Goal: Task Accomplishment & Management: Manage account settings

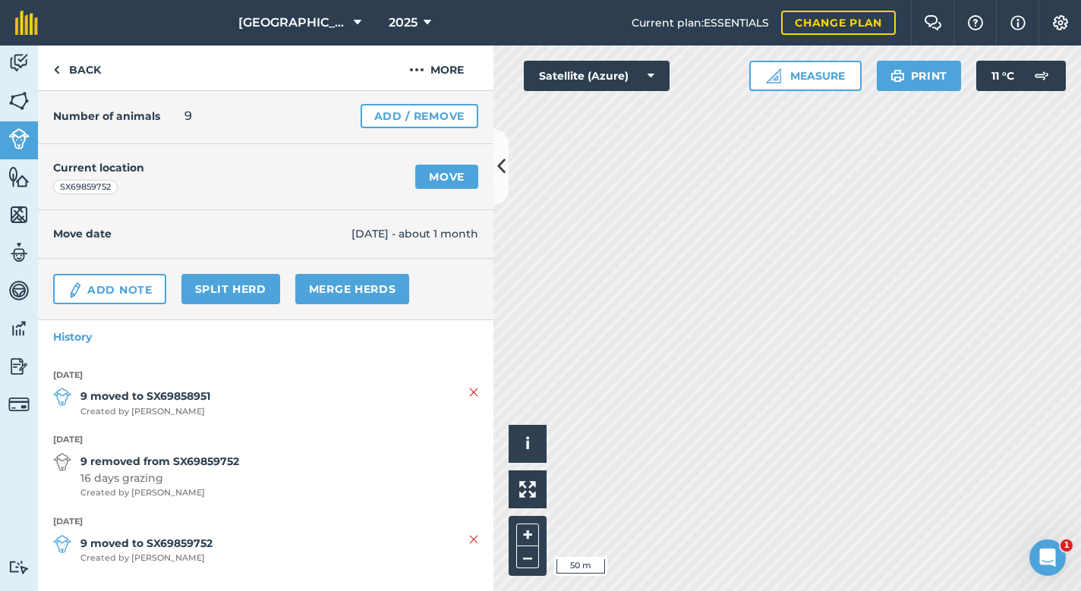
scroll to position [68, 0]
click at [440, 176] on link "Move" at bounding box center [446, 177] width 63 height 24
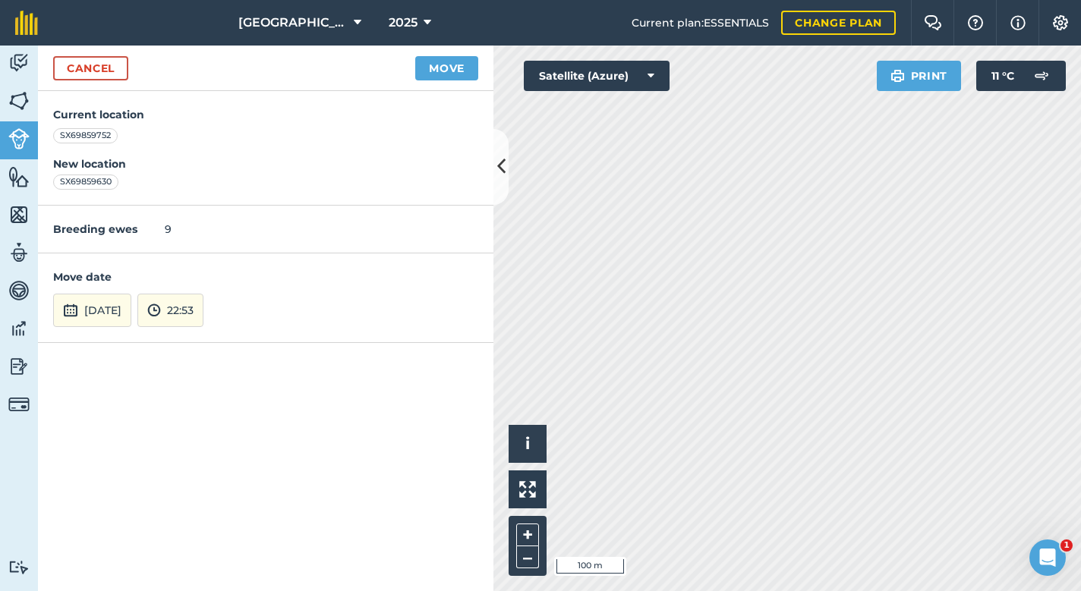
click at [126, 302] on button "[DATE]" at bounding box center [92, 310] width 78 height 33
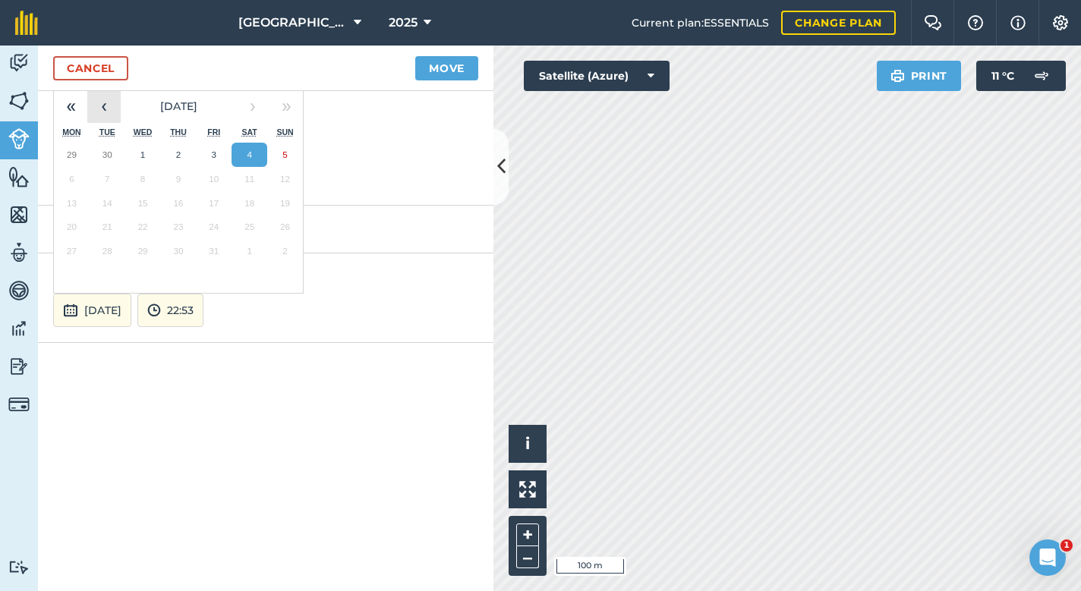
click at [102, 106] on button "‹" at bounding box center [103, 106] width 33 height 33
click at [102, 114] on button "‹" at bounding box center [103, 106] width 33 height 33
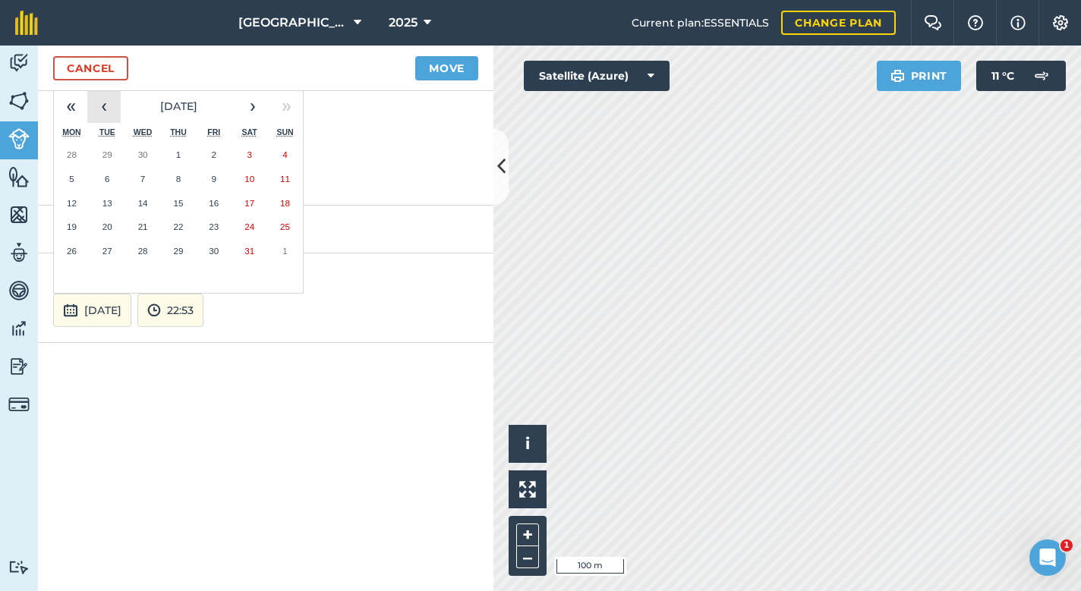
click at [102, 114] on button "‹" at bounding box center [103, 106] width 33 height 33
click at [102, 107] on button "‹" at bounding box center [103, 106] width 33 height 33
click at [108, 246] on abbr "25" at bounding box center [107, 251] width 10 height 10
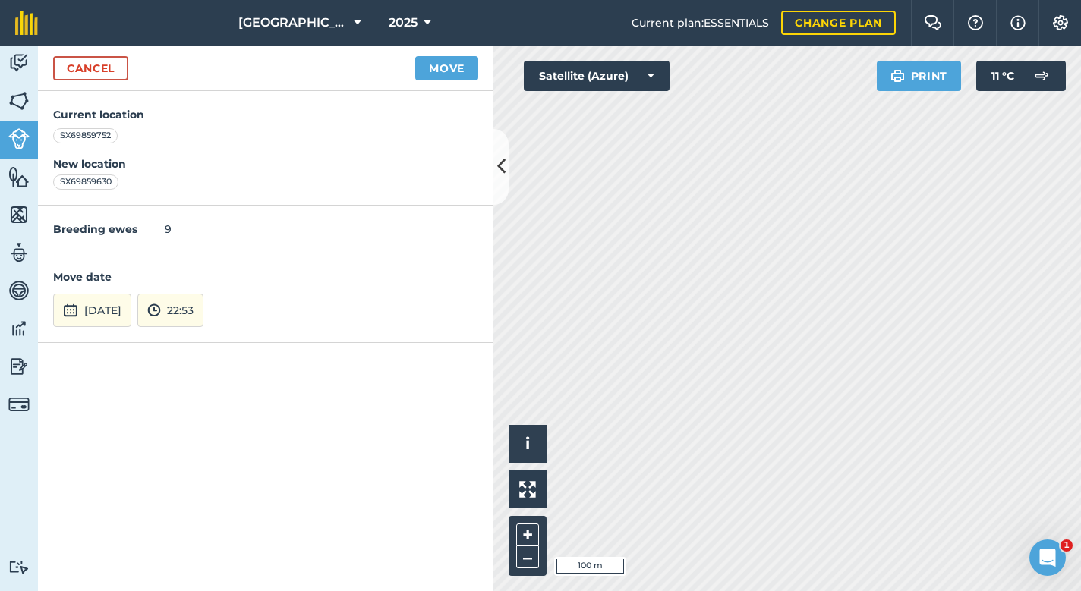
click at [463, 68] on button "Move" at bounding box center [446, 68] width 63 height 24
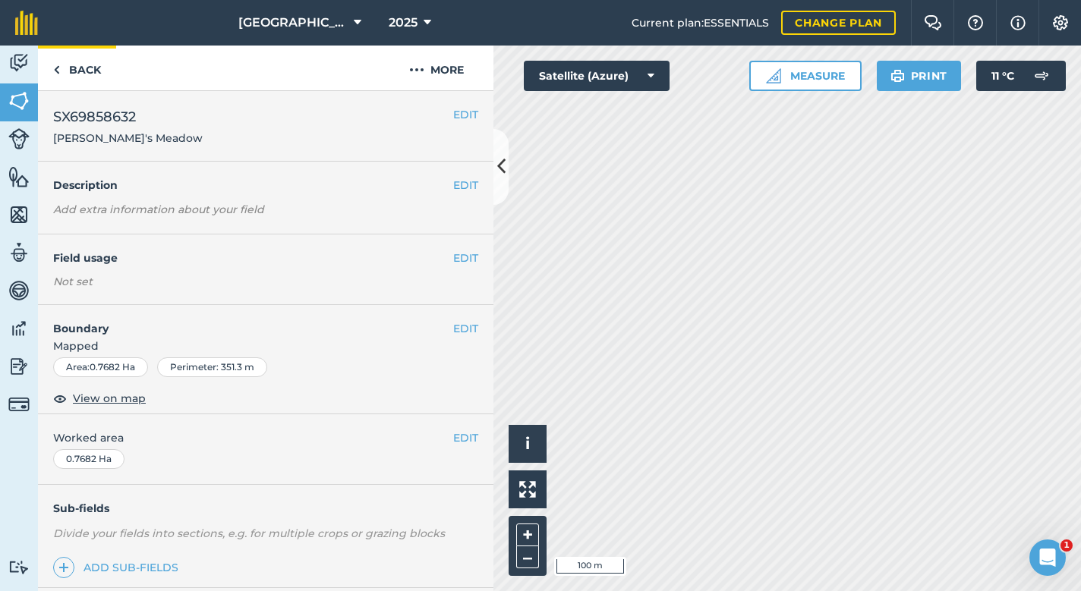
click at [88, 67] on link "Back" at bounding box center [77, 68] width 78 height 45
click at [59, 69] on img at bounding box center [56, 70] width 7 height 18
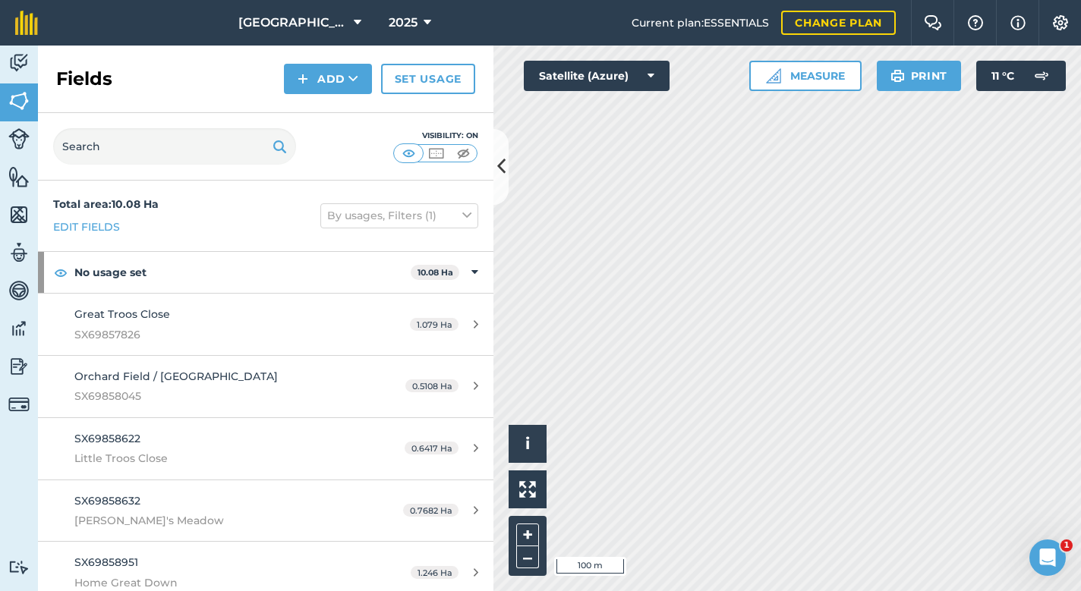
click at [12, 134] on img at bounding box center [18, 138] width 21 height 21
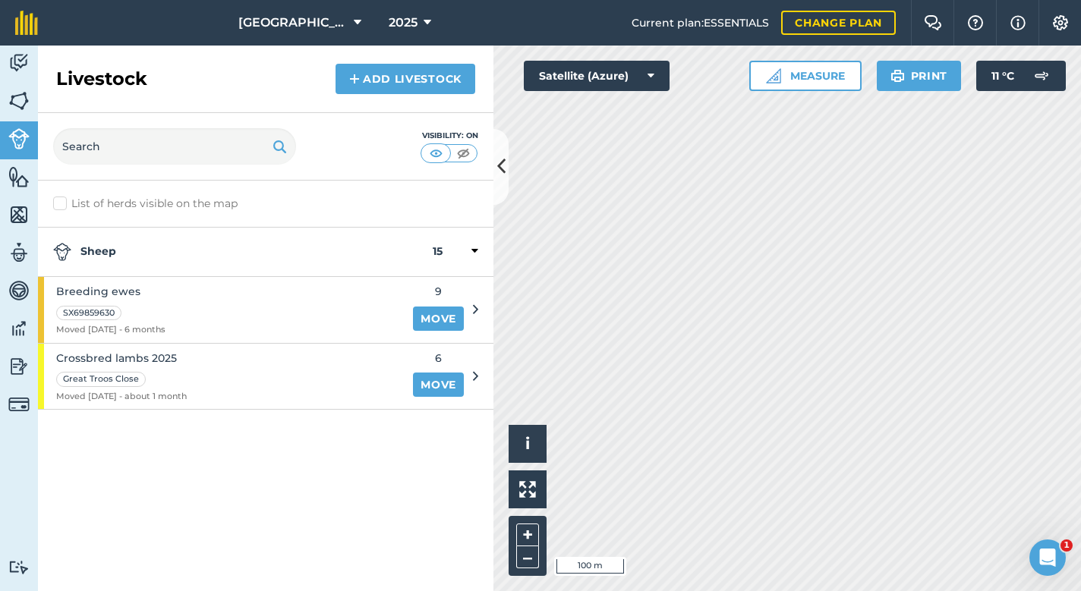
click at [345, 310] on div "Breeding ewes SX69859630 Moved [DATE] - 6 months" at bounding box center [221, 310] width 366 height 66
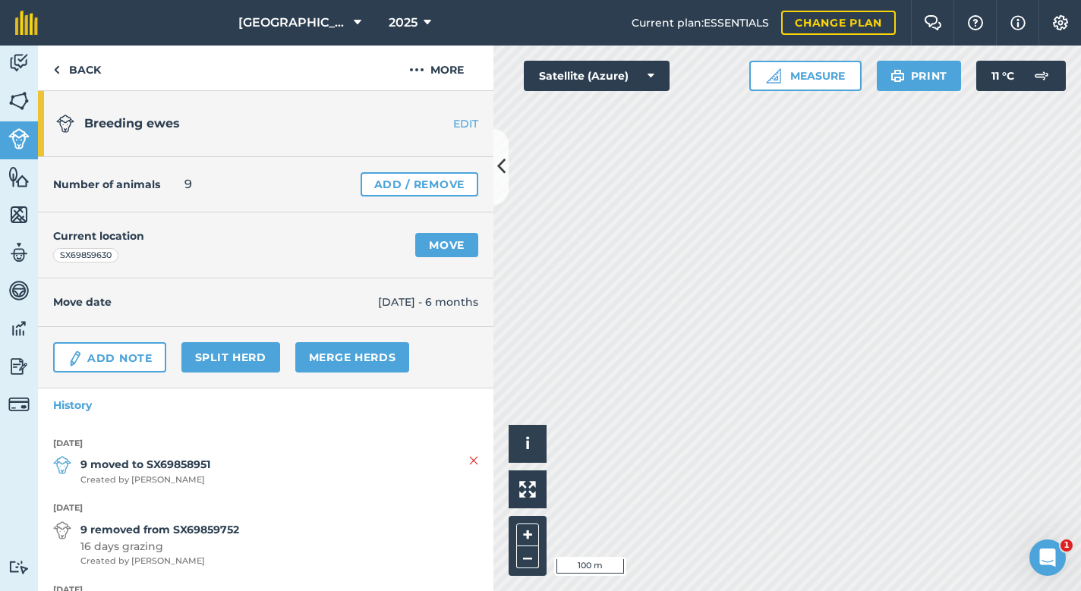
click at [448, 248] on link "Move" at bounding box center [446, 245] width 63 height 24
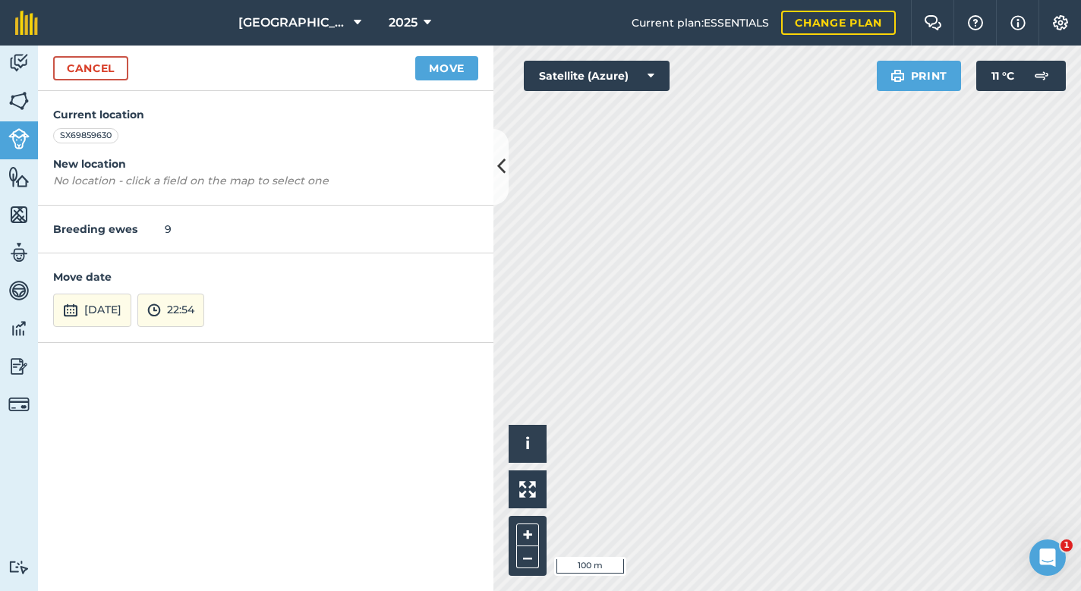
click at [455, 80] on button "Move" at bounding box center [446, 68] width 63 height 24
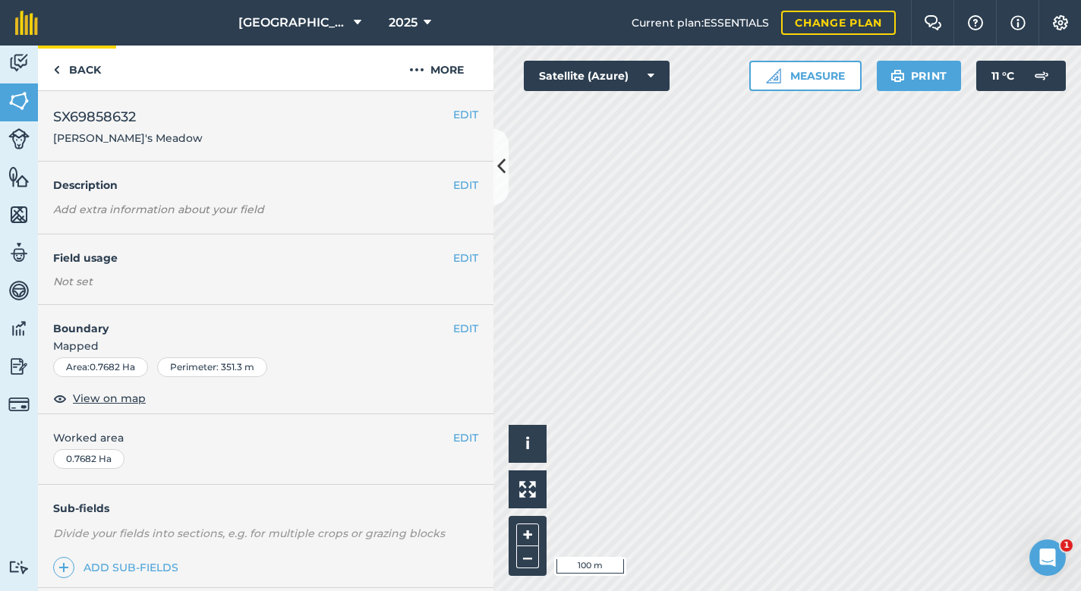
click at [86, 67] on link "Back" at bounding box center [77, 68] width 78 height 45
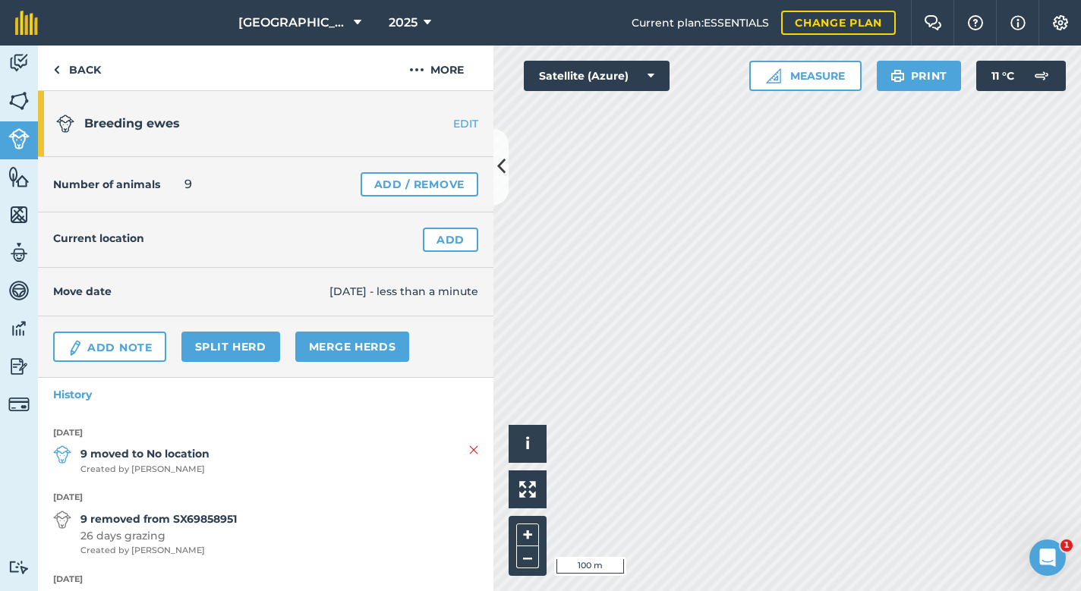
scroll to position [5, 0]
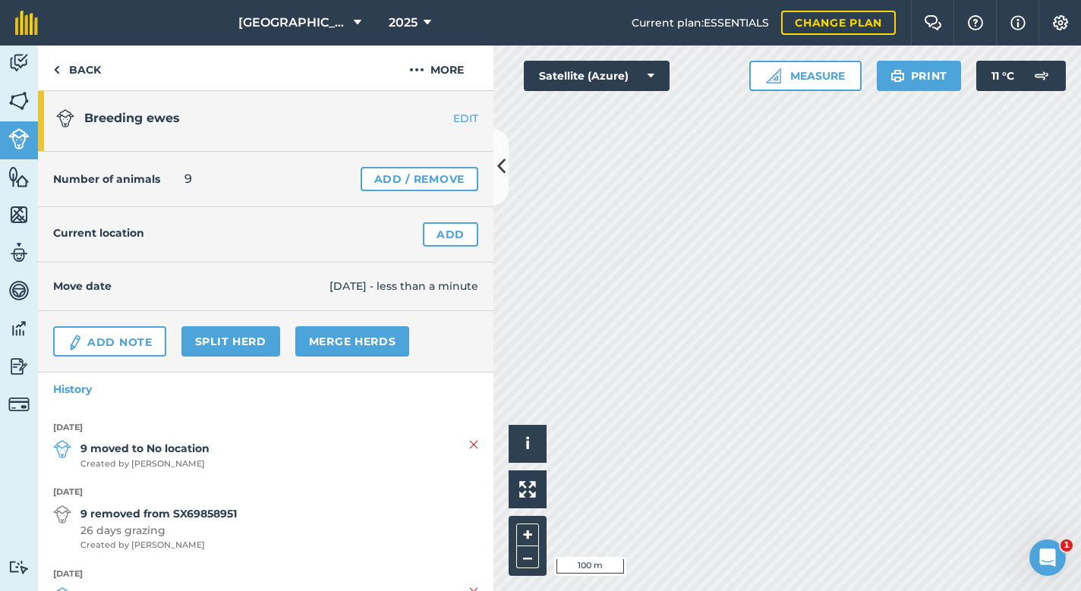
click at [462, 115] on link "EDIT" at bounding box center [446, 118] width 96 height 15
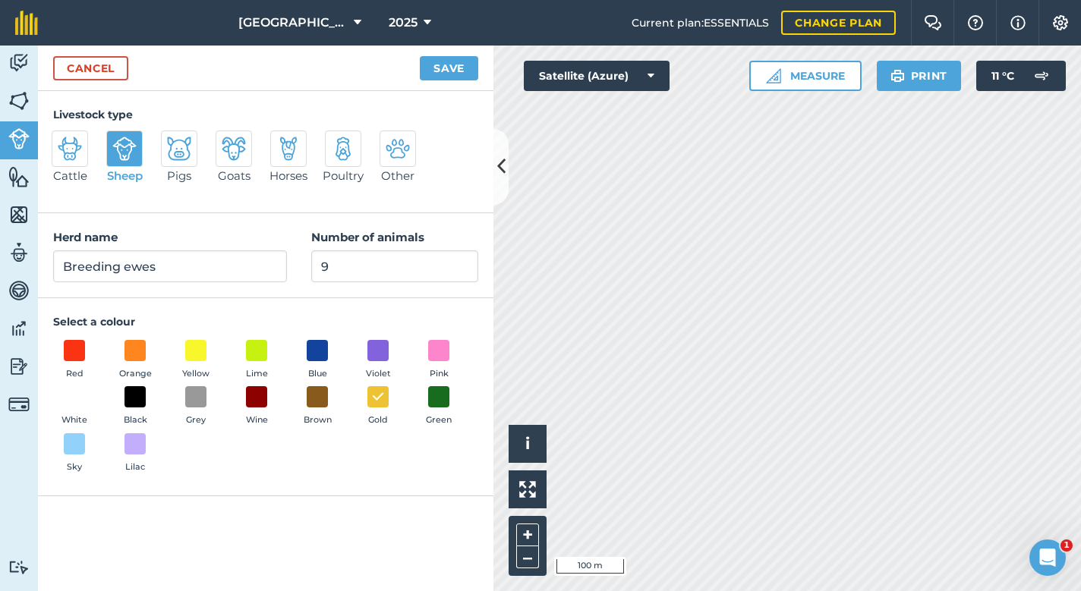
click at [93, 71] on link "Cancel" at bounding box center [90, 68] width 75 height 24
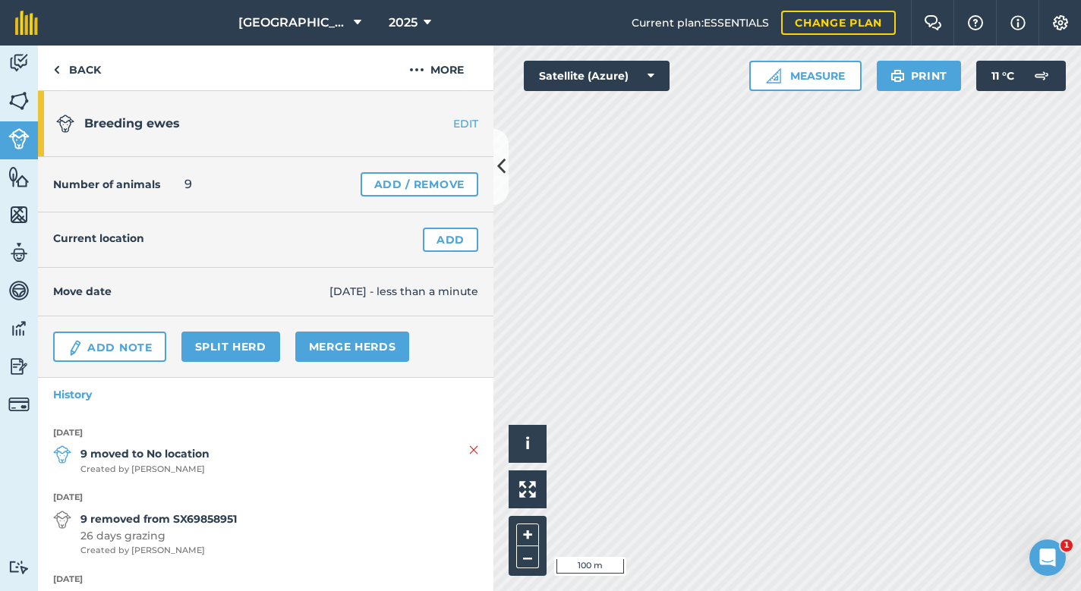
click at [93, 71] on link "Back" at bounding box center [77, 68] width 78 height 45
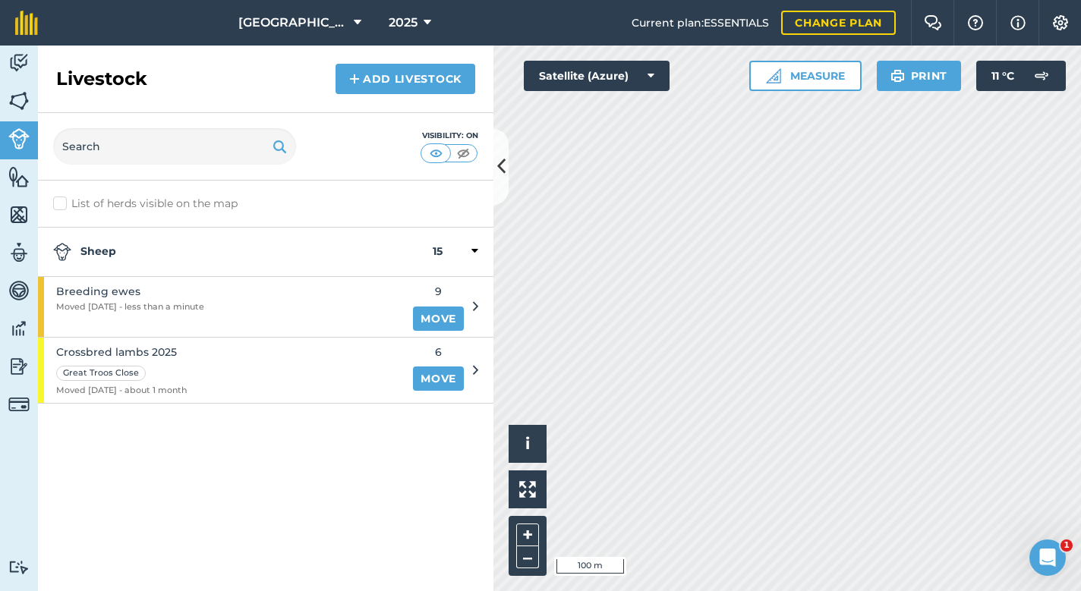
click at [430, 314] on link "Move" at bounding box center [438, 319] width 51 height 24
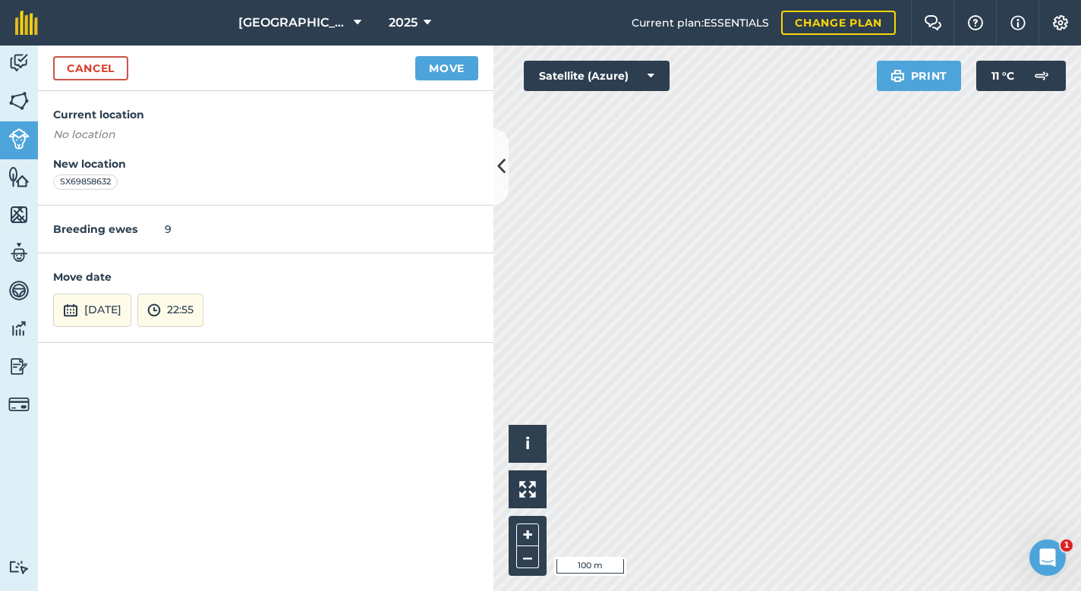
click at [108, 63] on link "Cancel" at bounding box center [90, 68] width 75 height 24
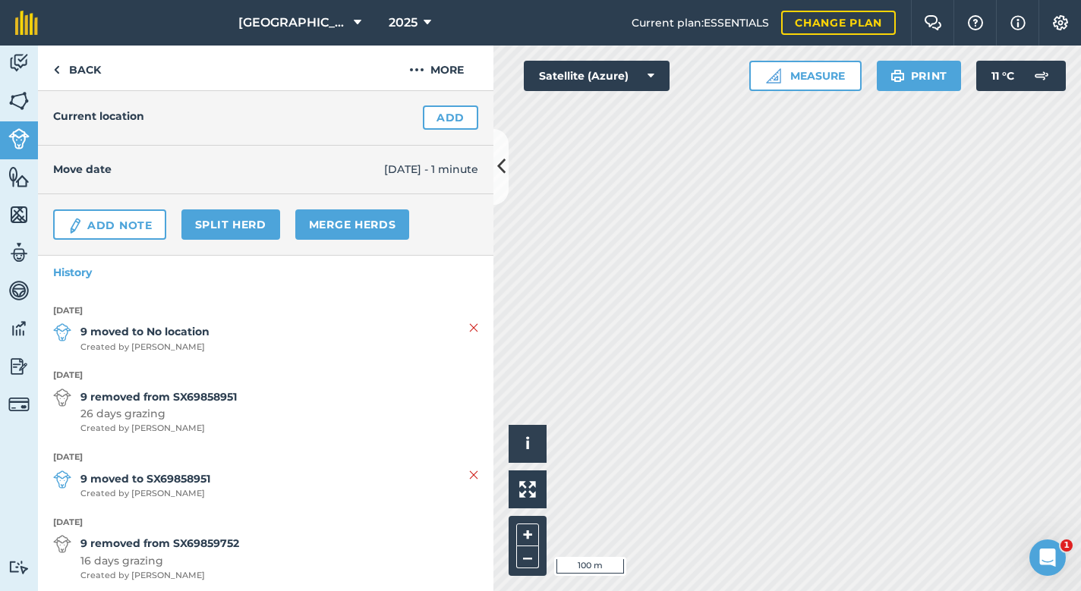
scroll to position [127, 0]
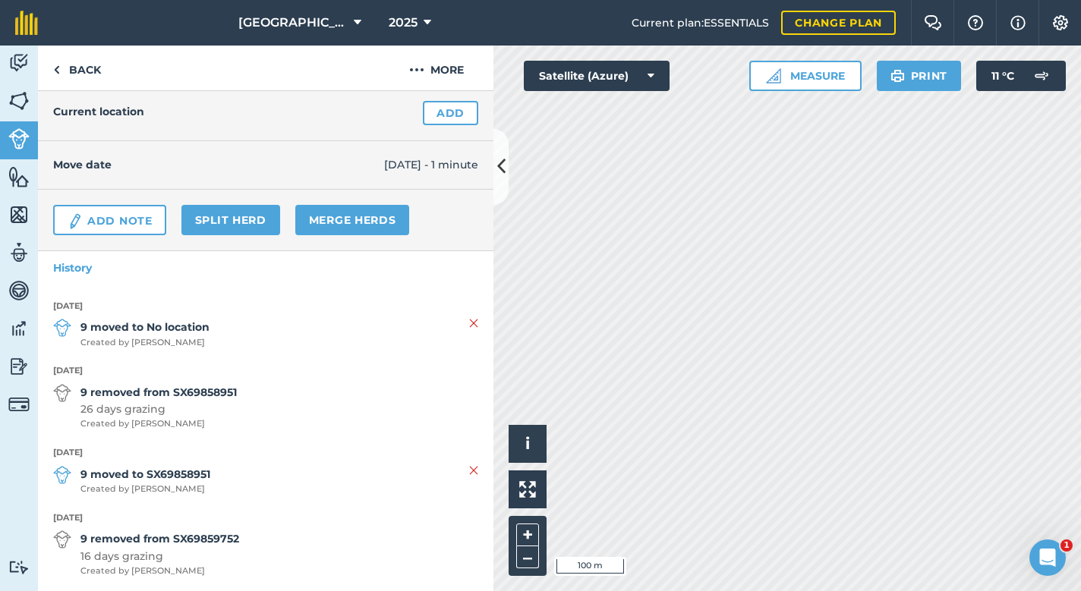
click at [209, 330] on strong "9 moved to No location" at bounding box center [144, 327] width 129 height 17
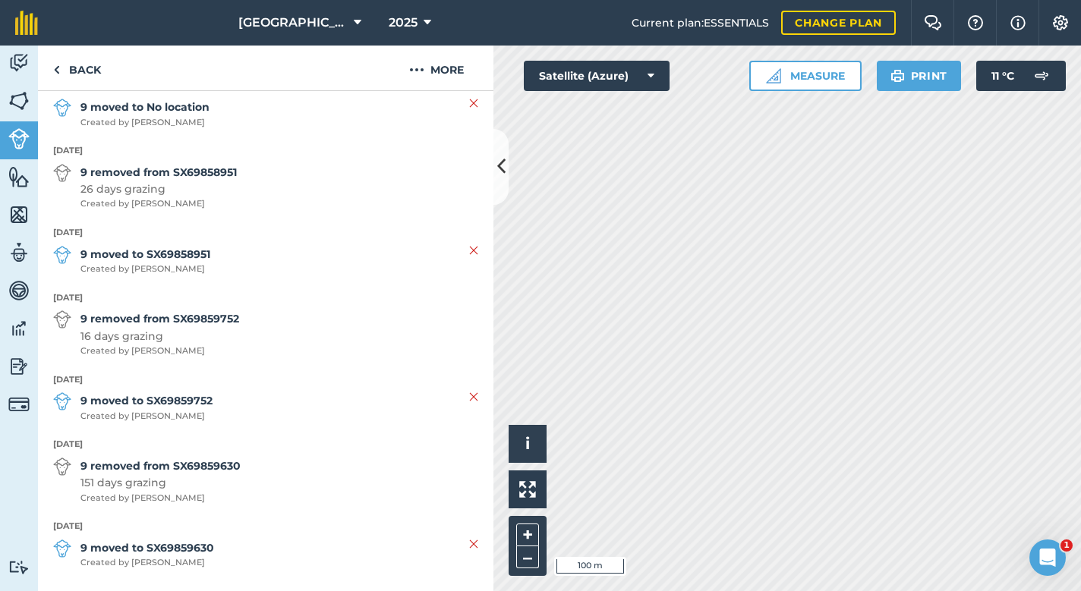
scroll to position [346, 0]
click at [475, 536] on img at bounding box center [473, 545] width 9 height 18
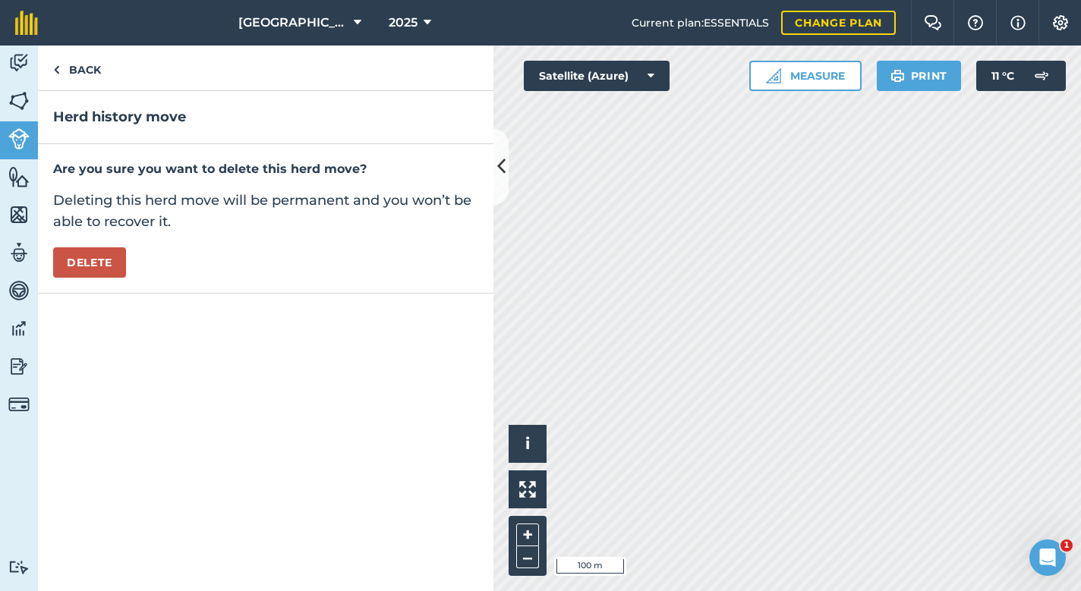
click at [109, 258] on button "Delete" at bounding box center [89, 262] width 73 height 30
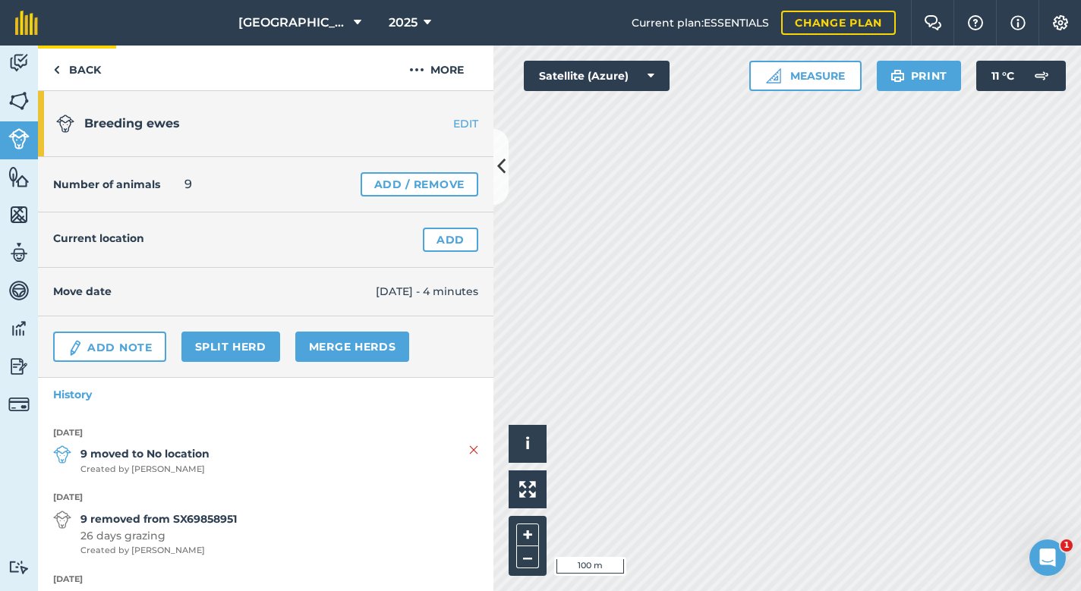
click at [95, 68] on link "Back" at bounding box center [77, 68] width 78 height 45
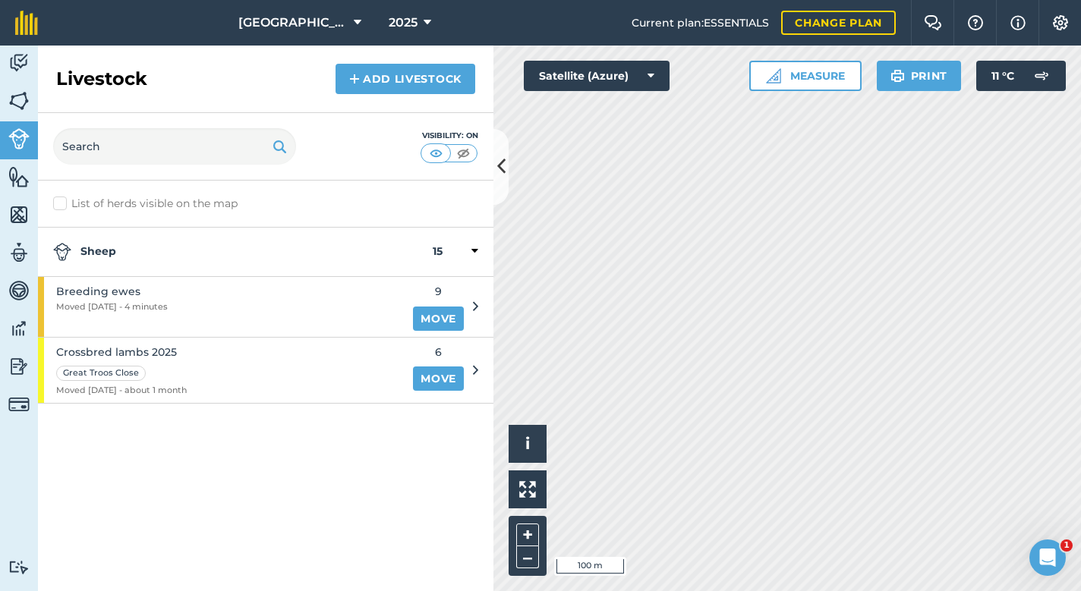
click at [446, 317] on link "Move" at bounding box center [438, 319] width 51 height 24
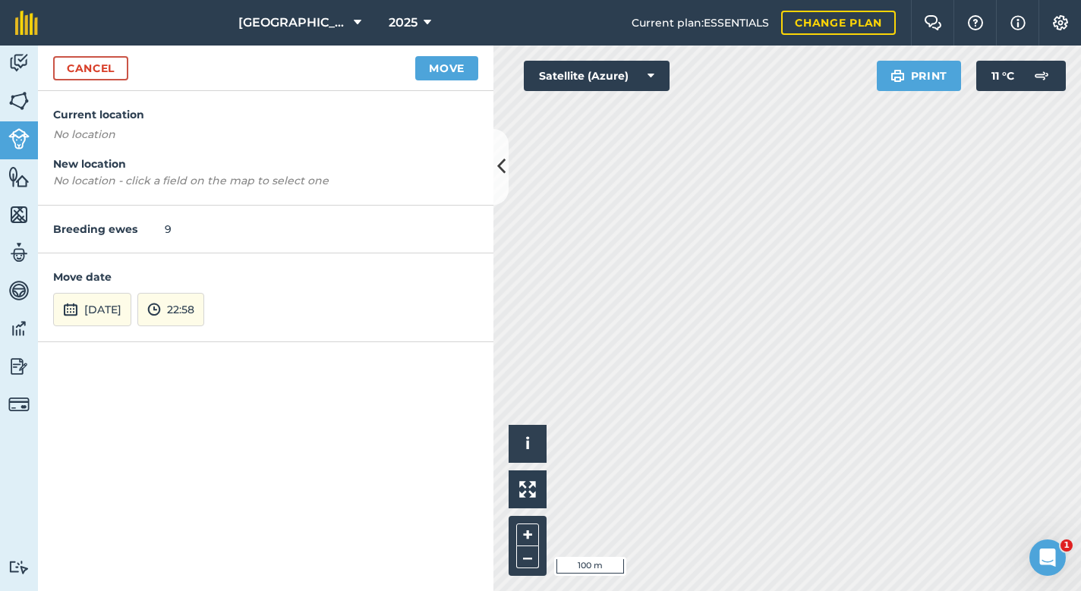
click at [131, 304] on button "[DATE]" at bounding box center [92, 309] width 78 height 33
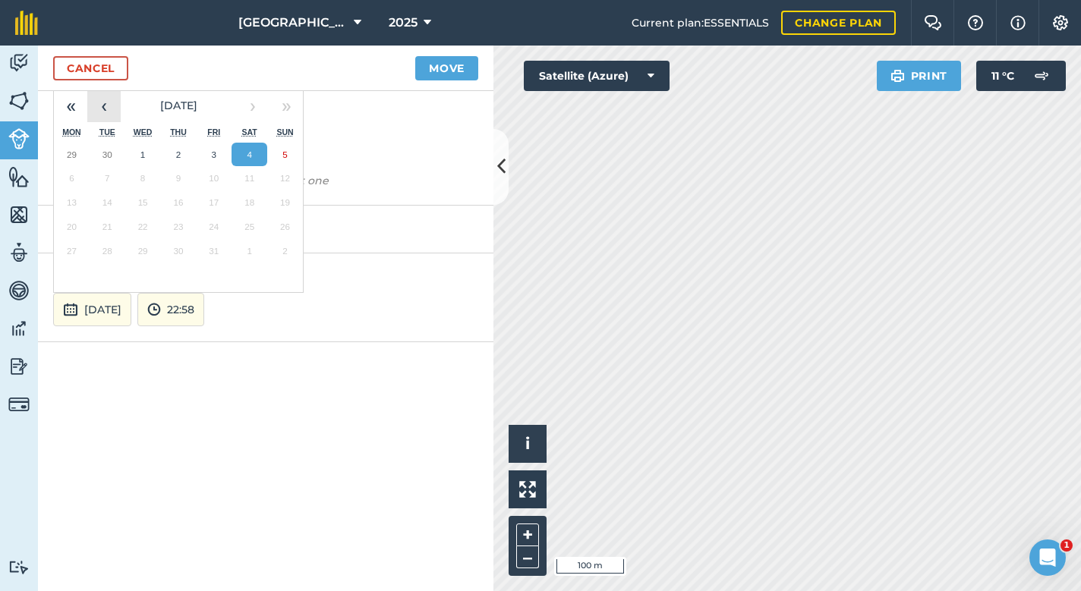
click at [101, 109] on button "‹" at bounding box center [103, 105] width 33 height 33
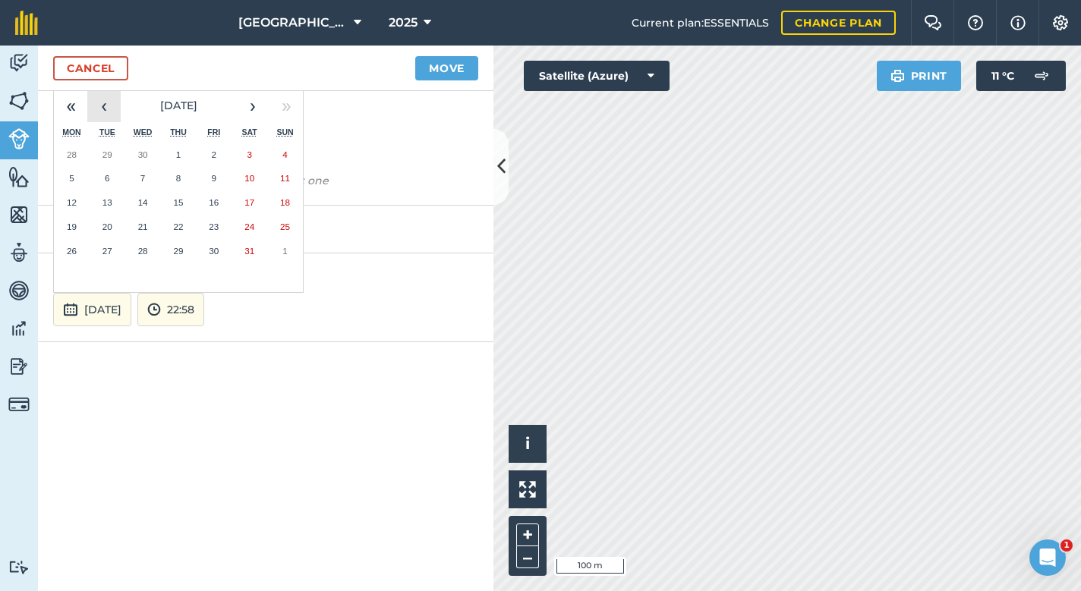
click at [101, 109] on button "‹" at bounding box center [103, 105] width 33 height 33
click at [71, 174] on abbr "3" at bounding box center [71, 178] width 5 height 10
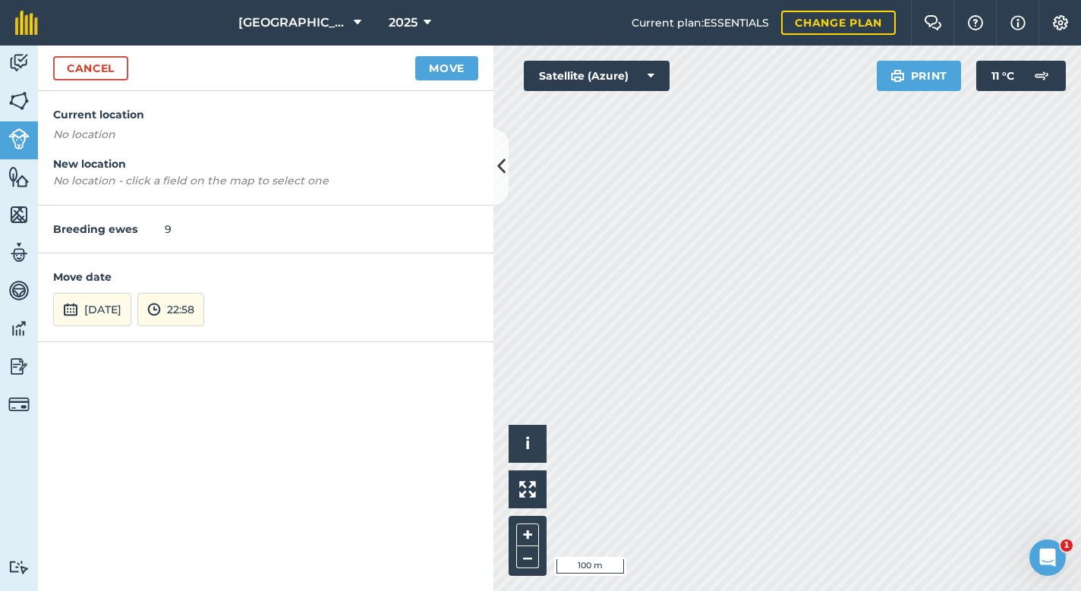
click at [125, 178] on em "No location - click a field on the map to select one" at bounding box center [191, 181] width 276 height 14
click at [452, 63] on button "Move" at bounding box center [446, 68] width 63 height 24
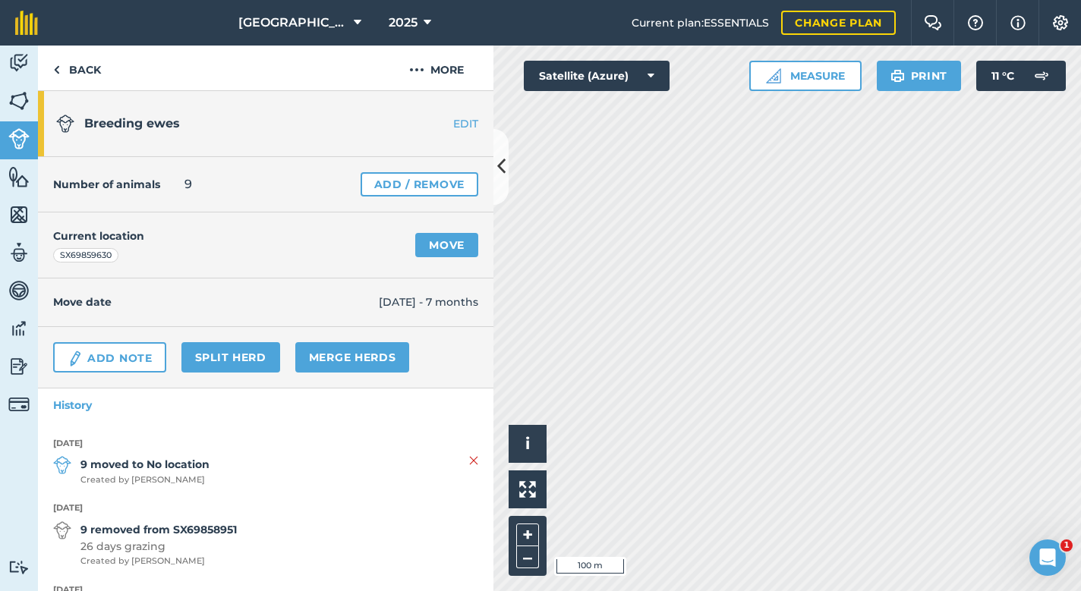
click at [447, 244] on link "Move" at bounding box center [446, 245] width 63 height 24
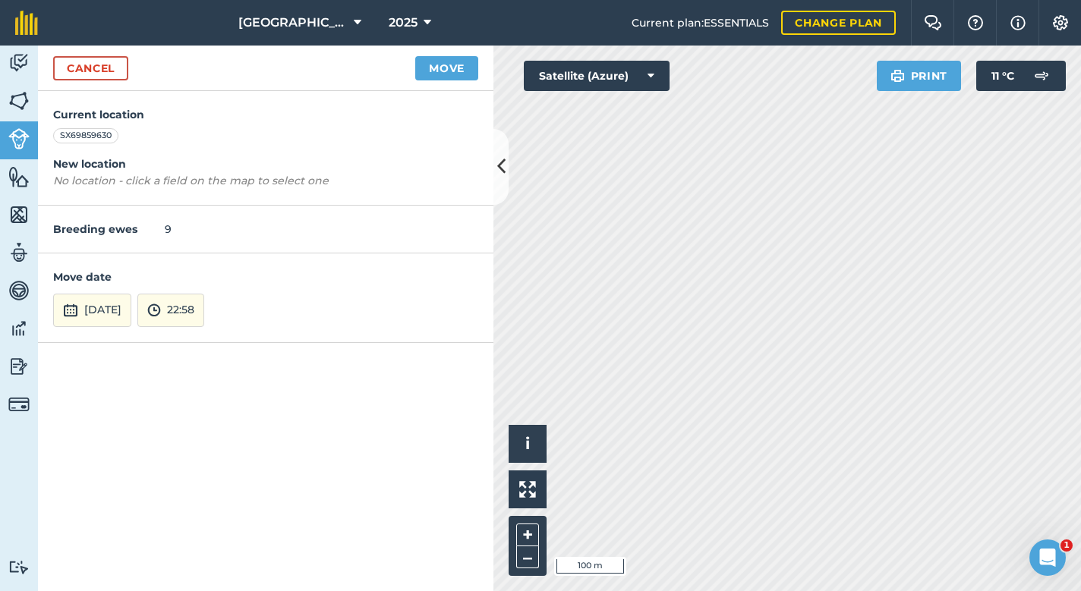
click at [99, 302] on button "[DATE]" at bounding box center [92, 310] width 78 height 33
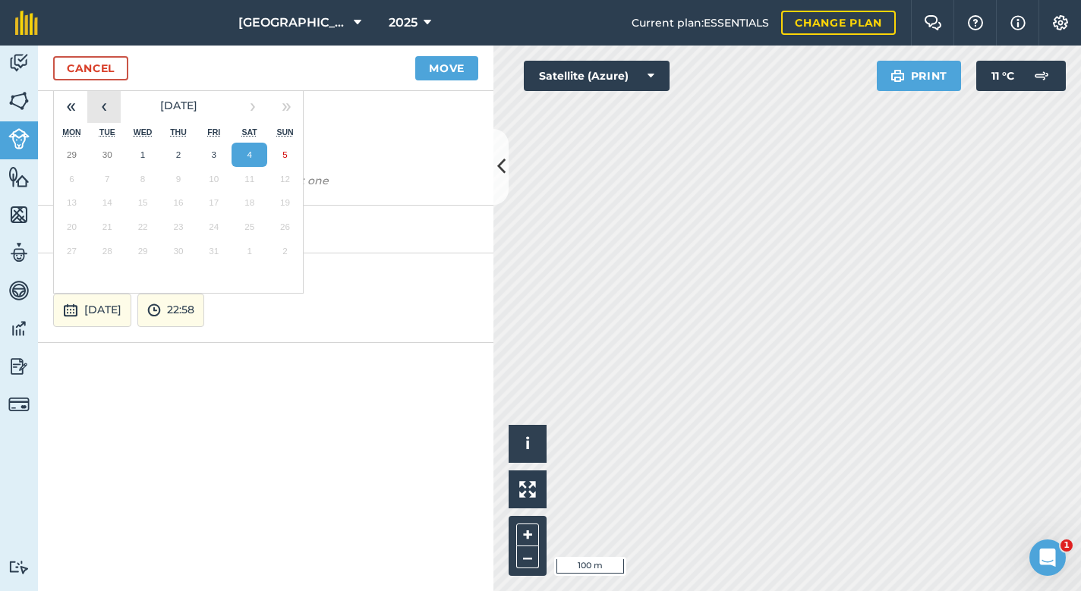
click at [106, 111] on button "‹" at bounding box center [103, 106] width 33 height 33
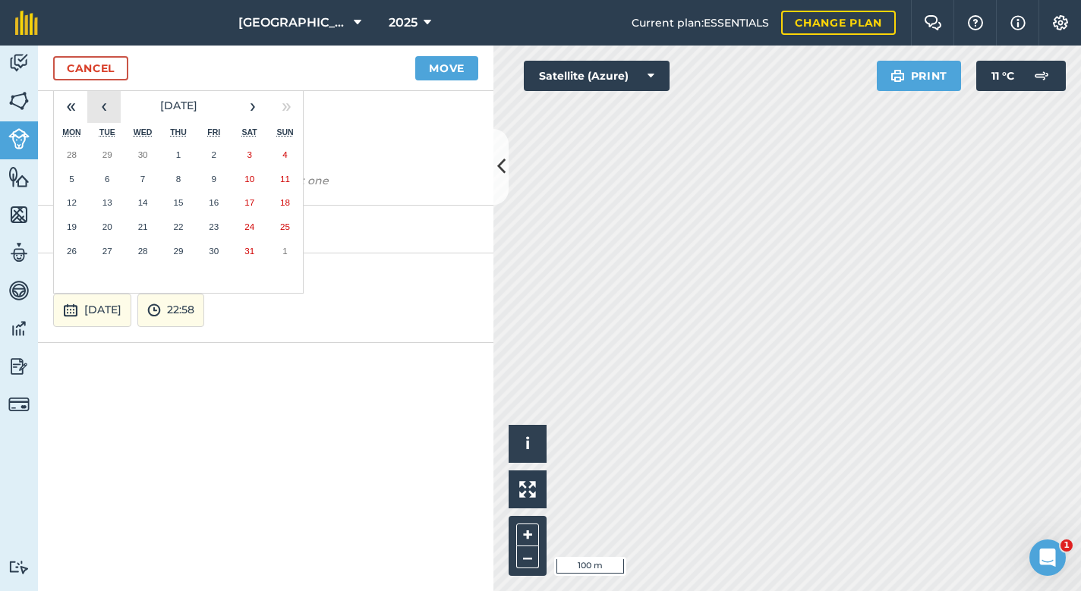
click at [106, 111] on button "‹" at bounding box center [103, 106] width 33 height 33
click at [112, 246] on abbr "25" at bounding box center [107, 251] width 10 height 10
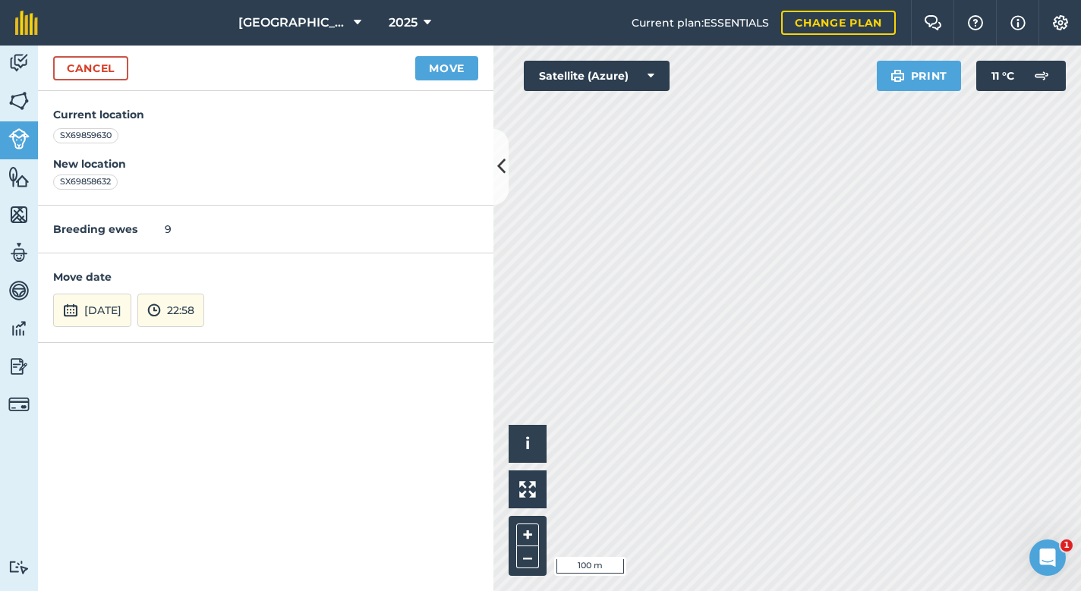
click at [456, 68] on button "Move" at bounding box center [446, 68] width 63 height 24
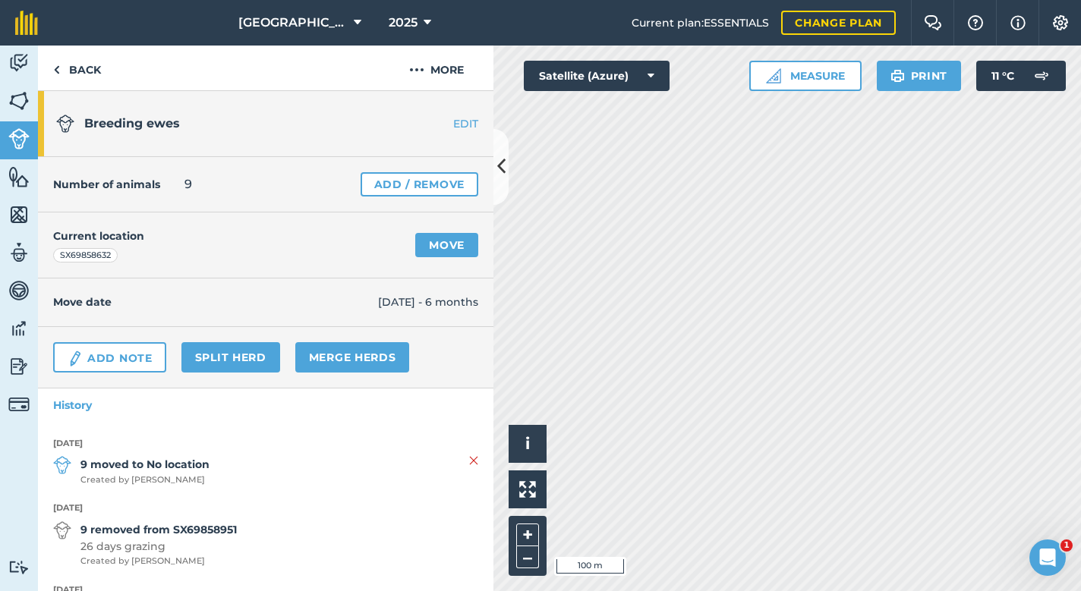
click at [446, 245] on link "Move" at bounding box center [446, 245] width 63 height 24
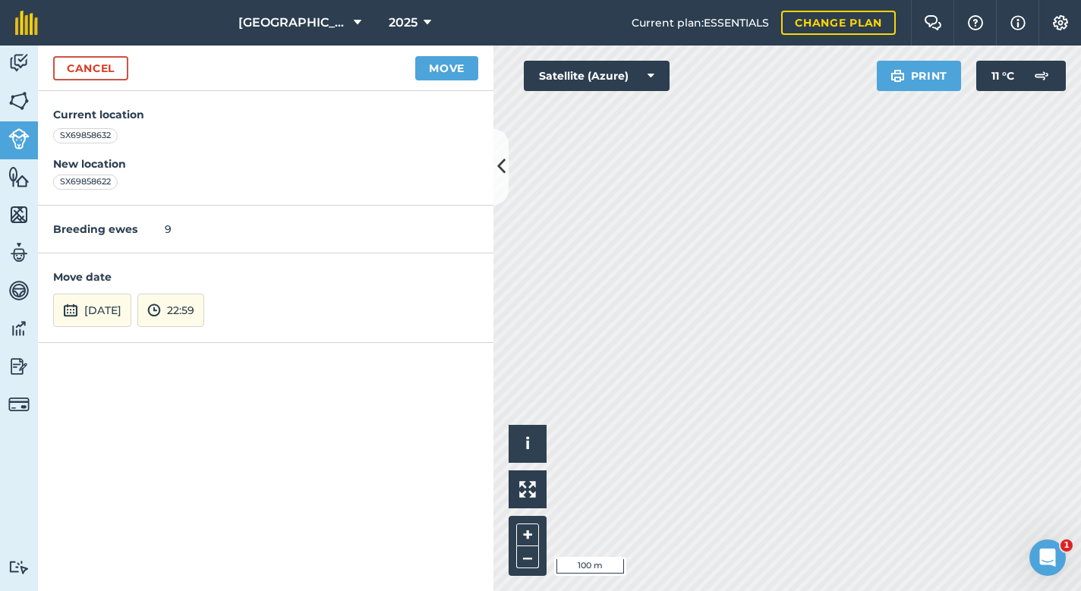
click at [84, 311] on button "[DATE]" at bounding box center [92, 310] width 78 height 33
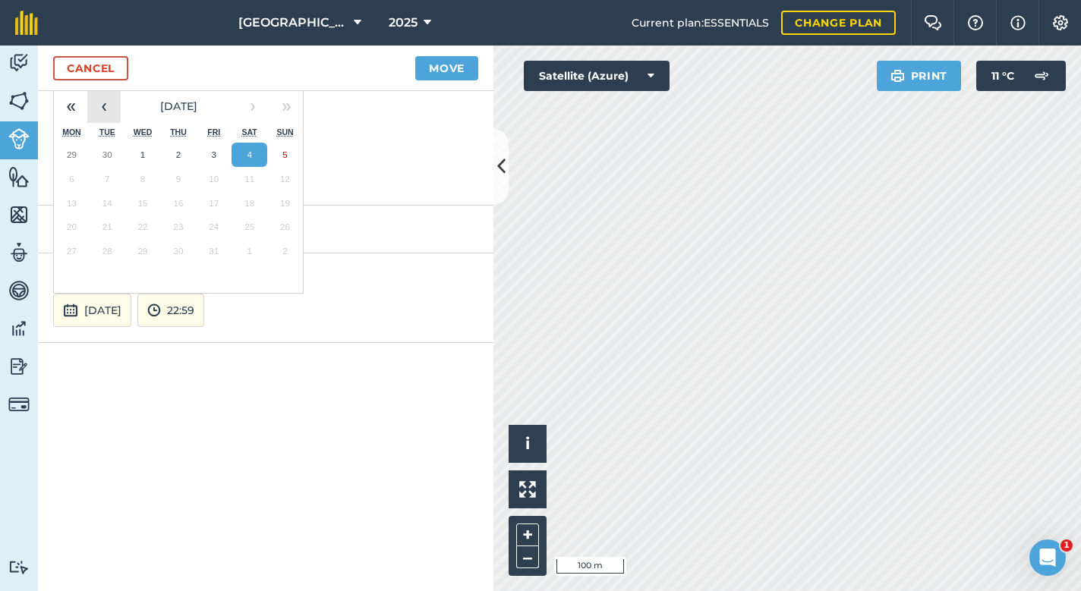
click at [105, 101] on button "‹" at bounding box center [103, 106] width 33 height 33
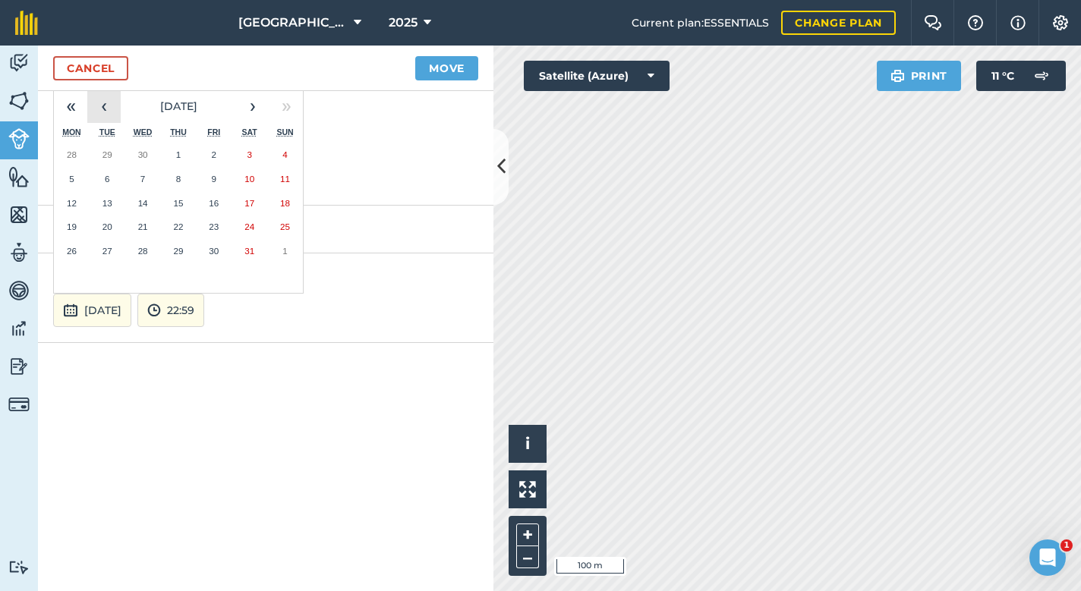
click at [94, 102] on button "‹" at bounding box center [103, 106] width 33 height 33
click at [183, 203] on abbr "17" at bounding box center [178, 203] width 10 height 10
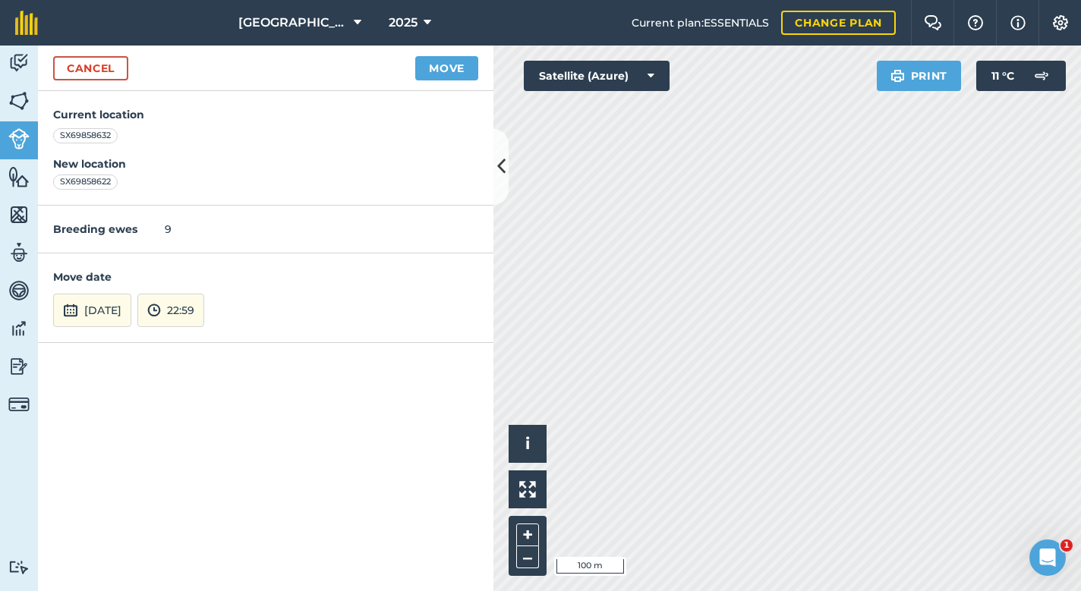
click at [446, 68] on button "Move" at bounding box center [446, 68] width 63 height 24
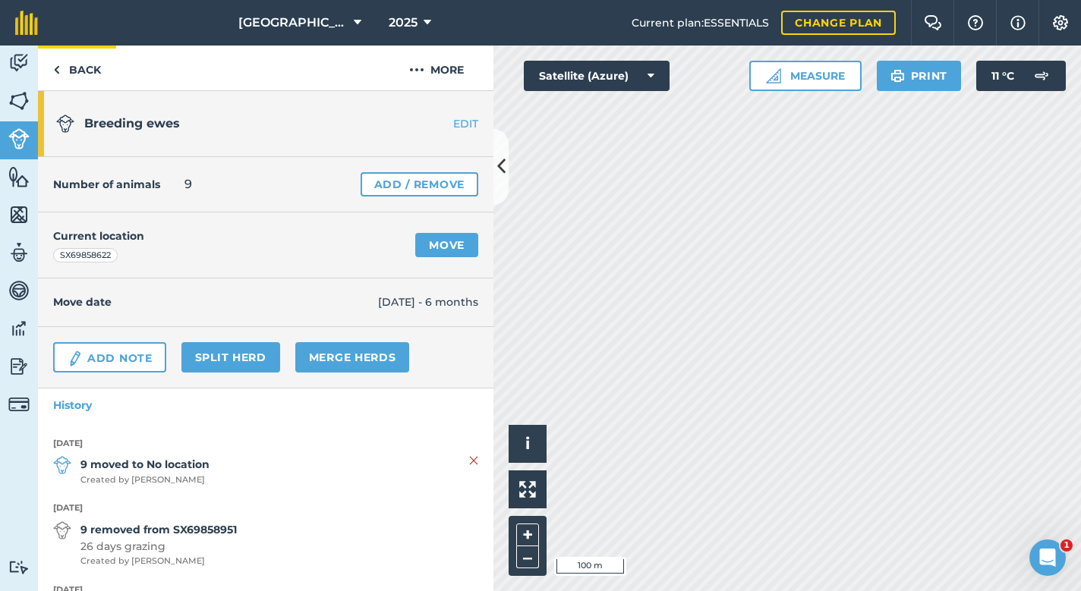
click at [85, 71] on link "Back" at bounding box center [77, 68] width 78 height 45
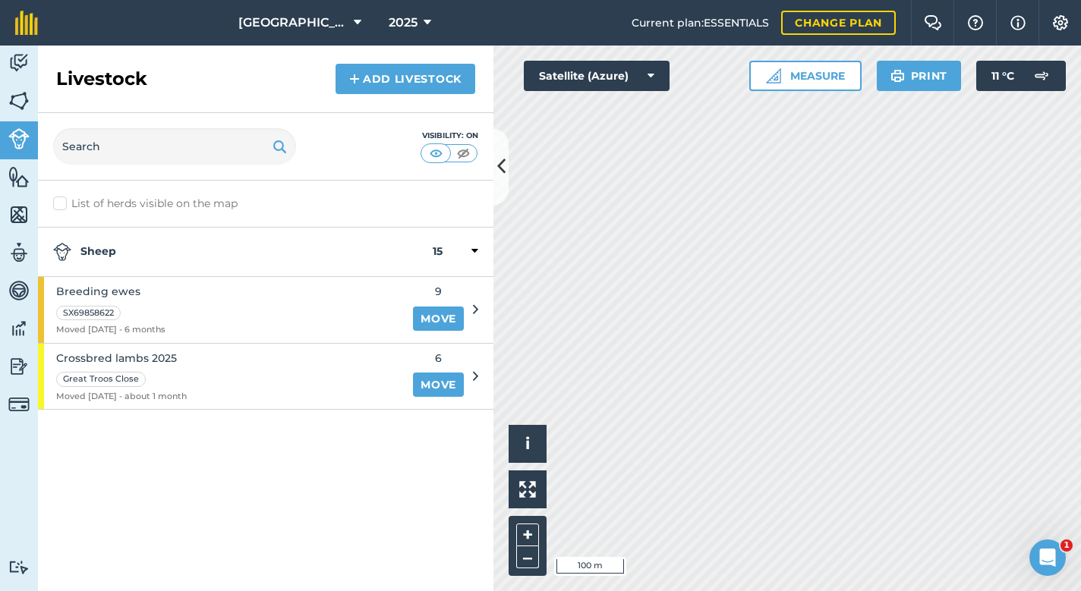
click at [443, 383] on link "Move" at bounding box center [438, 385] width 51 height 24
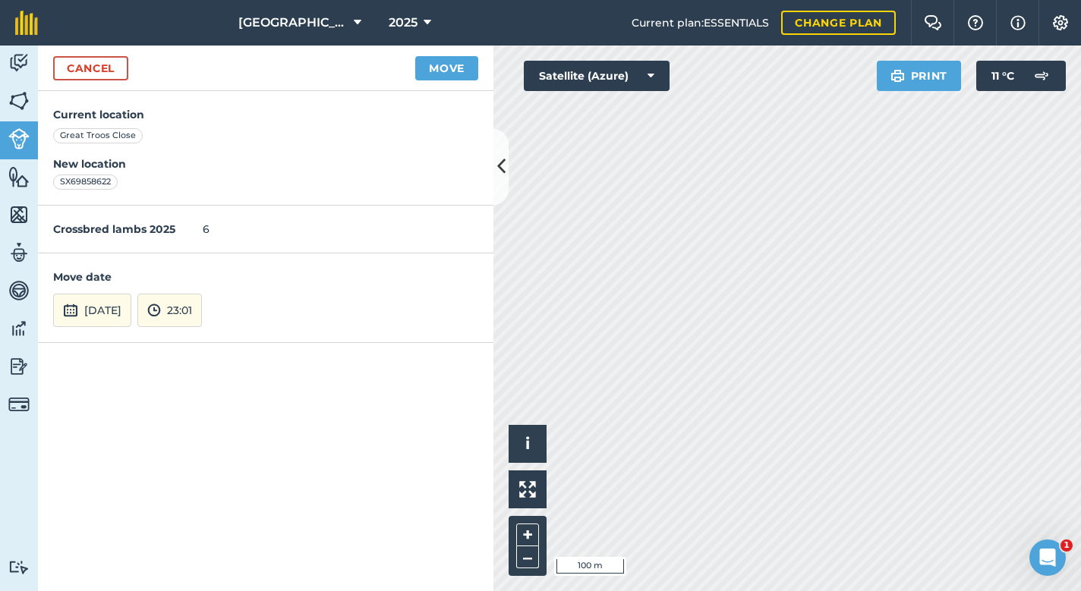
click at [110, 310] on button "[DATE]" at bounding box center [92, 310] width 78 height 33
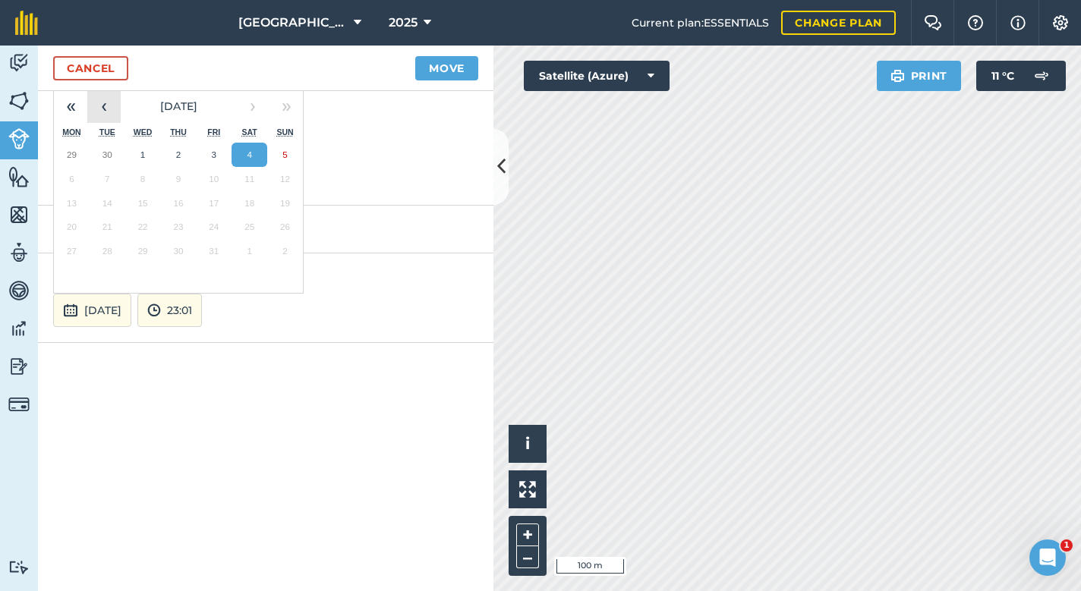
click at [102, 106] on button "‹" at bounding box center [103, 106] width 33 height 33
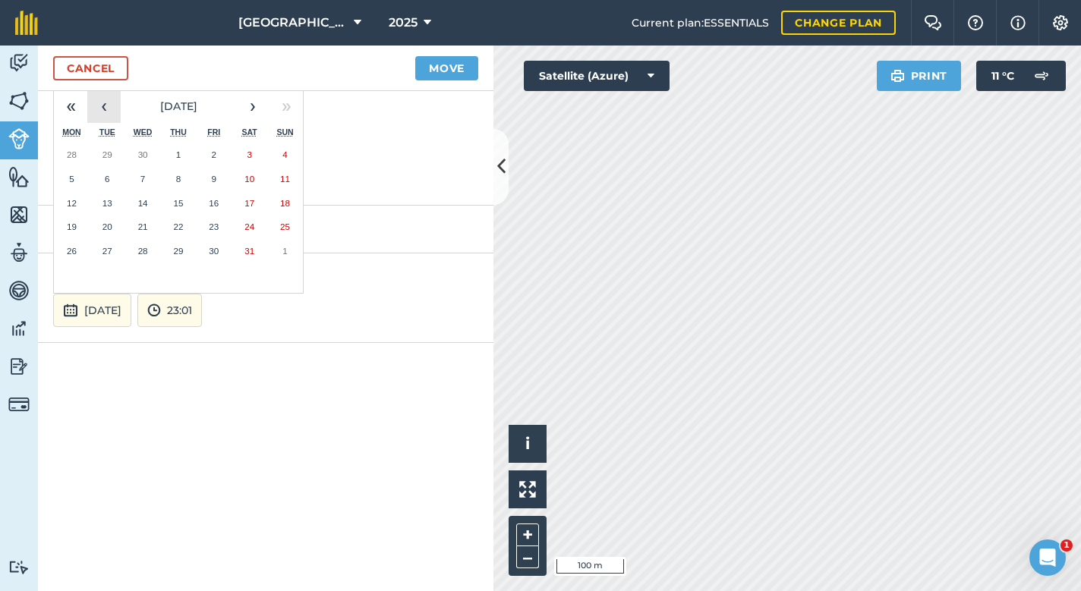
click at [102, 106] on button "‹" at bounding box center [103, 106] width 33 height 33
click at [142, 153] on abbr "2" at bounding box center [142, 155] width 5 height 10
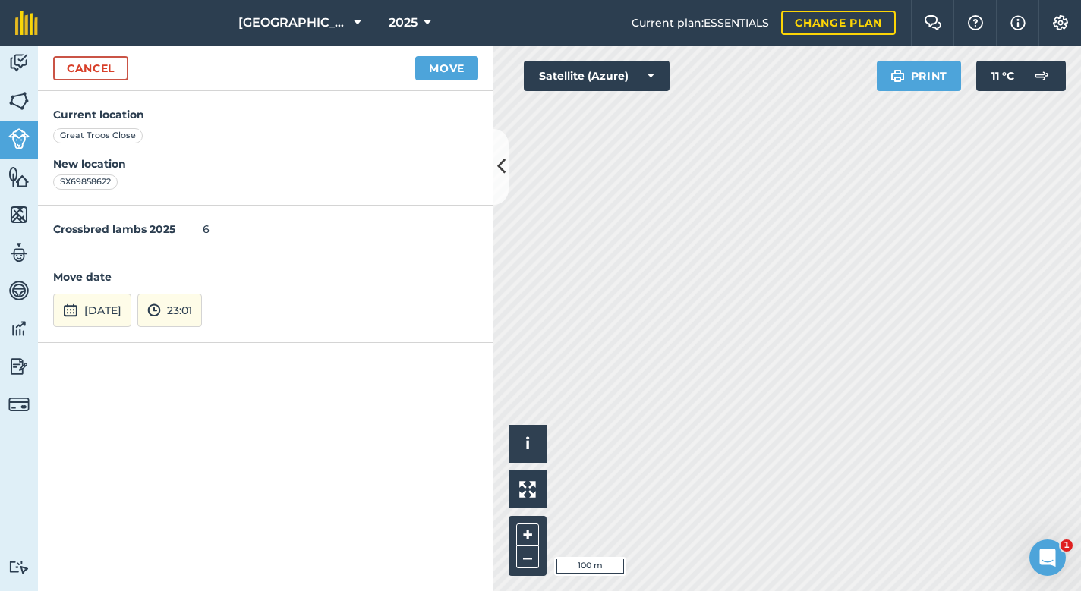
click at [443, 70] on button "Move" at bounding box center [446, 68] width 63 height 24
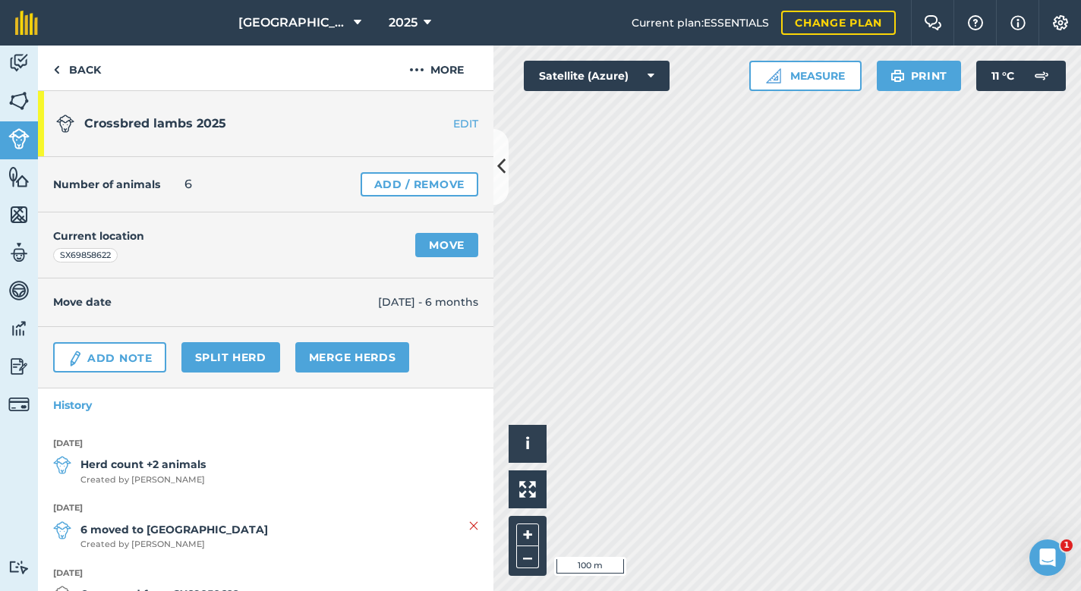
click at [22, 97] on img at bounding box center [18, 101] width 21 height 23
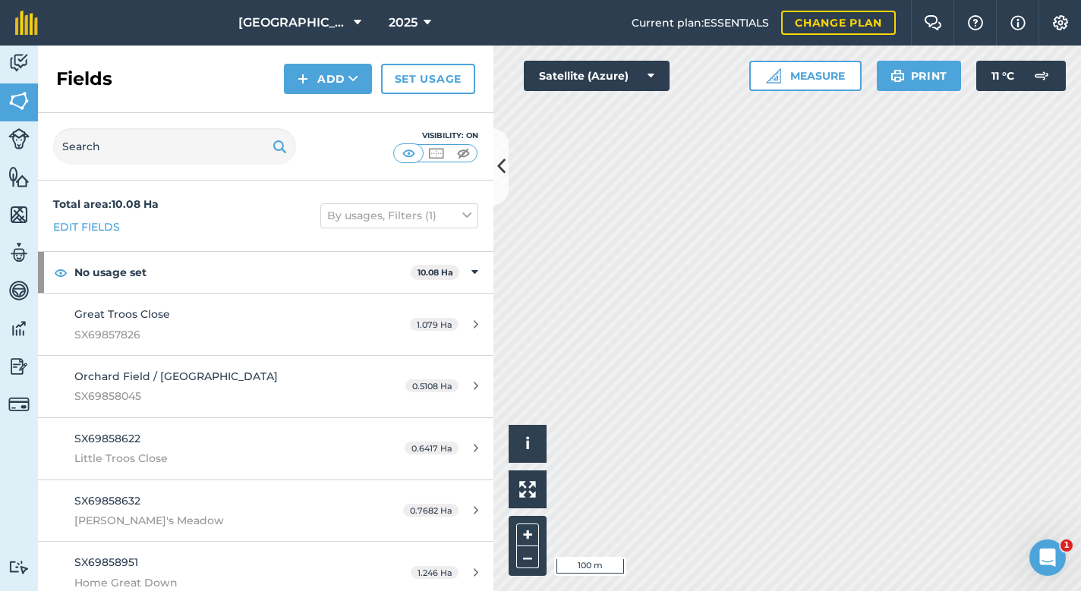
click at [99, 228] on link "Edit fields" at bounding box center [86, 227] width 67 height 17
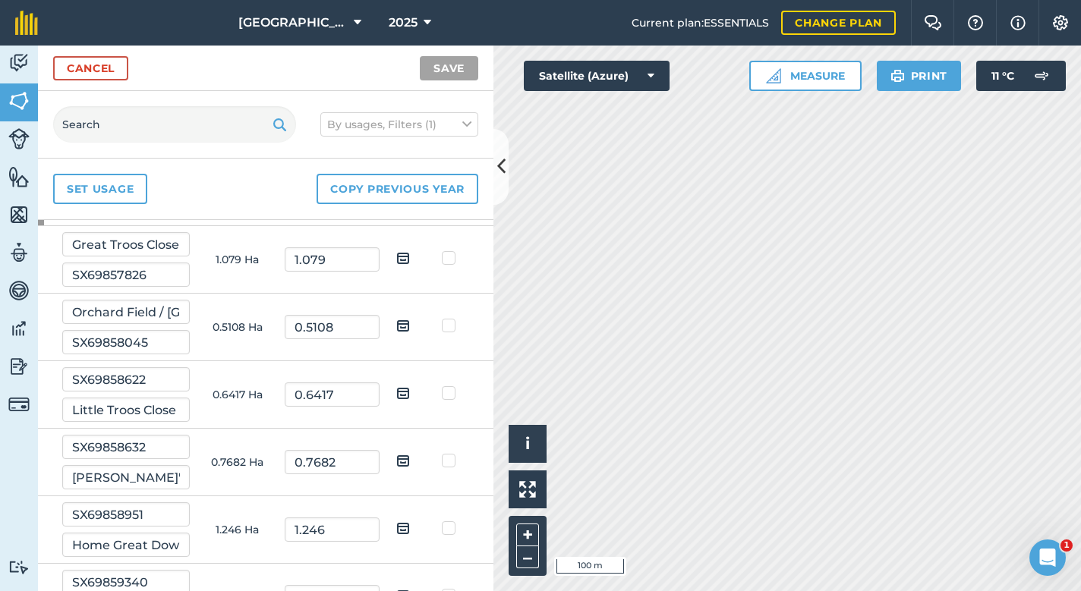
scroll to position [79, 0]
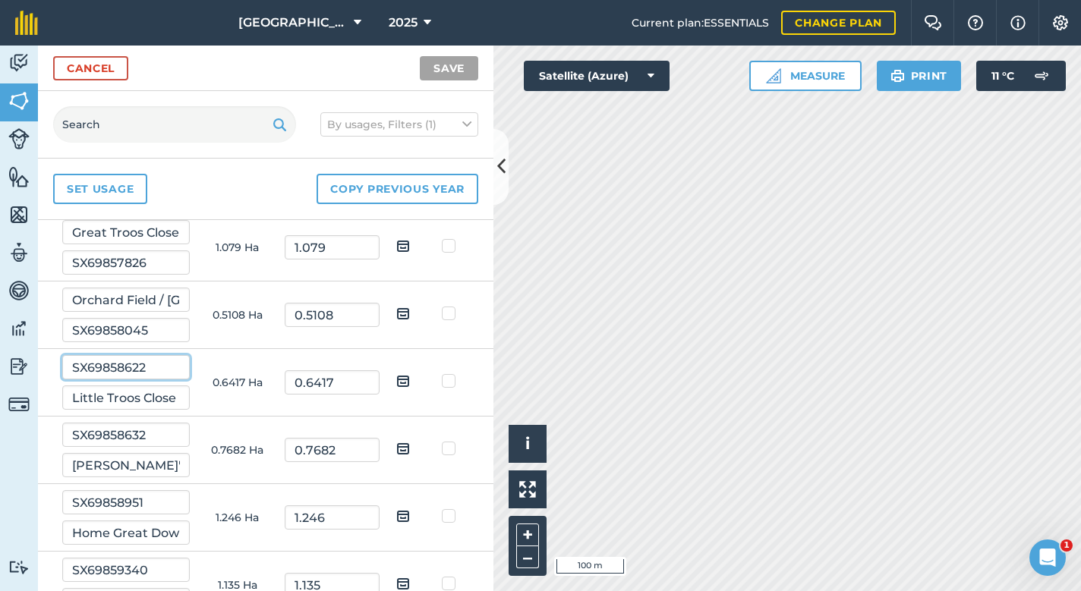
click at [160, 377] on input "SX69858622" at bounding box center [126, 367] width 128 height 24
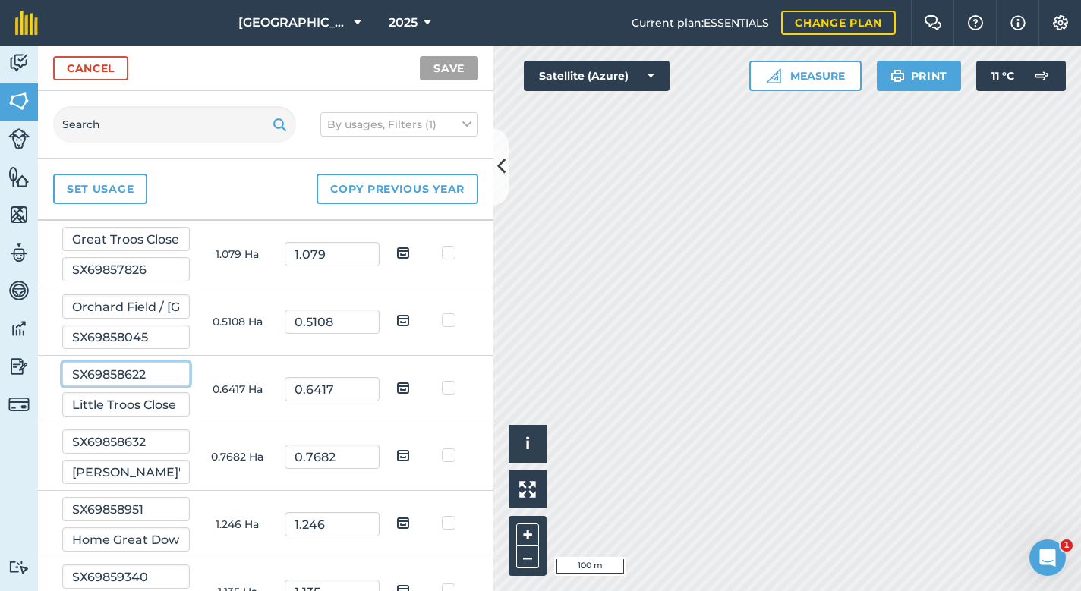
scroll to position [60, 0]
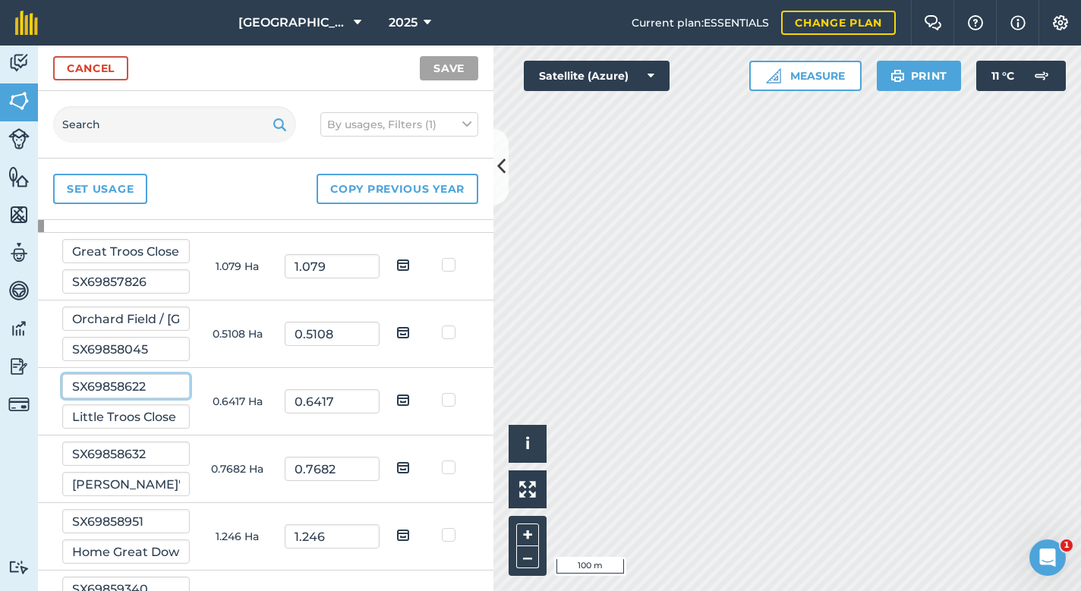
click at [121, 385] on input "SX69858622" at bounding box center [126, 386] width 128 height 24
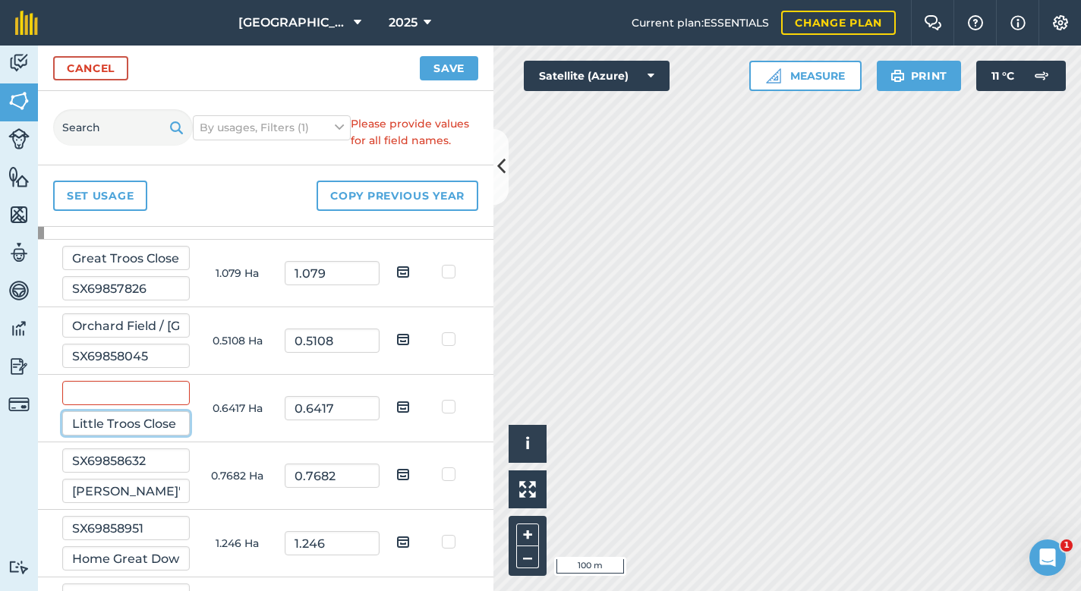
click at [91, 424] on input "Little Troos Close" at bounding box center [126, 423] width 128 height 24
drag, startPoint x: 91, startPoint y: 424, endPoint x: 172, endPoint y: 420, distance: 80.6
click at [172, 420] on input "Little Troos Close" at bounding box center [126, 423] width 128 height 24
paste input "SX69858622"
type input "SX69858622"
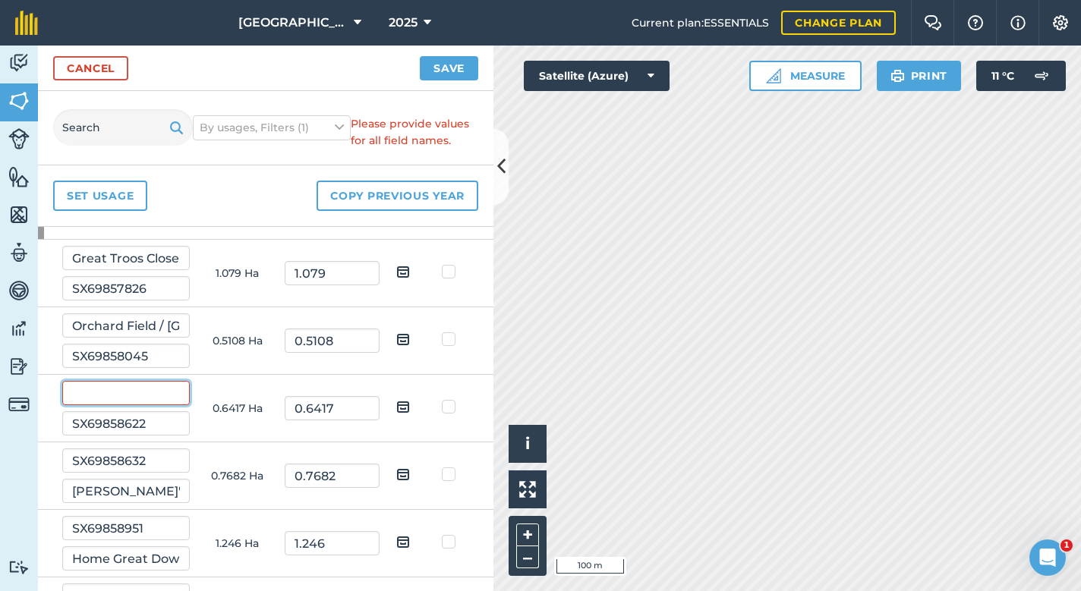
click at [136, 397] on input "text" at bounding box center [126, 393] width 128 height 24
paste input "SX69858622"
type input "SX69858622"
paste input "Little Troos Close"
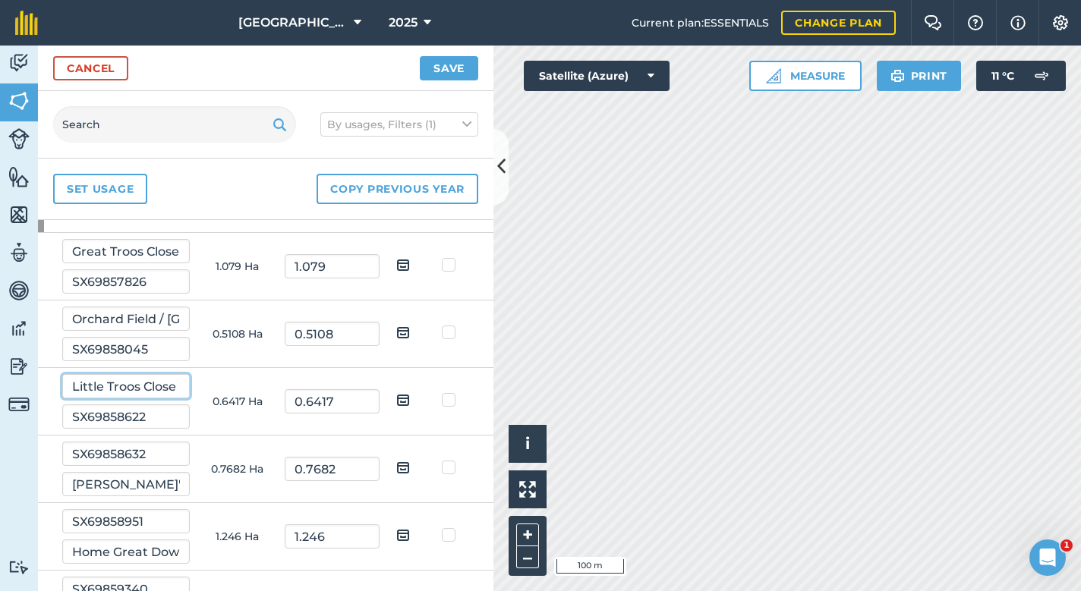
type input "Little Troos Close"
click at [88, 452] on input "SX69858632" at bounding box center [126, 454] width 128 height 24
click at [84, 478] on input "[PERSON_NAME]'s Meadow" at bounding box center [126, 484] width 128 height 24
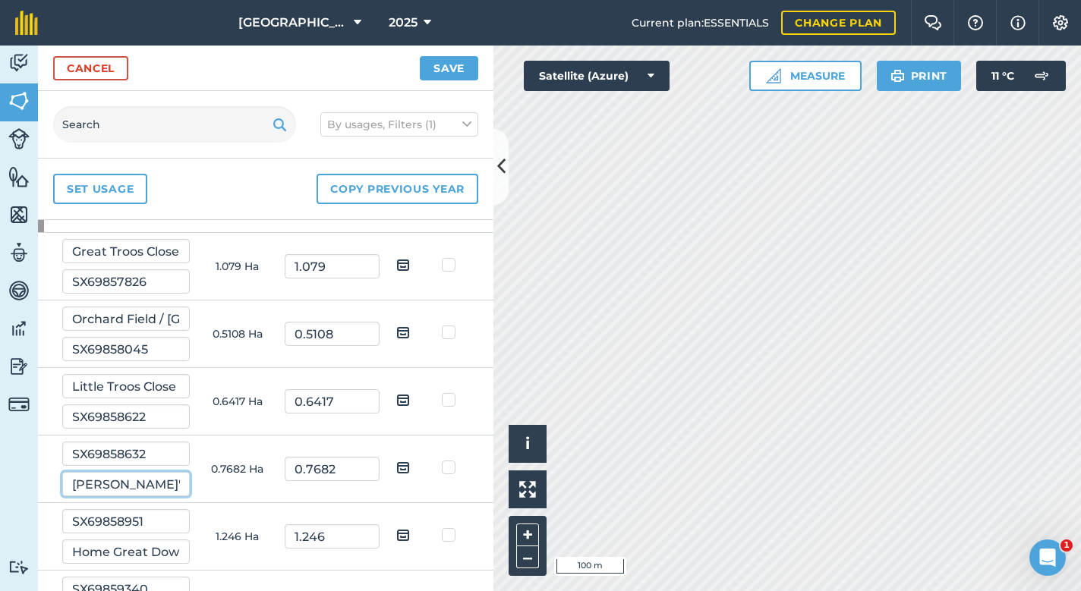
click at [84, 478] on input "[PERSON_NAME]'s Meadow" at bounding box center [126, 484] width 128 height 24
click at [87, 451] on input "SX69858632" at bounding box center [126, 454] width 128 height 24
click at [93, 487] on input "text" at bounding box center [126, 484] width 128 height 24
paste input "SX69858632"
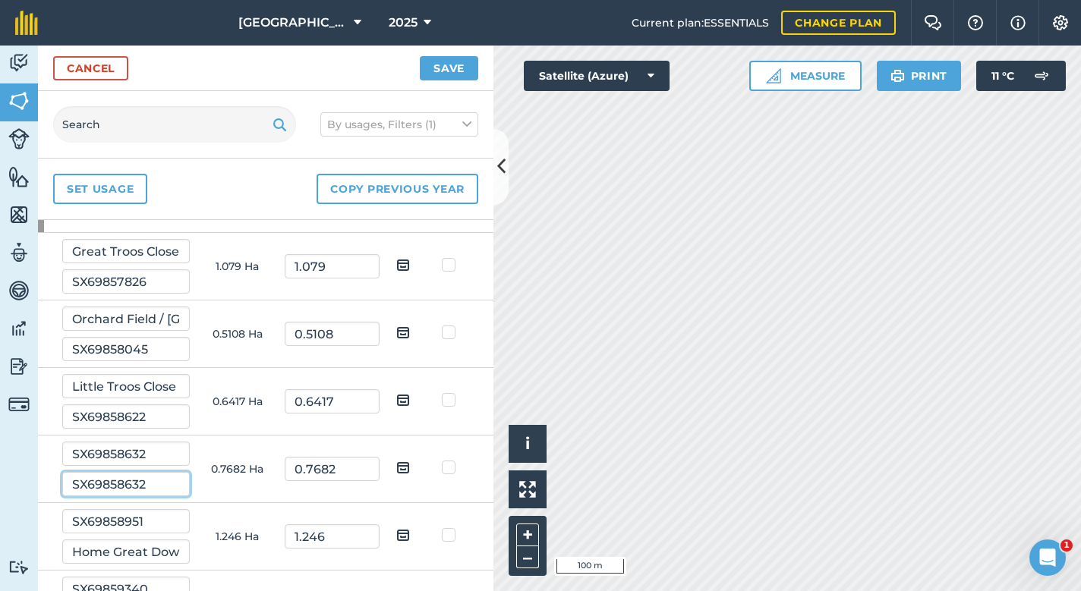
type input "SX69858632"
click at [102, 459] on input "SX69858632" at bounding box center [126, 454] width 128 height 24
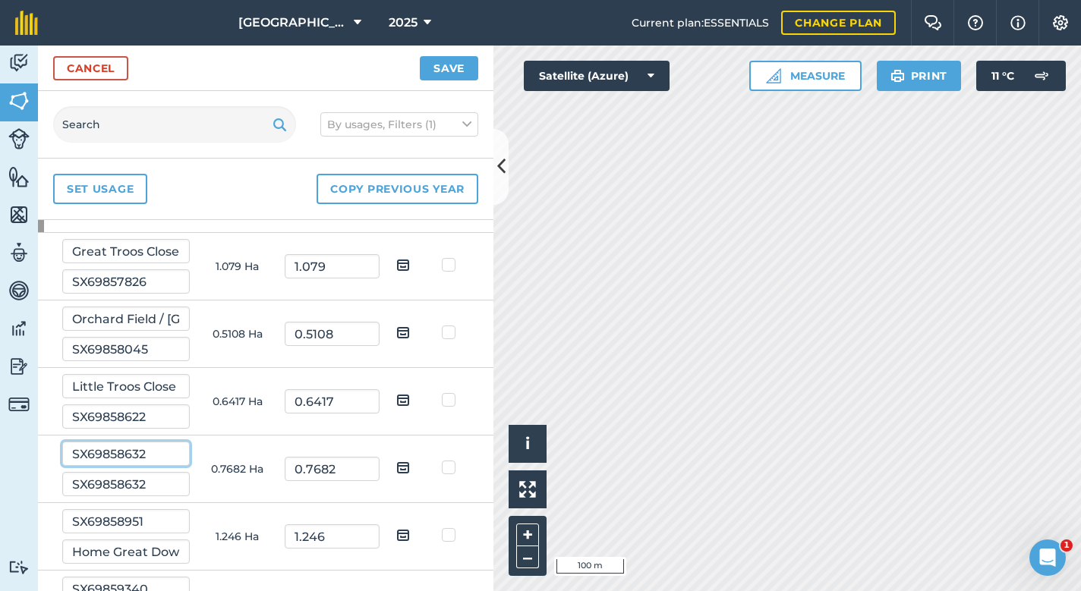
paste input "[PERSON_NAME]'s Meadow"
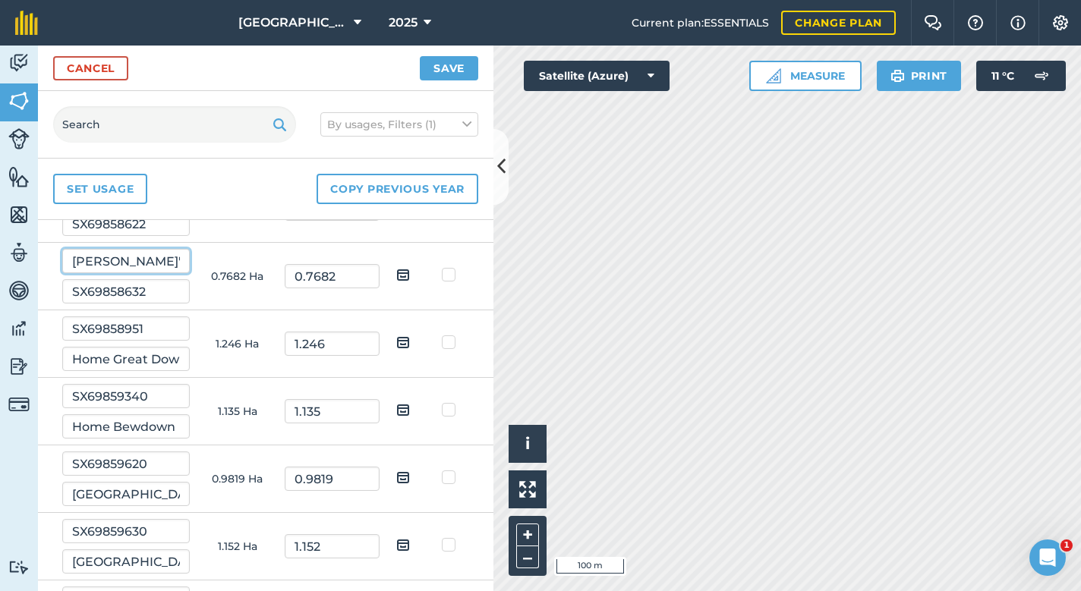
scroll to position [252, 0]
type input "[PERSON_NAME]'s Meadow"
click at [93, 359] on input "Home Great Down" at bounding box center [126, 360] width 128 height 24
drag, startPoint x: 93, startPoint y: 359, endPoint x: 172, endPoint y: 360, distance: 79.7
click at [172, 360] on input "Home Great Down" at bounding box center [126, 360] width 128 height 24
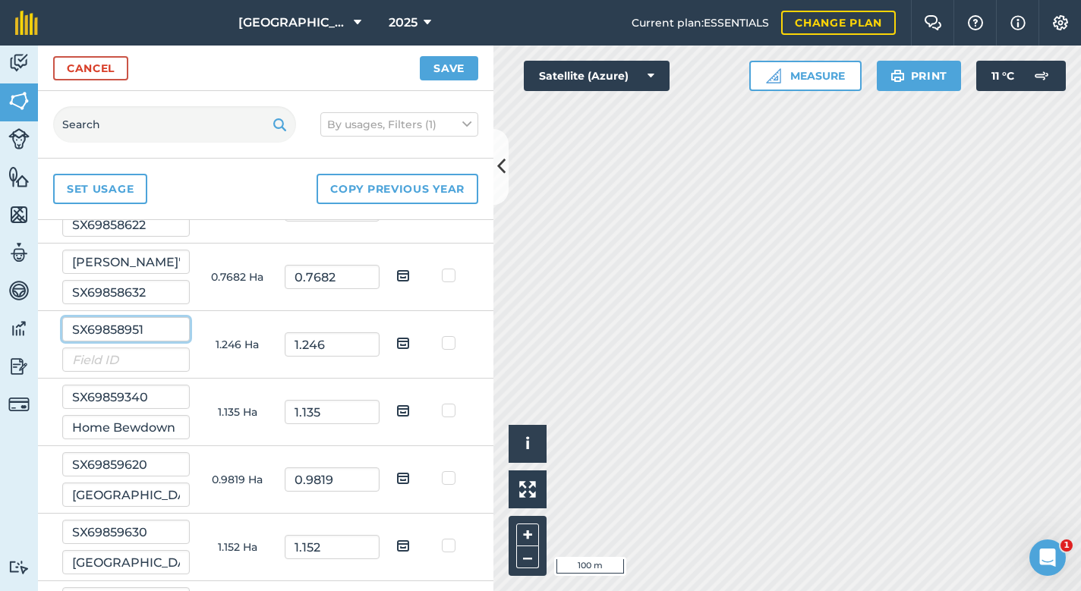
click at [129, 327] on input "SX69858951" at bounding box center [126, 329] width 128 height 24
click at [128, 355] on input "text" at bounding box center [126, 360] width 128 height 24
paste input "SX69858951"
type input "SX69858951"
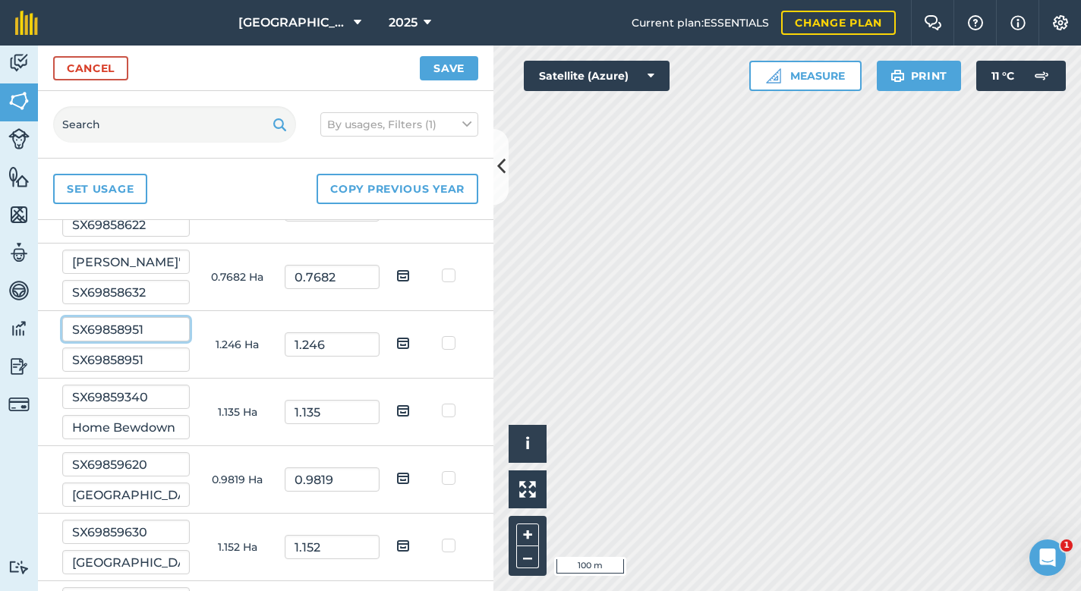
click at [120, 331] on input "SX69858951" at bounding box center [126, 329] width 128 height 24
paste input "Home Great Down"
type input "Home Great Down"
click at [95, 427] on input "Home Bewdown" at bounding box center [126, 427] width 128 height 24
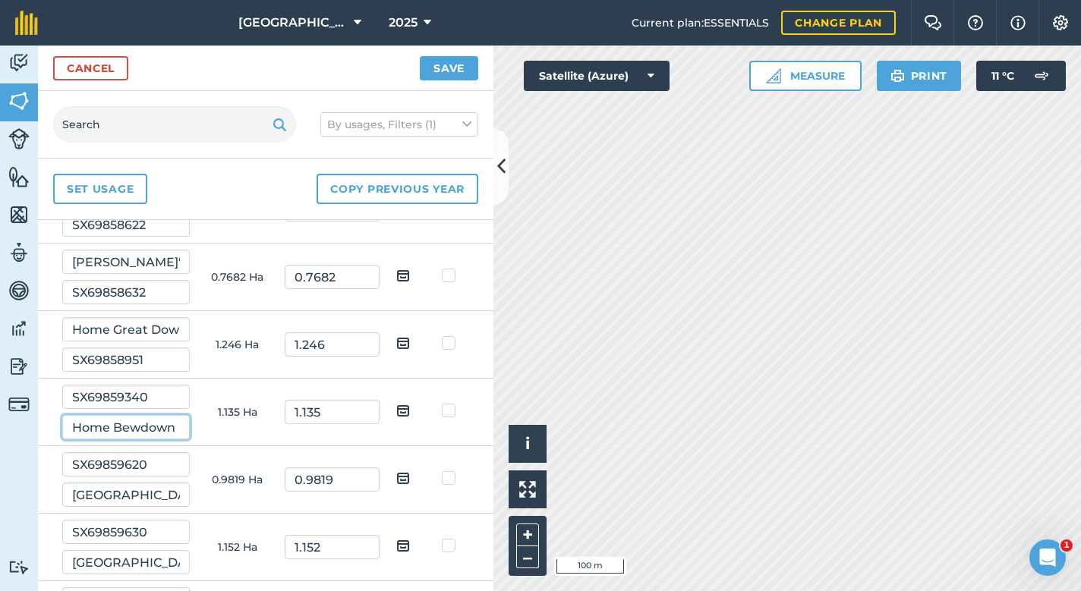
drag, startPoint x: 95, startPoint y: 427, endPoint x: 136, endPoint y: 427, distance: 41.0
click at [136, 427] on input "Home Bewdown" at bounding box center [126, 427] width 128 height 24
click at [121, 398] on input "SX69859340" at bounding box center [126, 397] width 128 height 24
click at [121, 422] on input "text" at bounding box center [126, 427] width 128 height 24
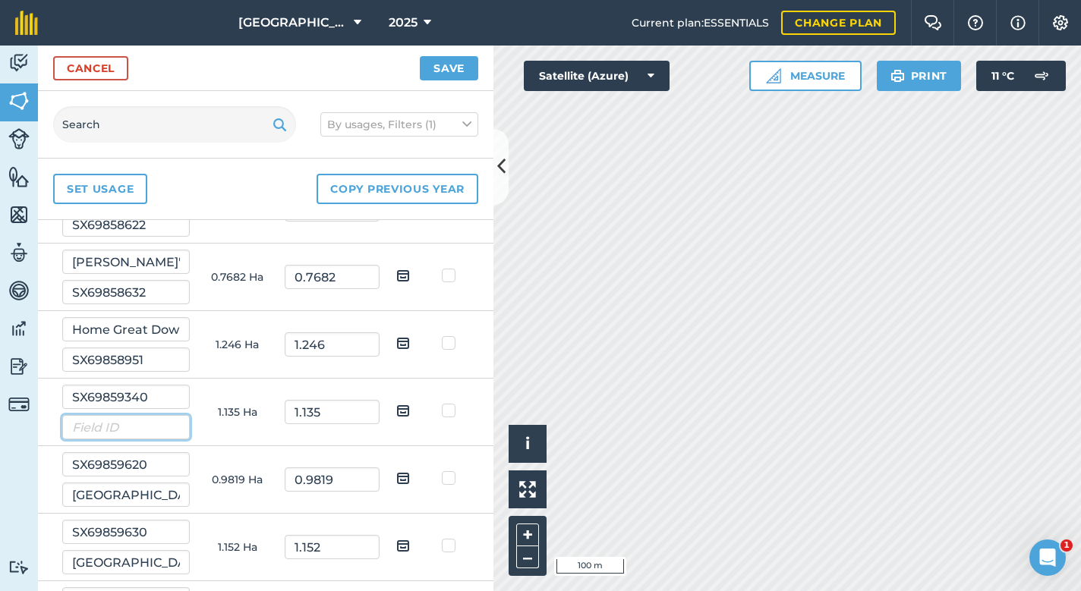
paste input "SX69859340"
type input "SX69859340"
click at [120, 402] on input "SX69859340" at bounding box center [126, 397] width 128 height 24
paste input "Home Bewdown"
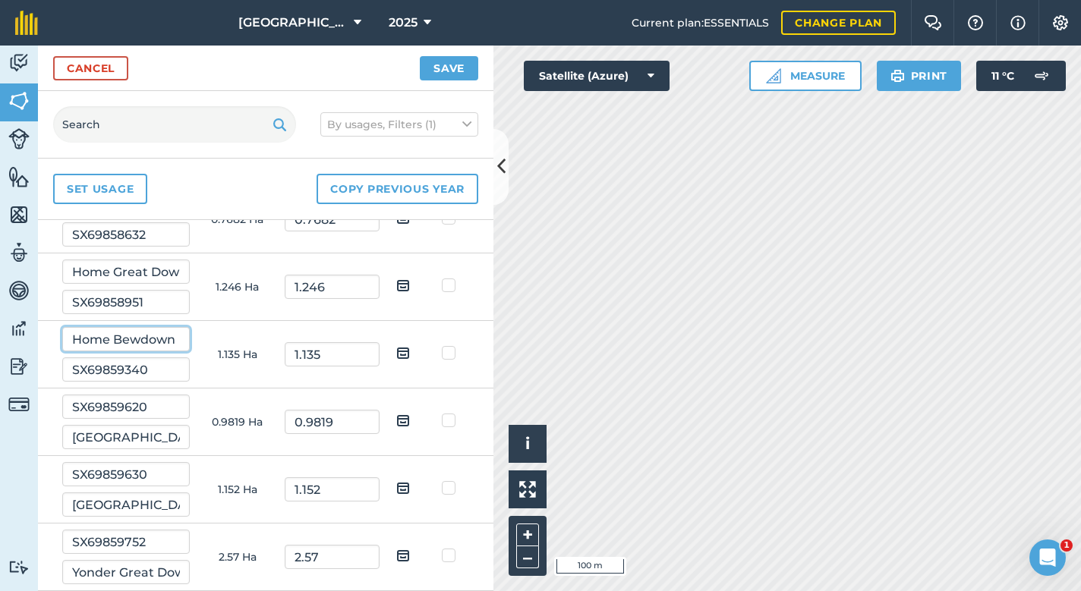
scroll to position [310, 0]
type input "Home Bewdown"
click at [115, 407] on input "SX69859620" at bounding box center [126, 407] width 128 height 24
click at [98, 440] on input "[GEOGRAPHIC_DATA]" at bounding box center [126, 437] width 128 height 24
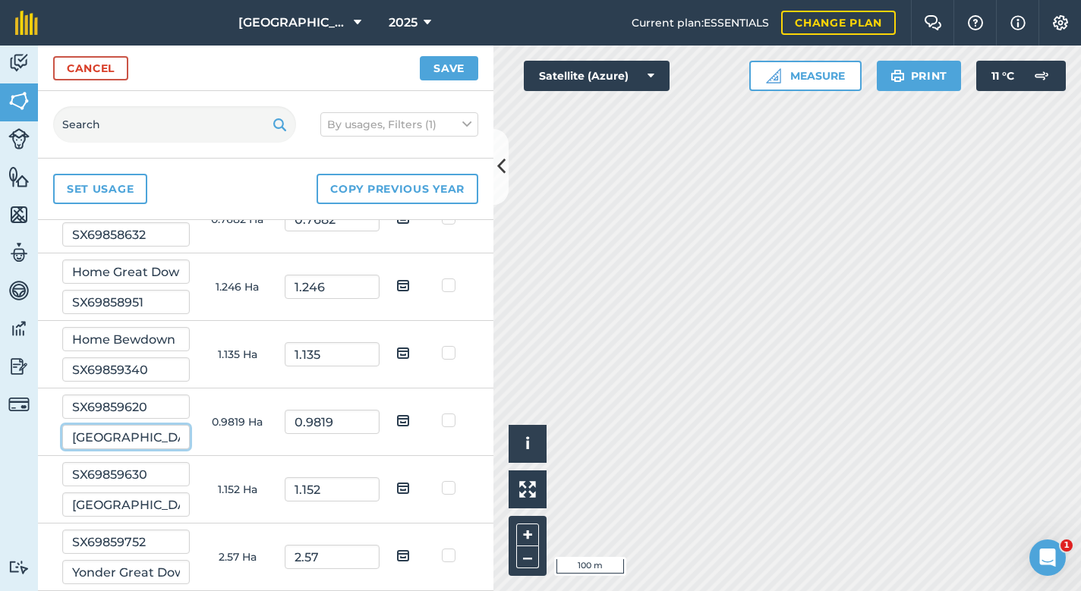
drag, startPoint x: 98, startPoint y: 440, endPoint x: 175, endPoint y: 432, distance: 77.0
click at [175, 432] on input "[GEOGRAPHIC_DATA]" at bounding box center [126, 437] width 128 height 24
click at [122, 408] on input "SX69859620" at bounding box center [126, 407] width 128 height 24
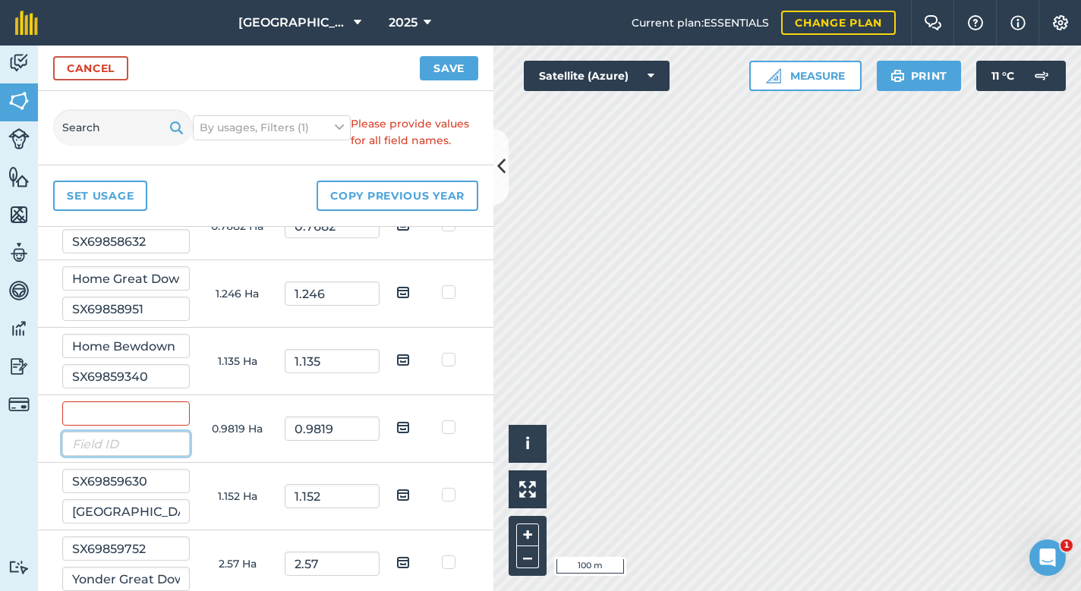
click at [116, 446] on input "text" at bounding box center [126, 444] width 128 height 24
paste input "SX69859620"
type input "SX69859620"
click at [113, 415] on input "text" at bounding box center [126, 414] width 128 height 24
paste input "[GEOGRAPHIC_DATA]"
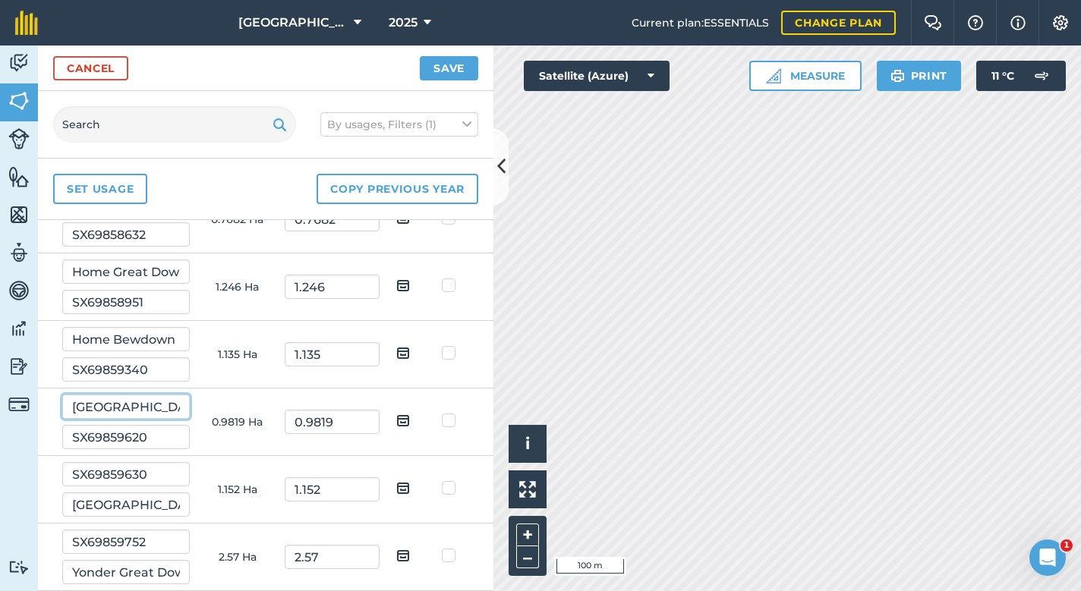
type input "[GEOGRAPHIC_DATA]"
click at [147, 500] on input "[GEOGRAPHIC_DATA]" at bounding box center [126, 505] width 128 height 24
click at [136, 474] on input "SX69859630" at bounding box center [126, 474] width 128 height 24
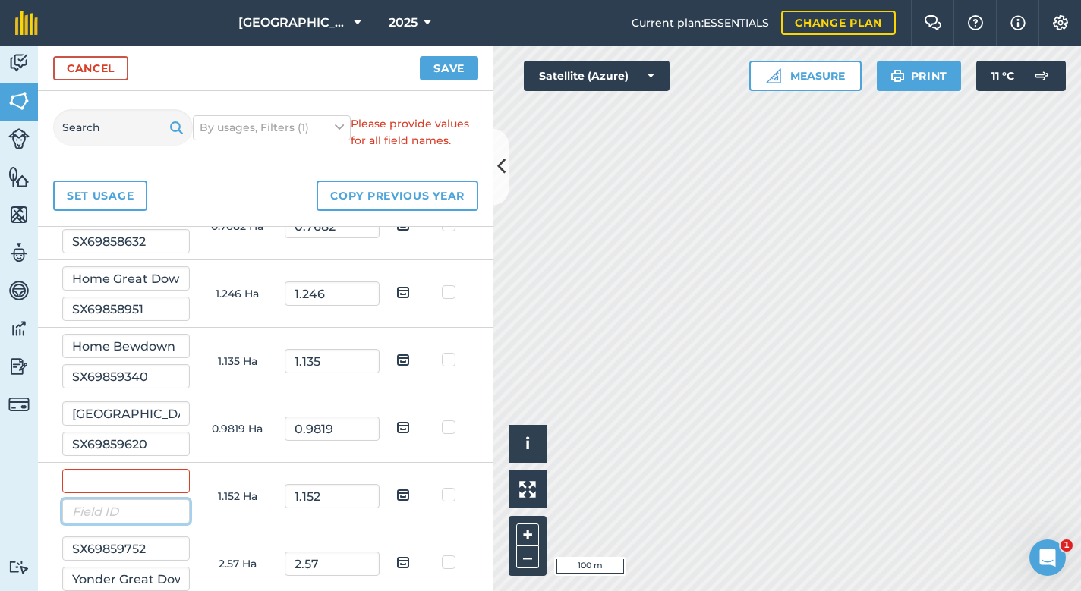
click at [134, 514] on input "text" at bounding box center [126, 512] width 128 height 24
paste input "SX69859630"
type input "SX69859630"
click at [130, 486] on input "text" at bounding box center [126, 481] width 128 height 24
paste input "[GEOGRAPHIC_DATA]"
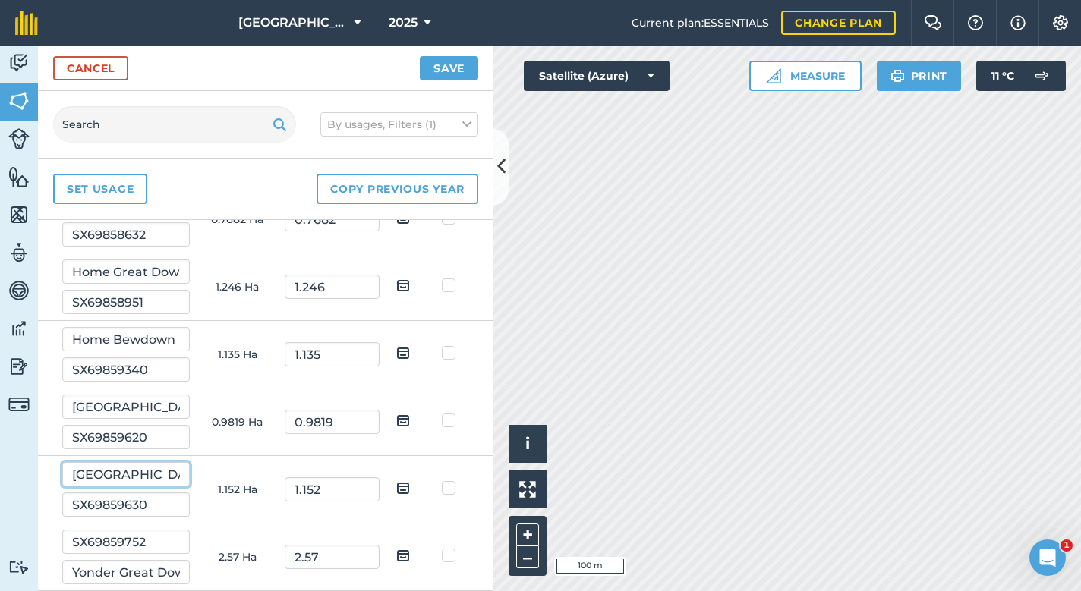
type input "[GEOGRAPHIC_DATA]"
click at [131, 446] on input "SX69859620" at bounding box center [126, 437] width 128 height 24
click at [134, 371] on input "SX69859340" at bounding box center [126, 370] width 128 height 24
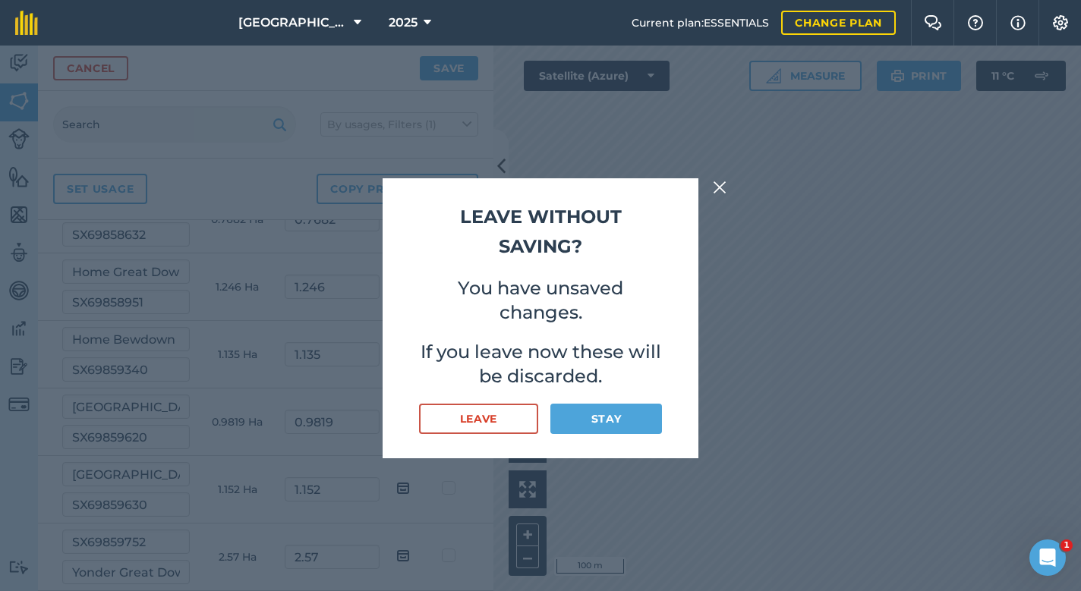
click at [604, 419] on button "Stay" at bounding box center [606, 419] width 112 height 30
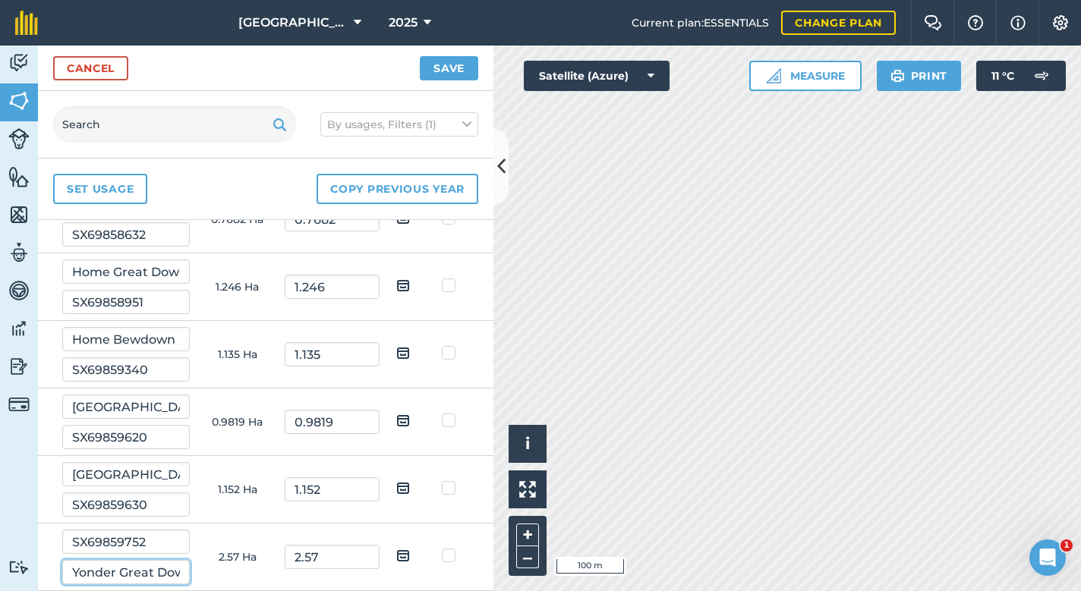
click at [133, 565] on input "Yonder Great Down" at bounding box center [126, 572] width 128 height 24
click at [132, 572] on input "Yonder Great Down" at bounding box center [126, 572] width 128 height 24
click at [118, 539] on input "SX69859752" at bounding box center [126, 542] width 128 height 24
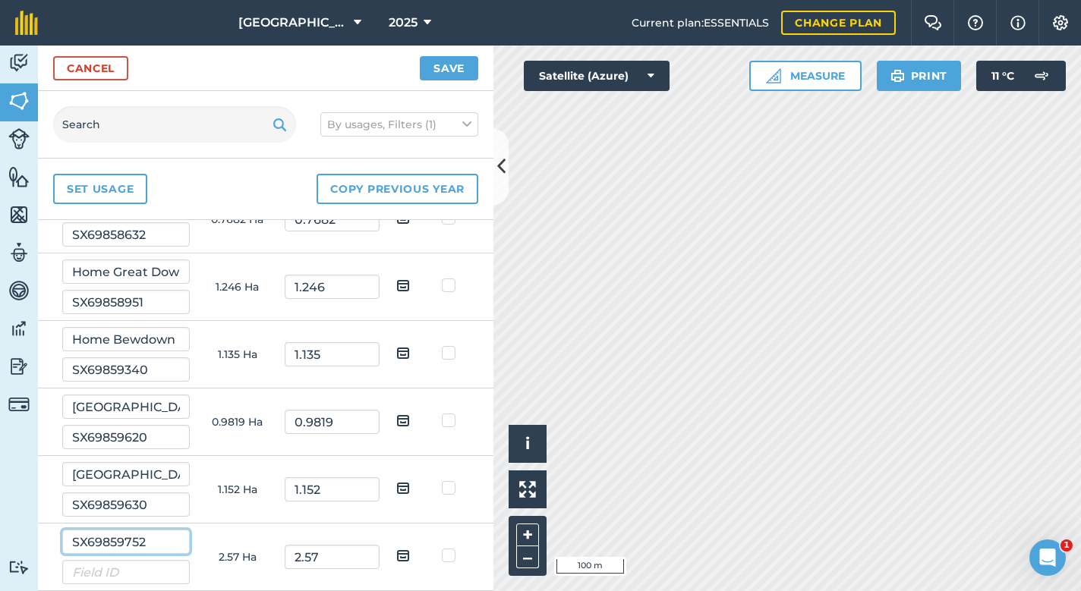
click at [118, 539] on input "SX69859752" at bounding box center [126, 542] width 128 height 24
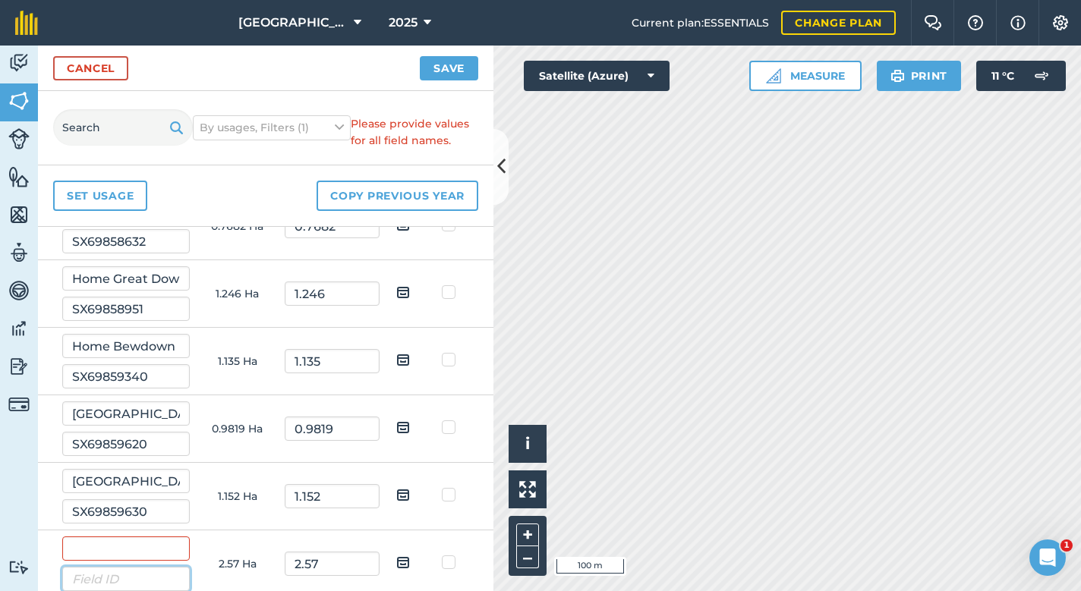
click at [113, 578] on input "text" at bounding box center [126, 579] width 128 height 24
paste input "SX69859752"
type input "SX69859752"
click at [110, 550] on input "text" at bounding box center [126, 549] width 128 height 24
paste input "Yonder Great Down"
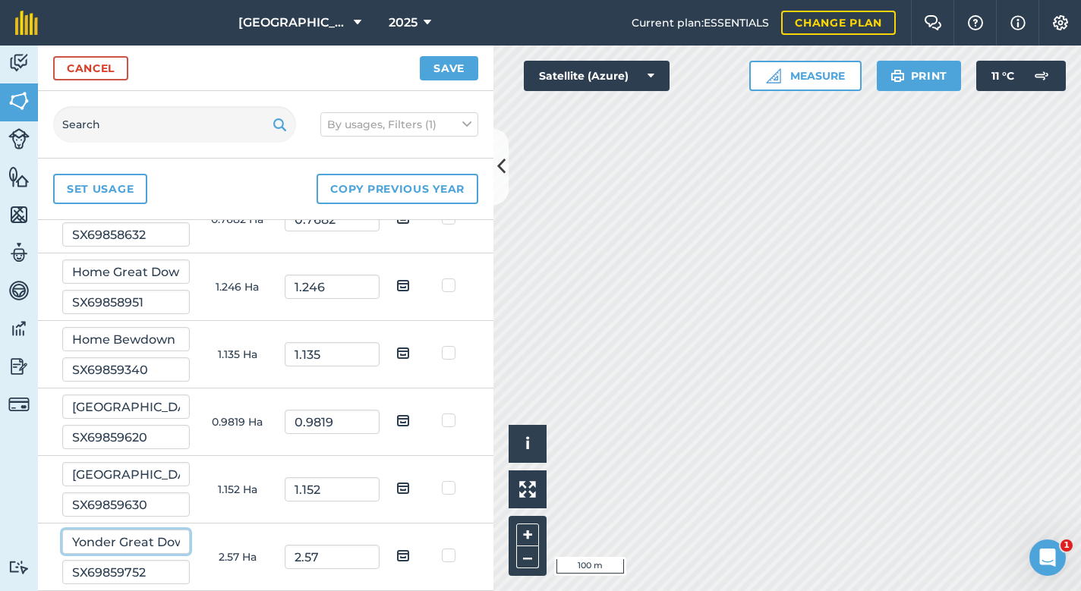
type input "Yonder Great Down"
click at [439, 68] on button "Save" at bounding box center [449, 68] width 58 height 24
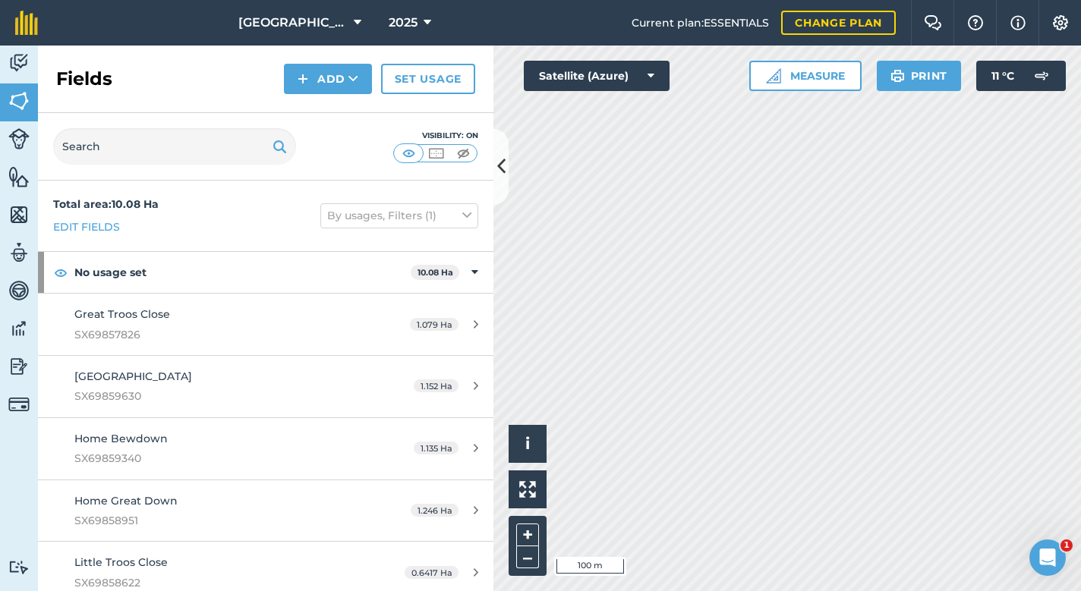
click at [21, 138] on img at bounding box center [18, 138] width 21 height 21
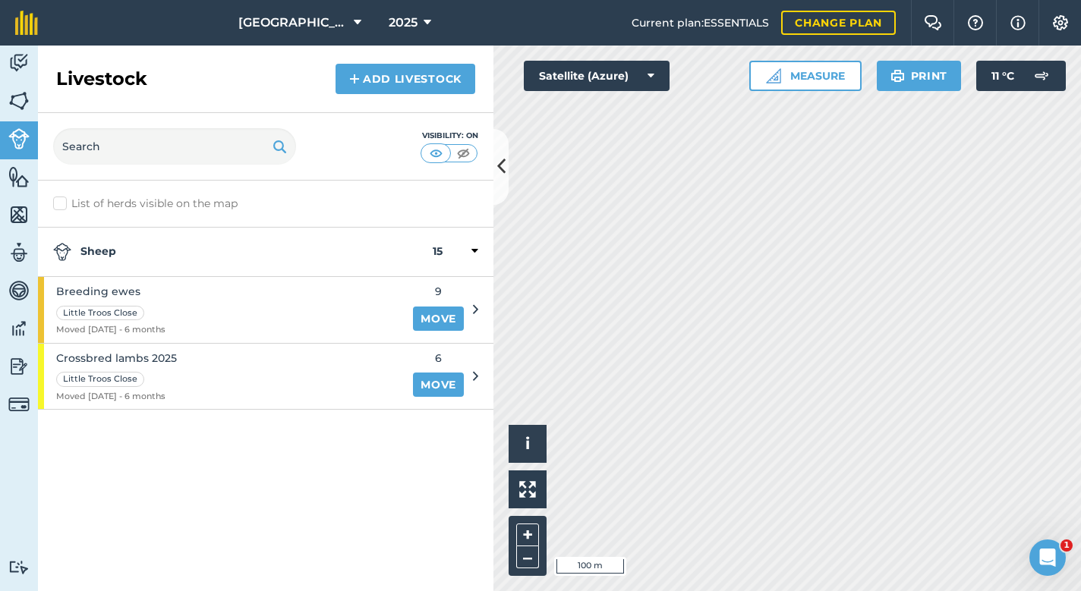
click at [109, 290] on span "Breeding ewes" at bounding box center [110, 291] width 109 height 17
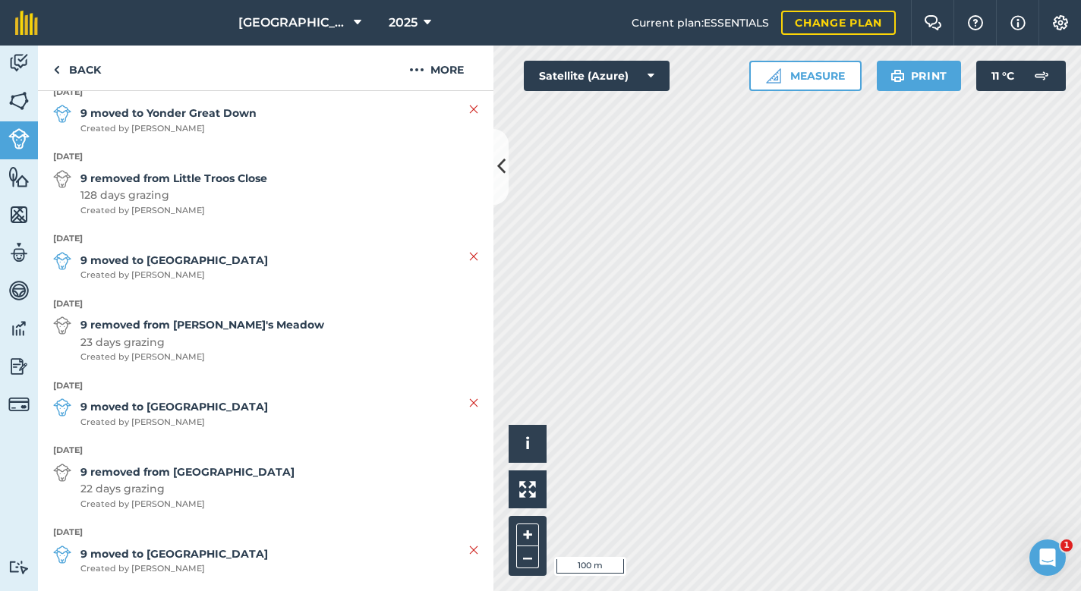
scroll to position [645, 0]
click at [163, 547] on strong "9 moved to [GEOGRAPHIC_DATA]" at bounding box center [174, 555] width 188 height 17
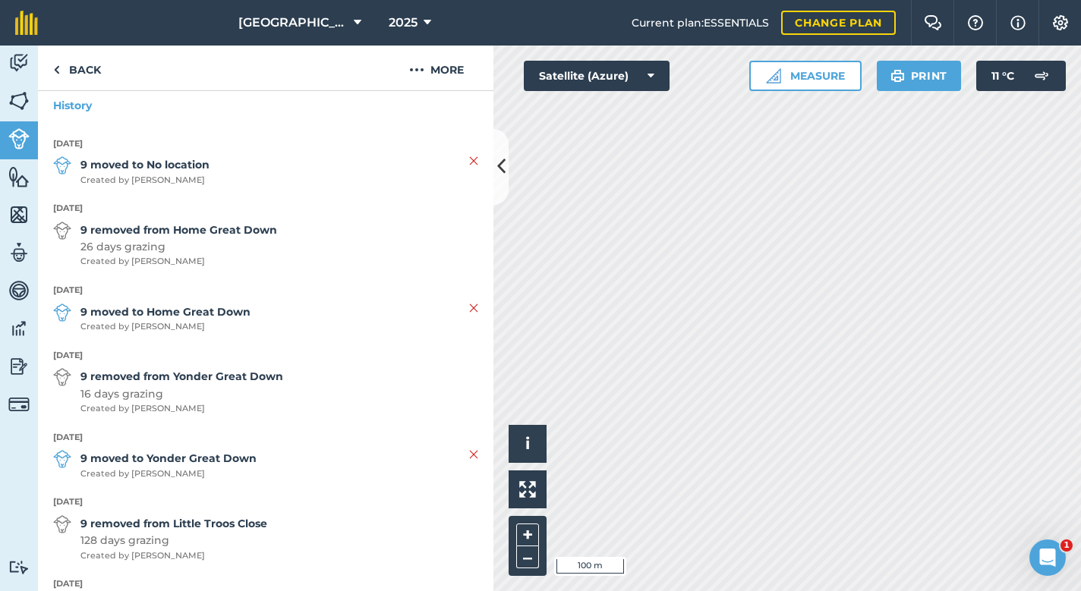
scroll to position [298, 0]
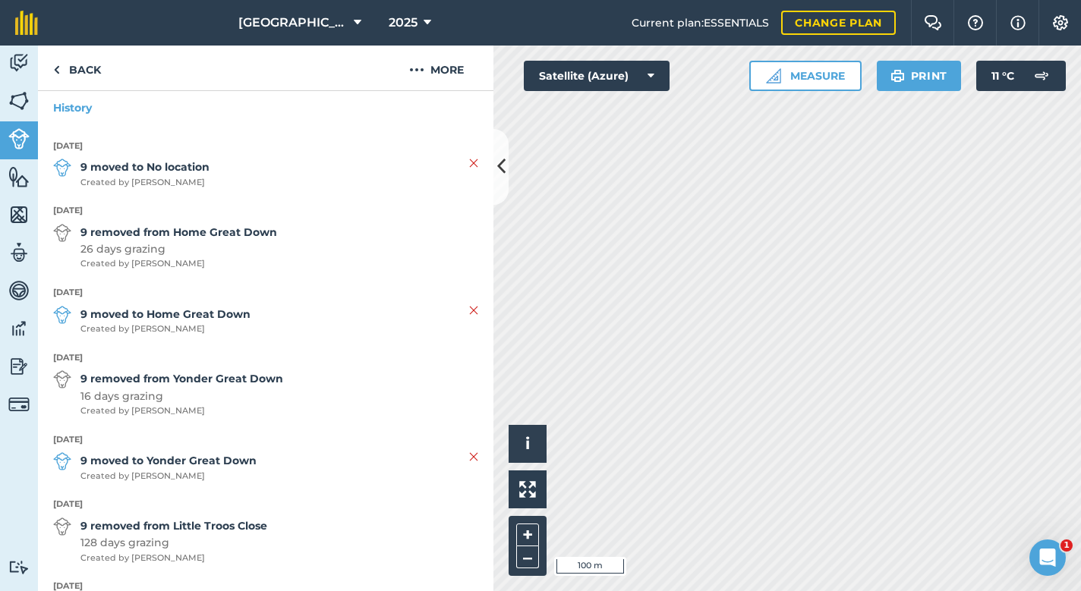
click at [161, 168] on strong "9 moved to No location" at bounding box center [144, 167] width 129 height 17
click at [472, 159] on img at bounding box center [473, 163] width 9 height 18
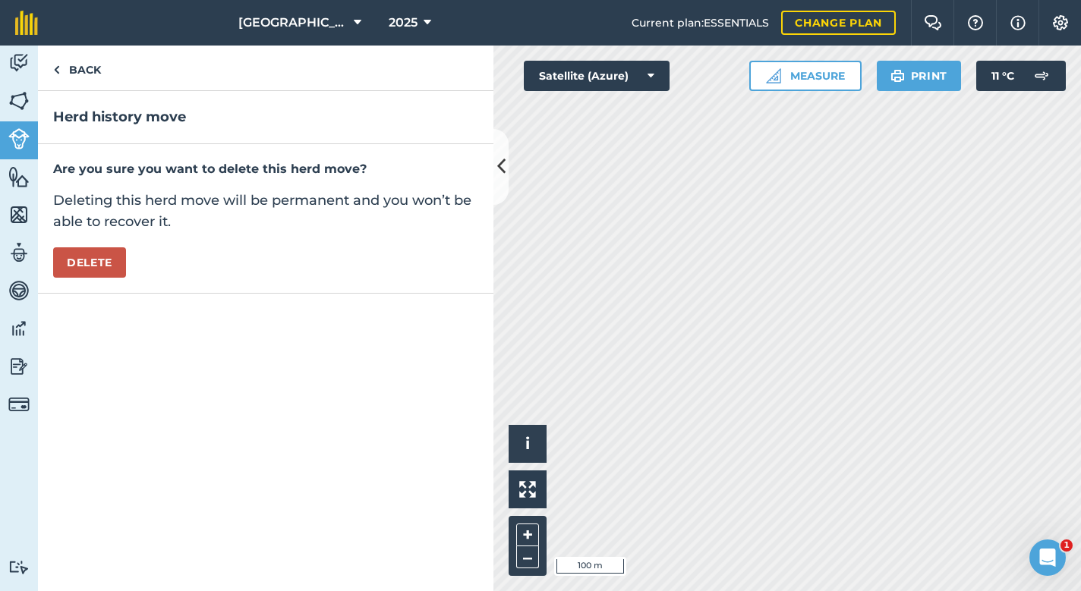
click at [96, 266] on button "Delete" at bounding box center [89, 262] width 73 height 30
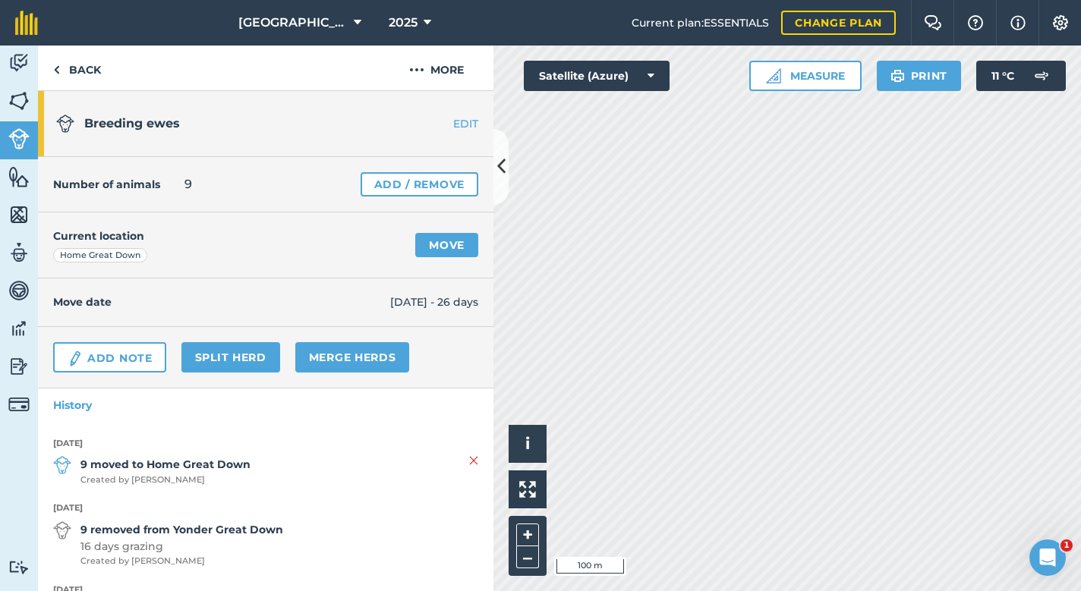
click at [428, 236] on link "Move" at bounding box center [446, 245] width 63 height 24
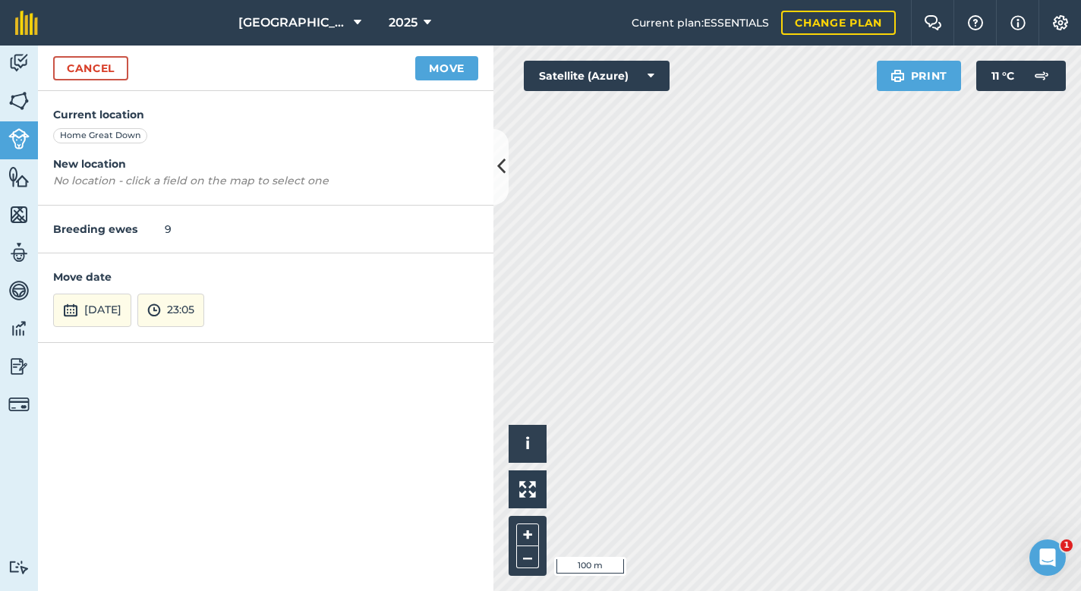
click at [112, 304] on button "[DATE]" at bounding box center [92, 310] width 78 height 33
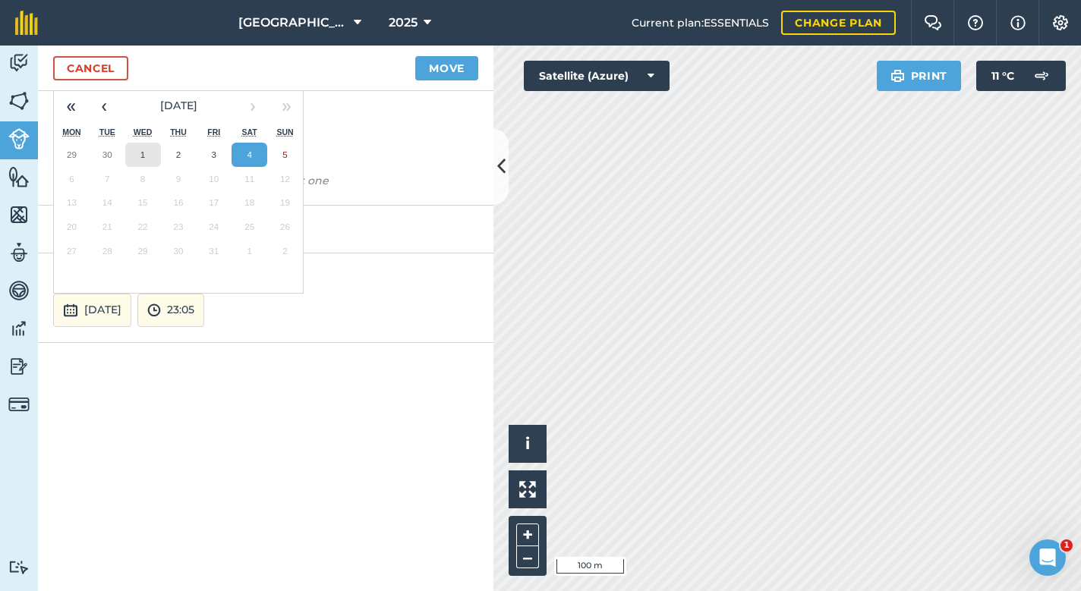
click at [147, 153] on button "1" at bounding box center [143, 155] width 36 height 24
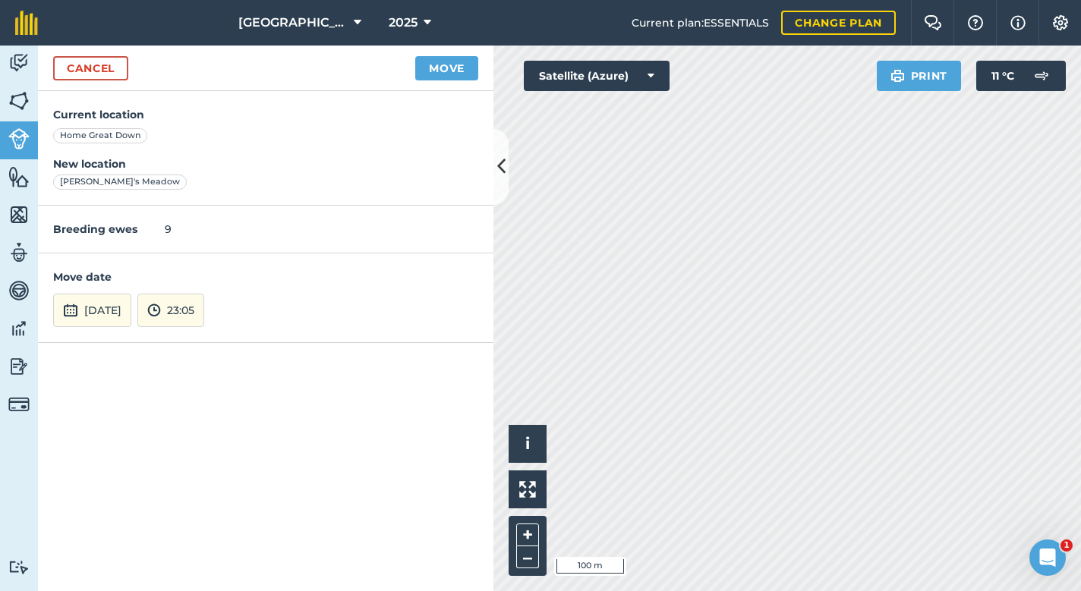
click at [449, 65] on button "Move" at bounding box center [446, 68] width 63 height 24
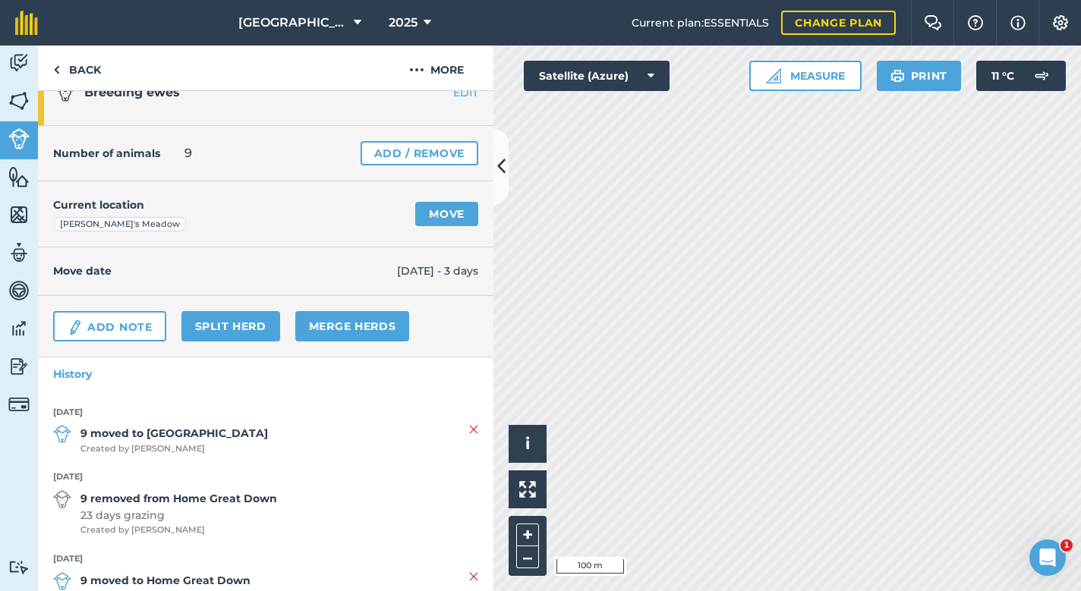
scroll to position [28, 0]
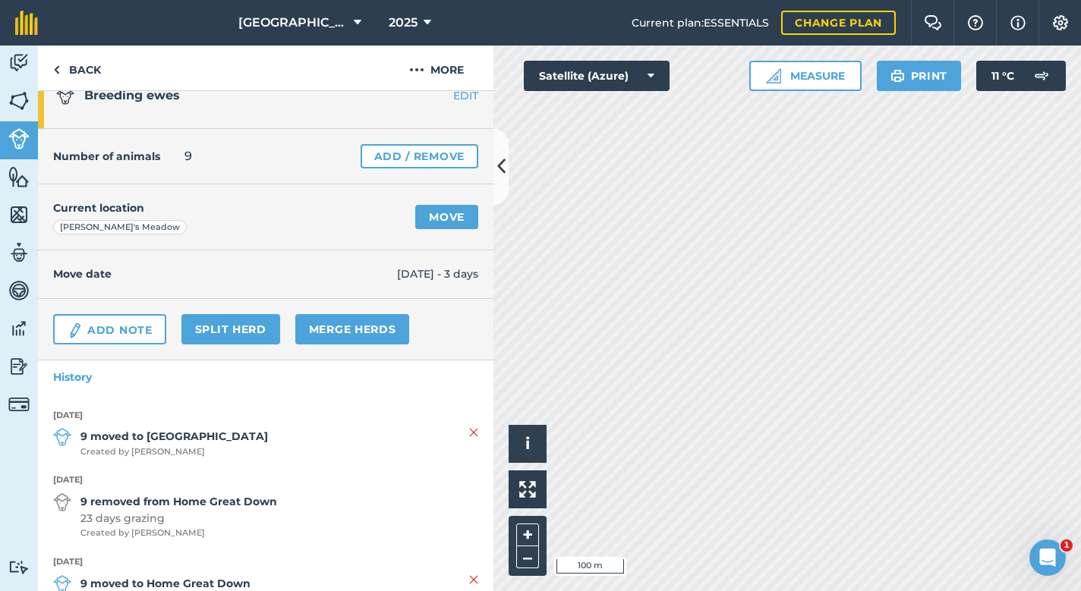
click at [455, 219] on link "Move" at bounding box center [446, 217] width 63 height 24
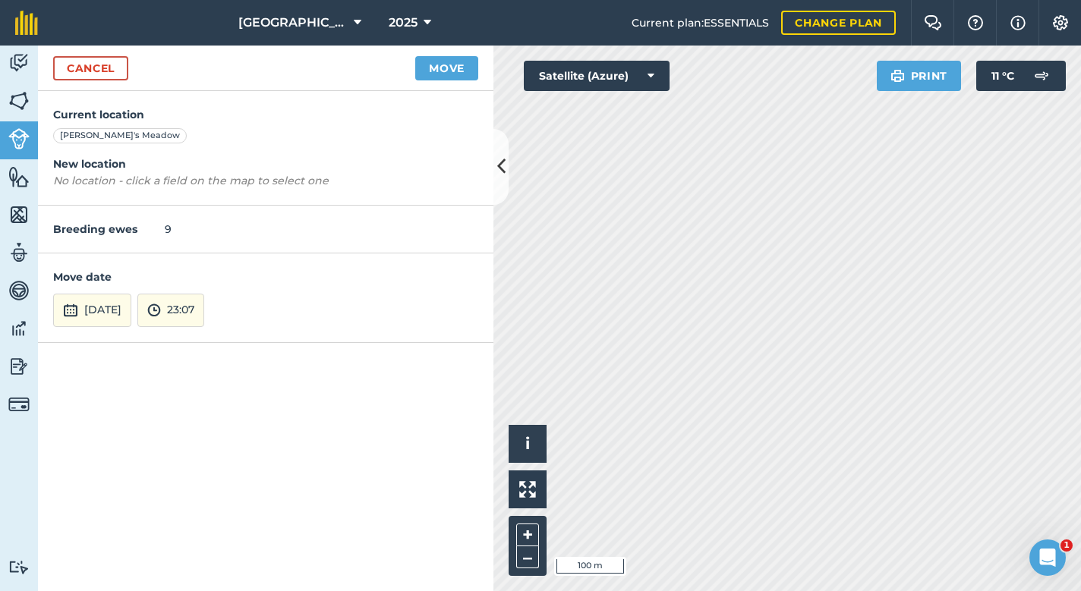
click at [119, 310] on button "[DATE]" at bounding box center [92, 310] width 78 height 33
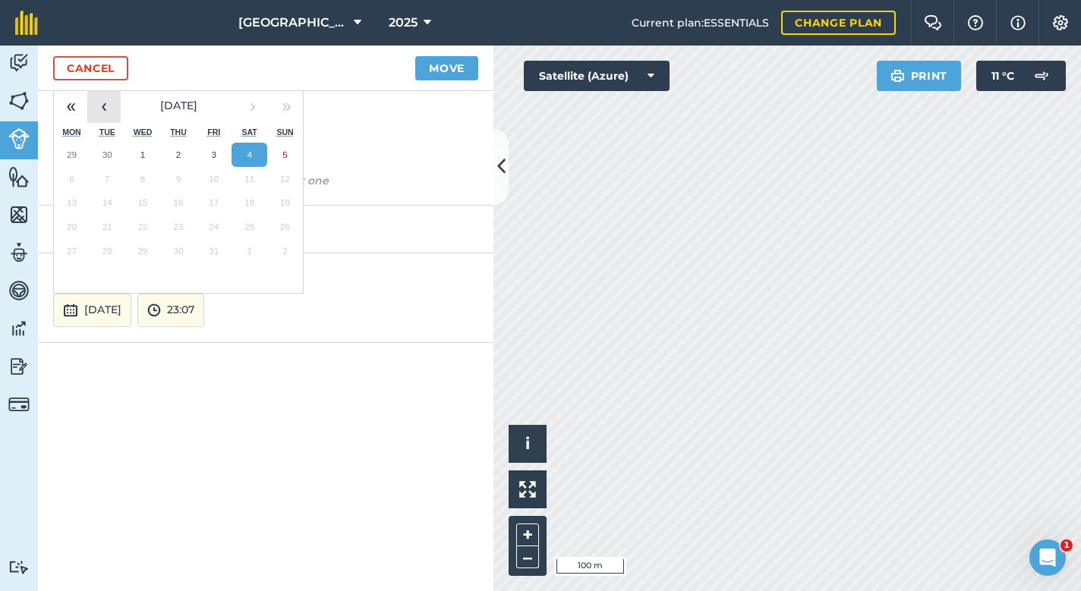
click at [102, 112] on button "‹" at bounding box center [103, 106] width 33 height 33
click at [148, 197] on button "11" at bounding box center [143, 203] width 36 height 24
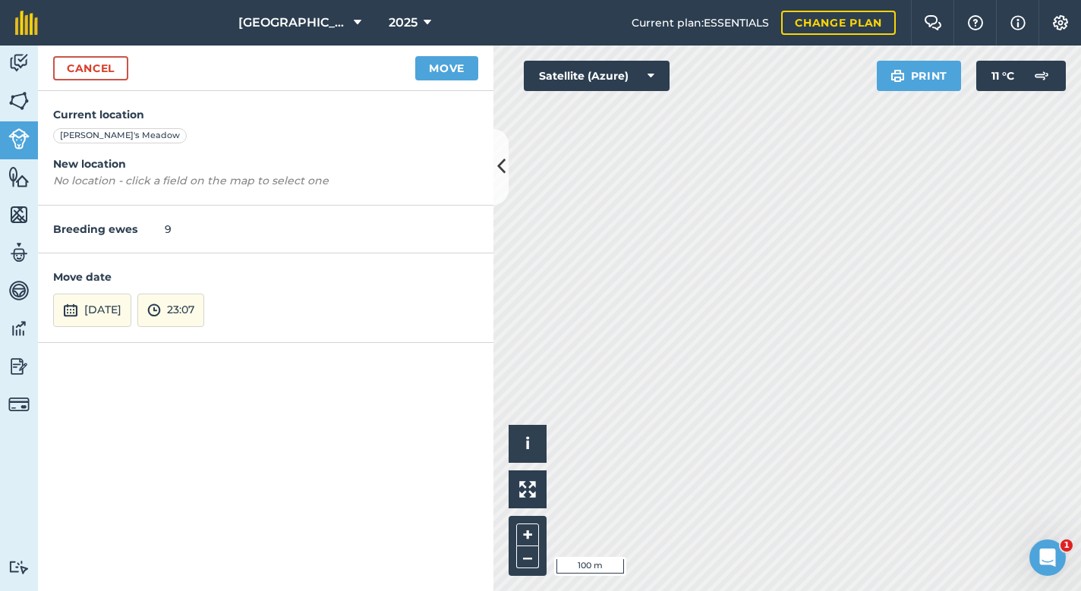
click at [459, 67] on button "Move" at bounding box center [446, 68] width 63 height 24
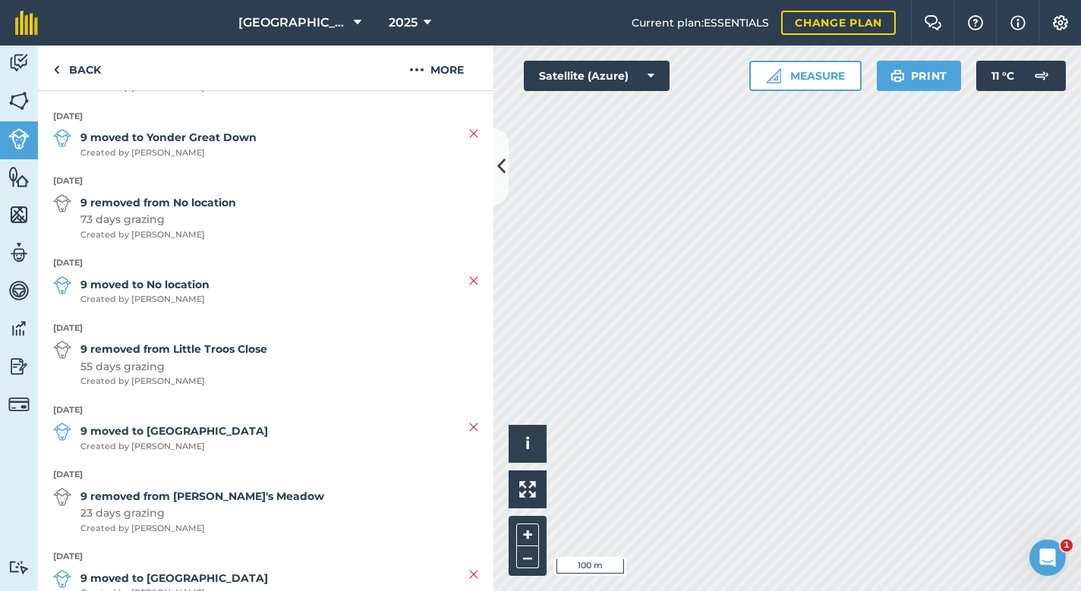
scroll to position [605, 0]
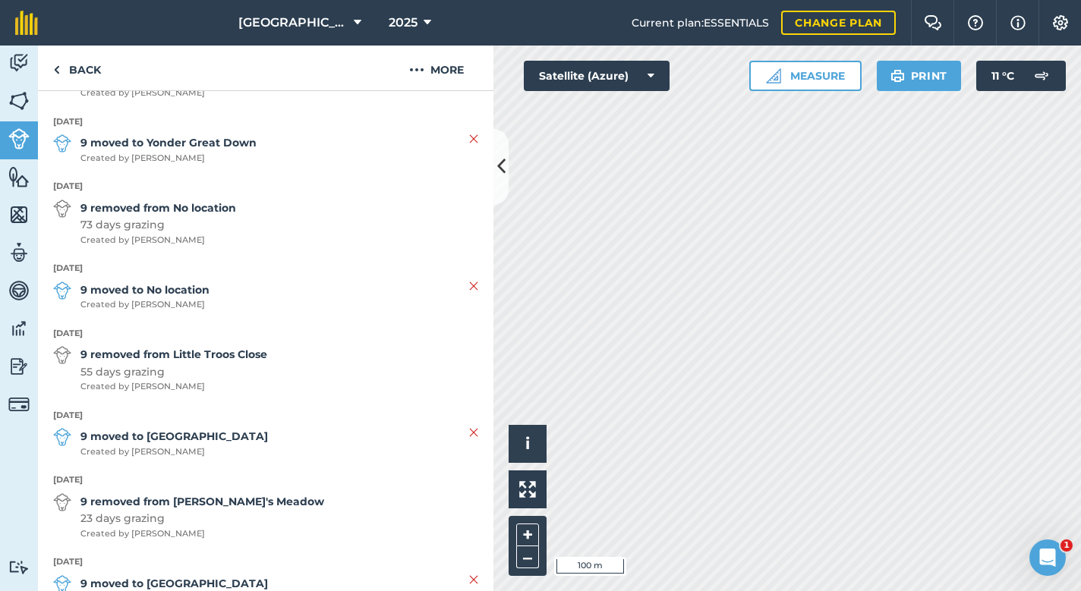
click at [472, 277] on img at bounding box center [473, 286] width 9 height 18
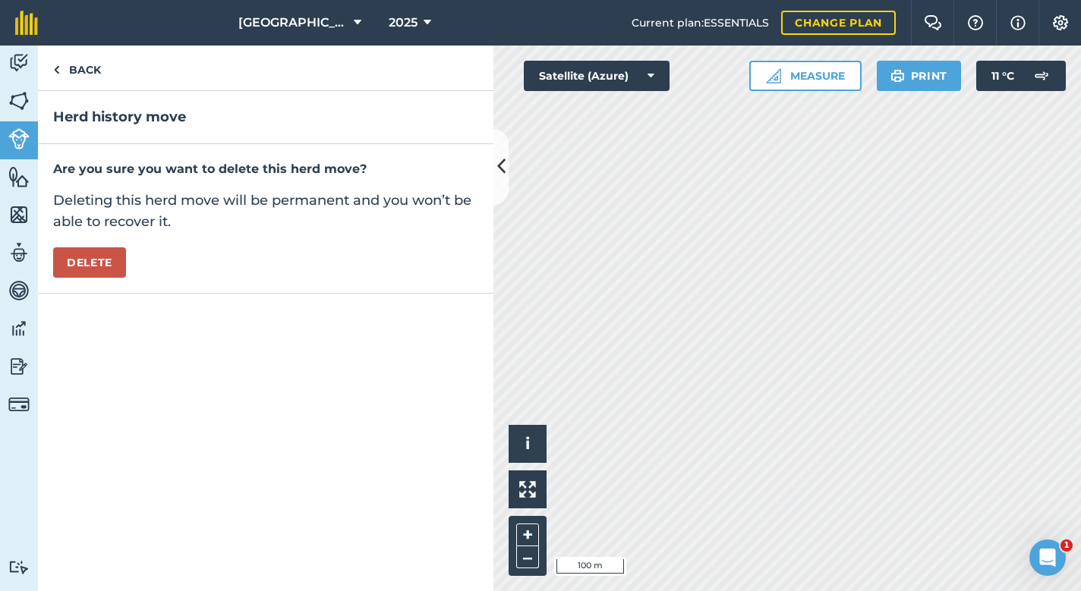
click at [104, 258] on button "Delete" at bounding box center [89, 262] width 73 height 30
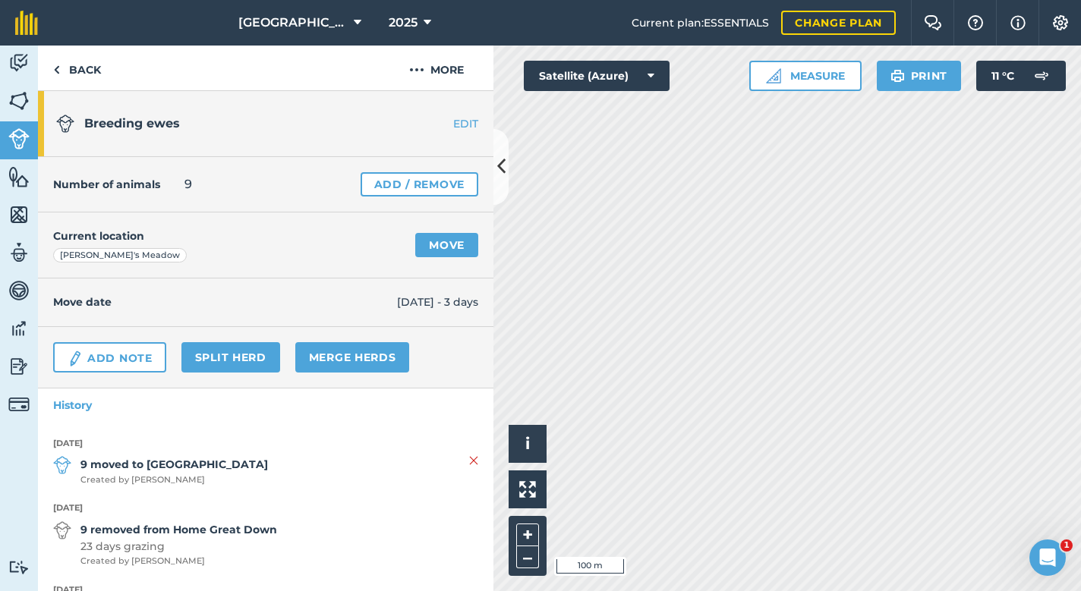
click at [435, 239] on link "Move" at bounding box center [446, 245] width 63 height 24
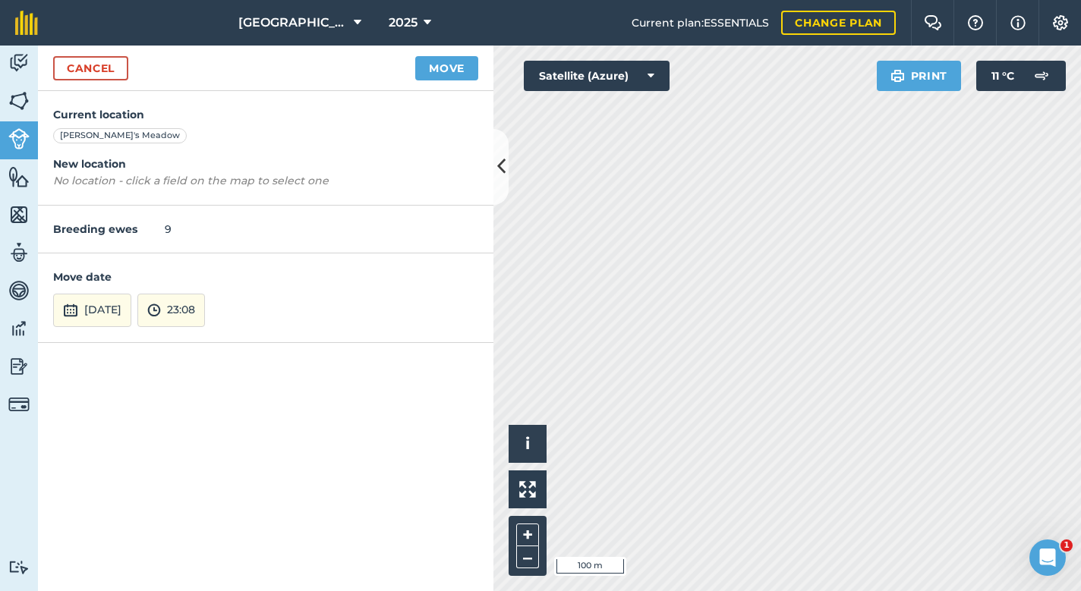
click at [131, 311] on button "[DATE]" at bounding box center [92, 310] width 78 height 33
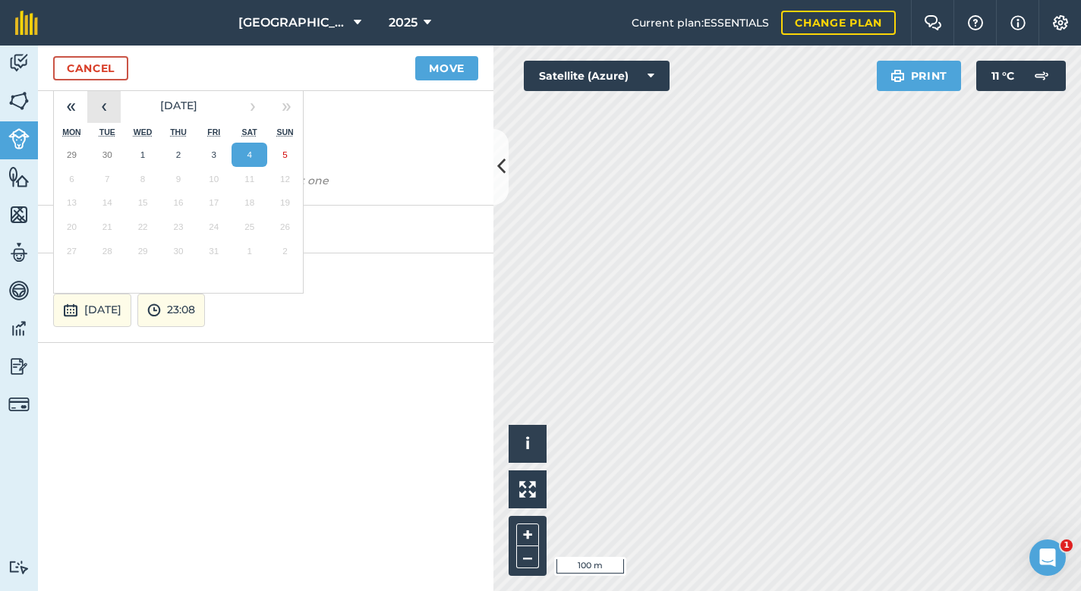
click at [98, 105] on button "‹" at bounding box center [103, 106] width 33 height 33
click at [144, 200] on abbr "11" at bounding box center [143, 202] width 10 height 10
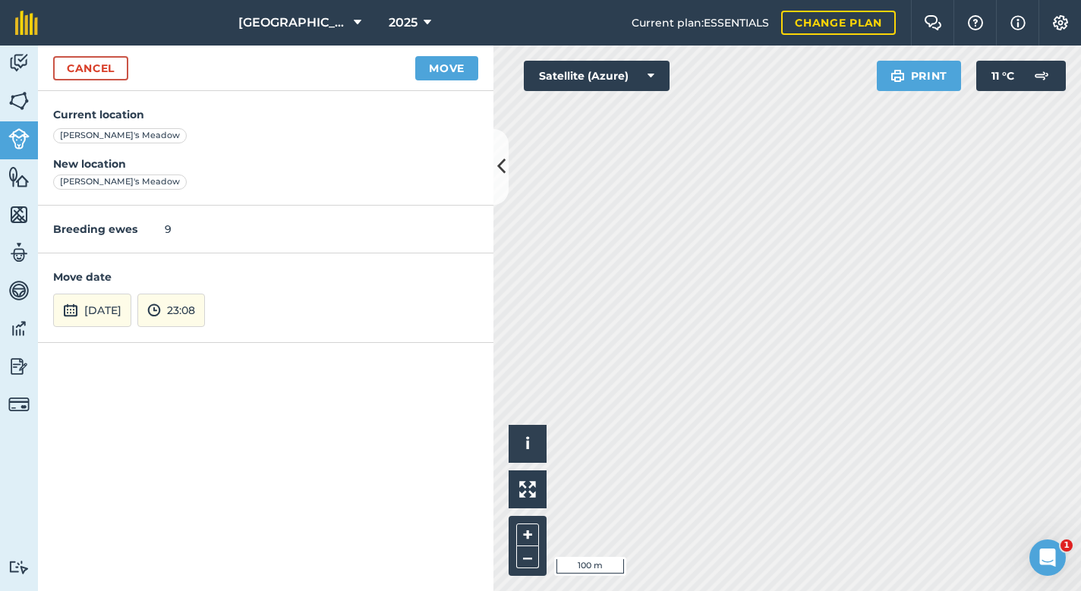
click at [441, 70] on button "Move" at bounding box center [446, 68] width 63 height 24
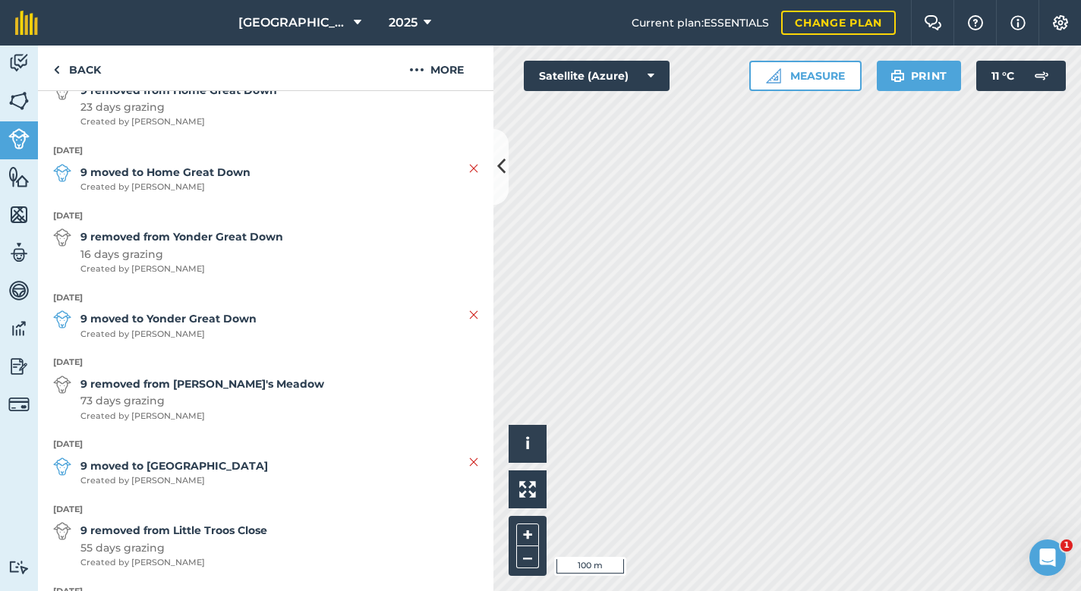
scroll to position [437, 0]
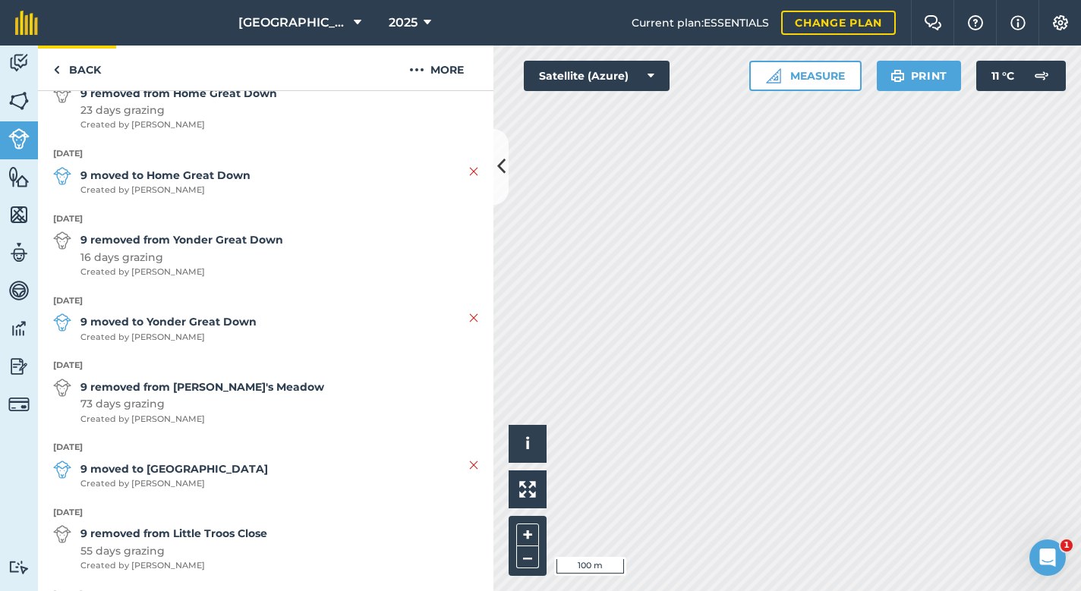
click at [87, 68] on link "Back" at bounding box center [77, 68] width 78 height 45
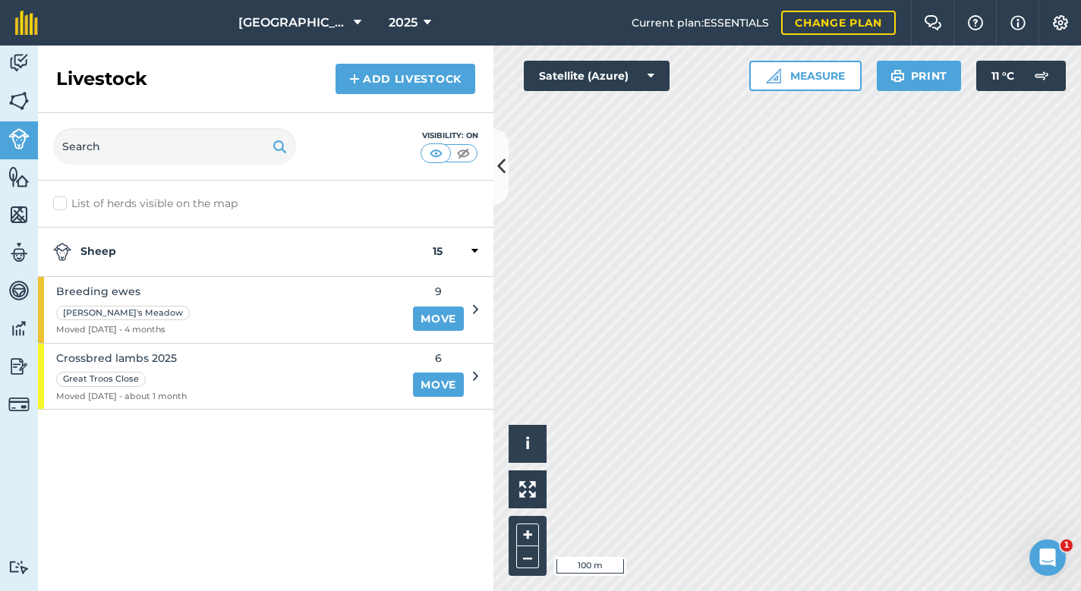
click at [441, 378] on link "Move" at bounding box center [438, 385] width 51 height 24
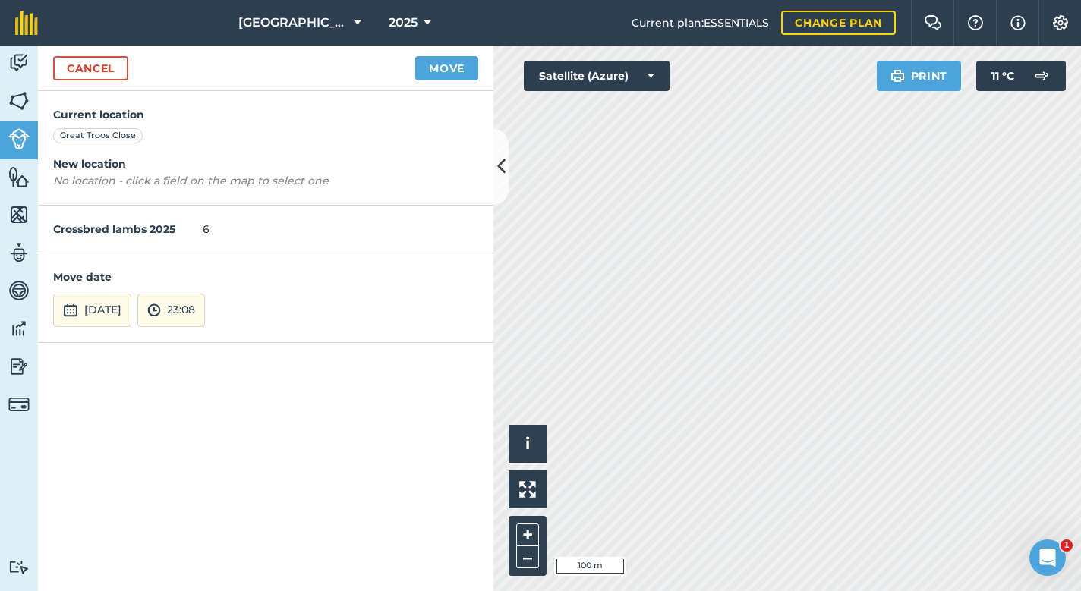
click at [449, 61] on button "Move" at bounding box center [446, 68] width 63 height 24
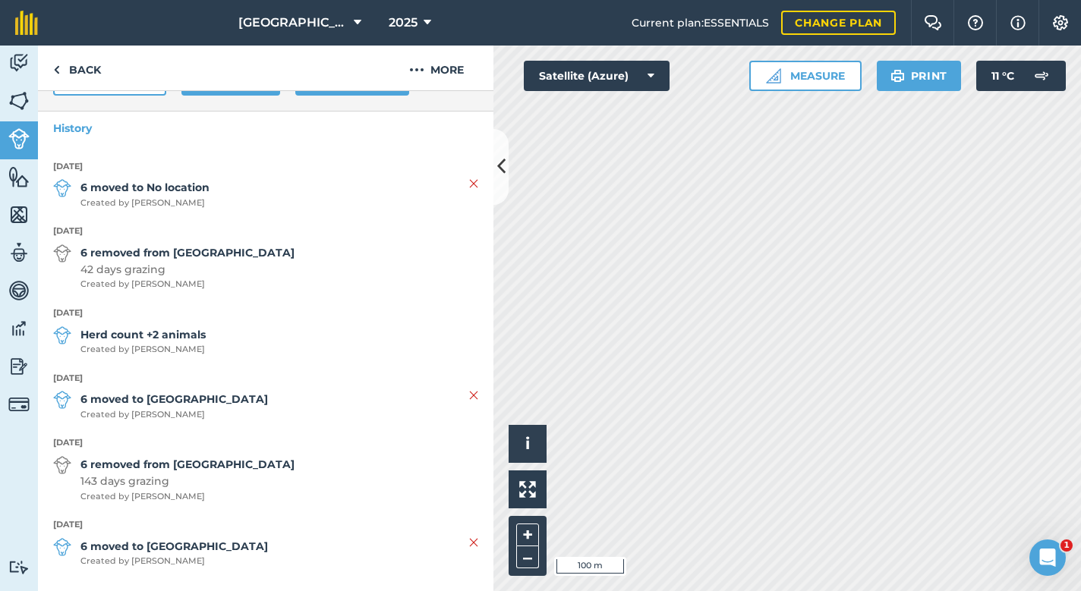
scroll to position [266, 0]
click at [138, 329] on strong "Herd count +2 animals" at bounding box center [142, 335] width 125 height 17
click at [476, 177] on img at bounding box center [473, 184] width 9 height 18
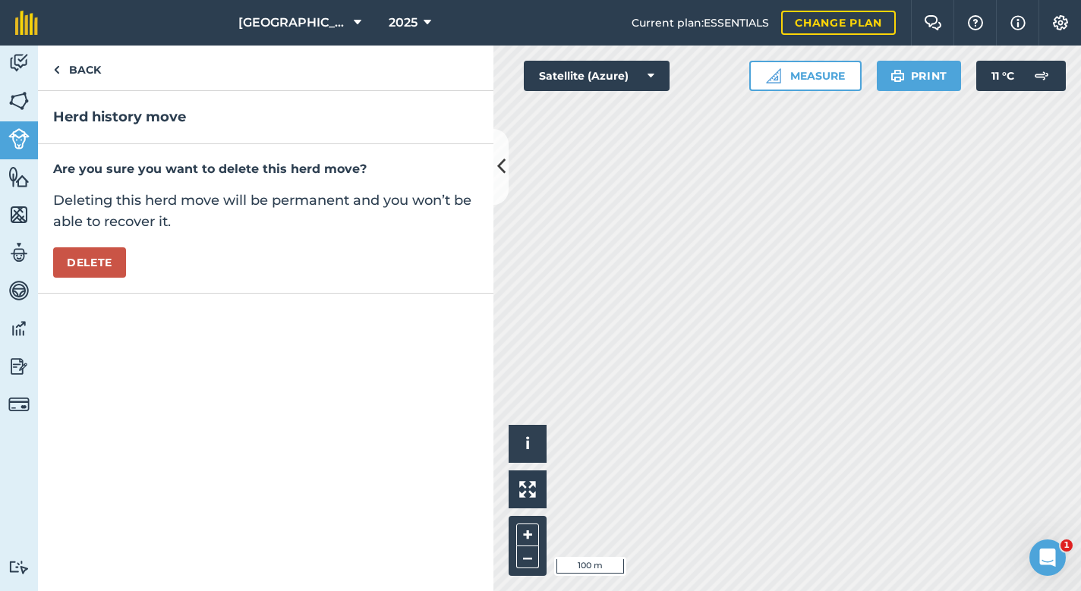
click at [100, 254] on button "Delete" at bounding box center [89, 262] width 73 height 30
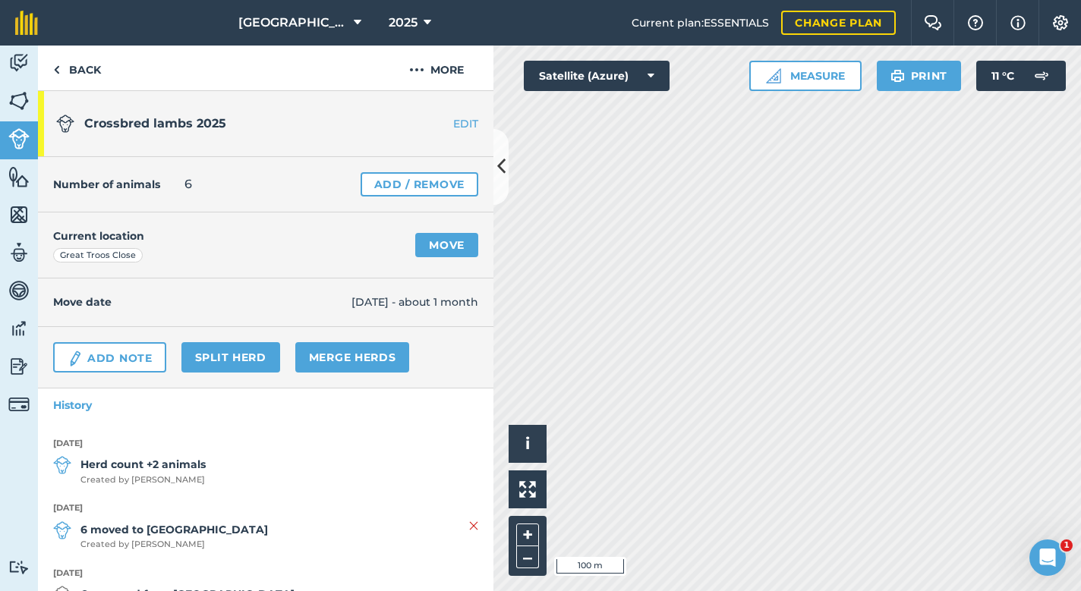
click at [247, 448] on strong "[DATE]" at bounding box center [265, 444] width 425 height 14
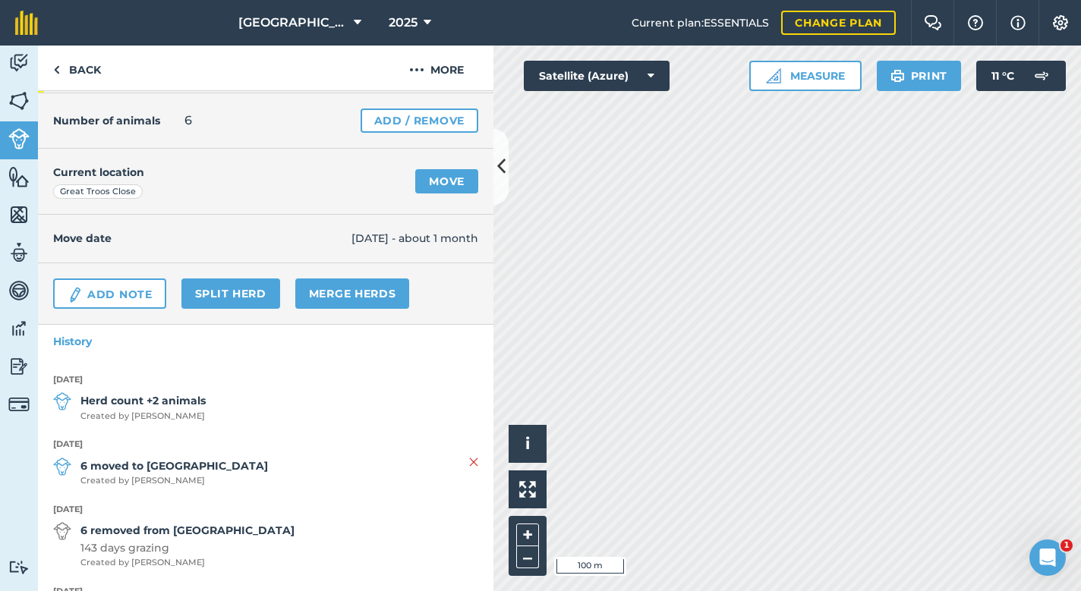
scroll to position [71, 0]
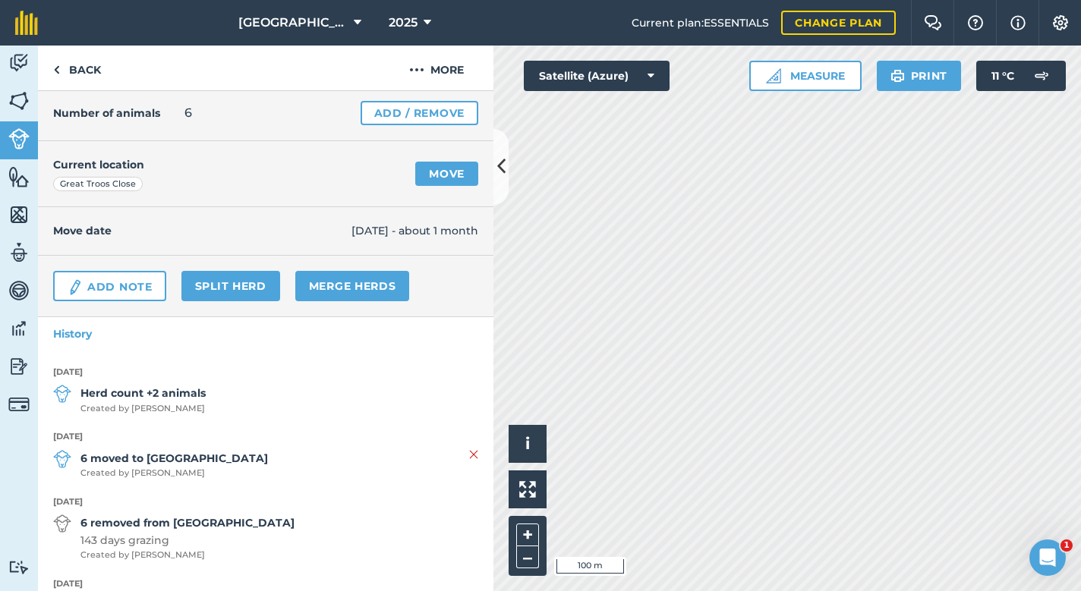
click at [71, 383] on li "[DATE] Herd count +2 animals Created by [PERSON_NAME]" at bounding box center [265, 398] width 425 height 65
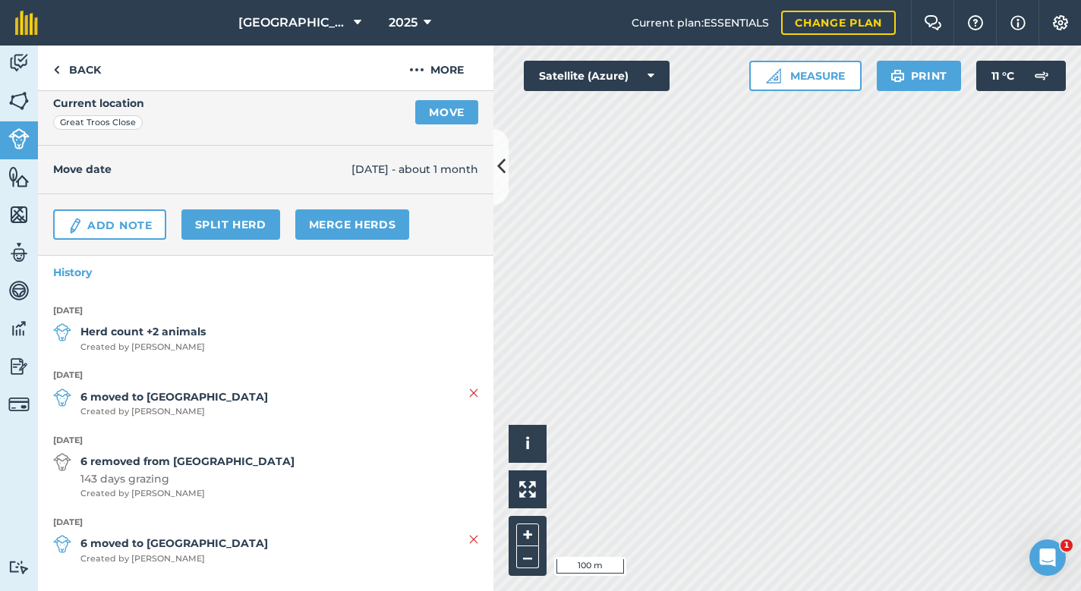
scroll to position [131, 0]
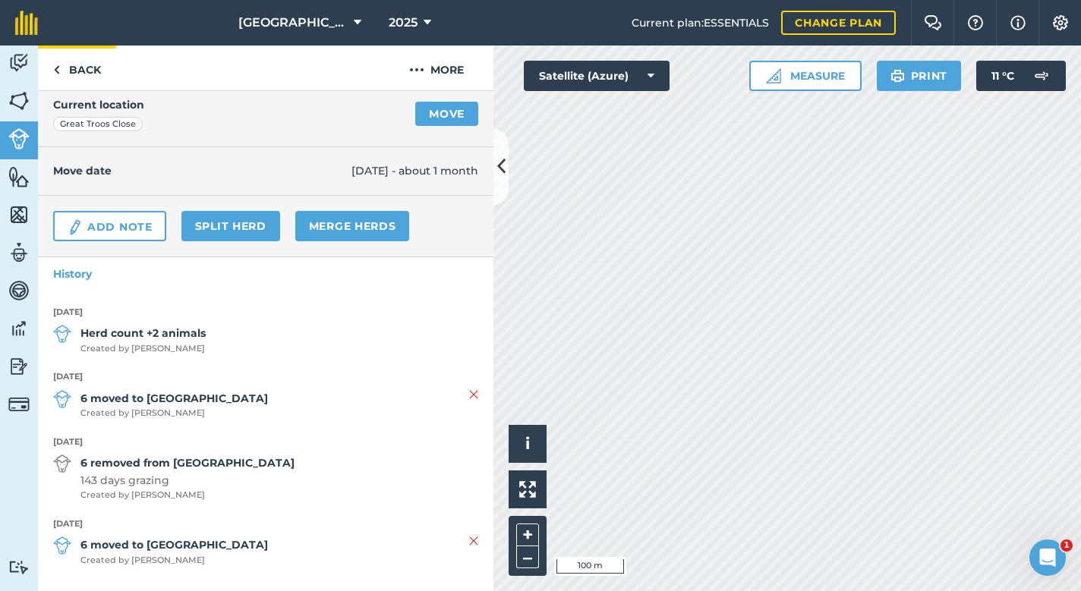
click at [72, 70] on link "Back" at bounding box center [77, 68] width 78 height 45
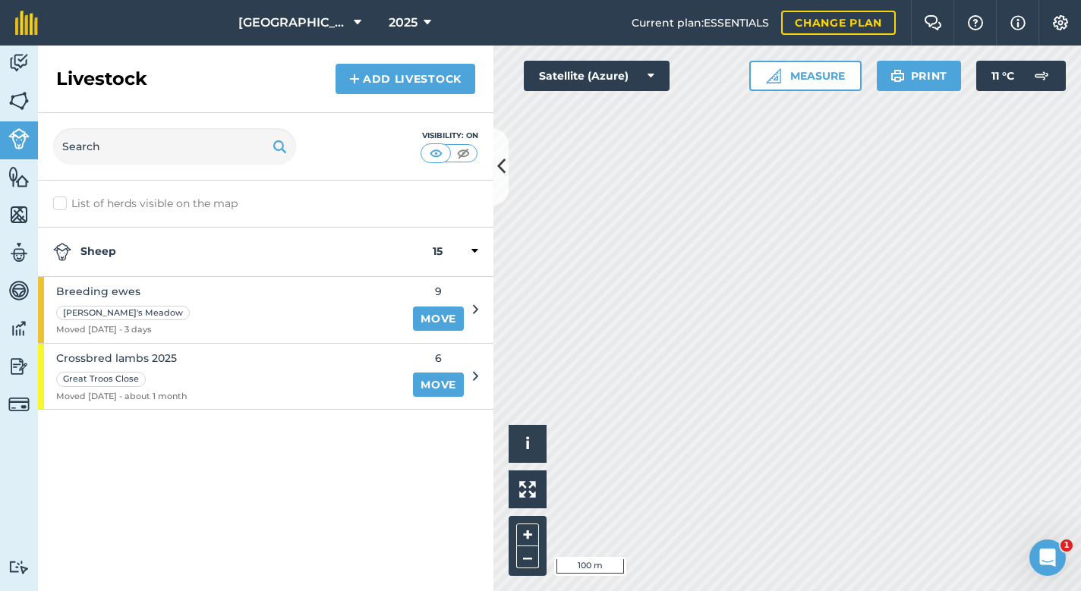
click at [109, 355] on span "Crossbred lambs 2025" at bounding box center [121, 358] width 131 height 17
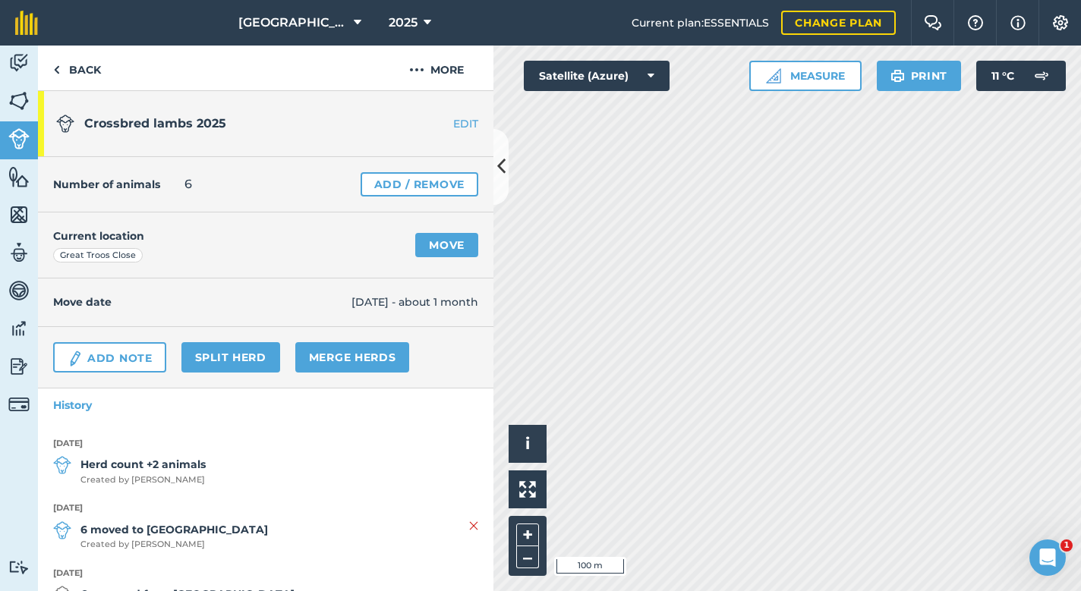
click at [462, 121] on link "EDIT" at bounding box center [446, 123] width 96 height 15
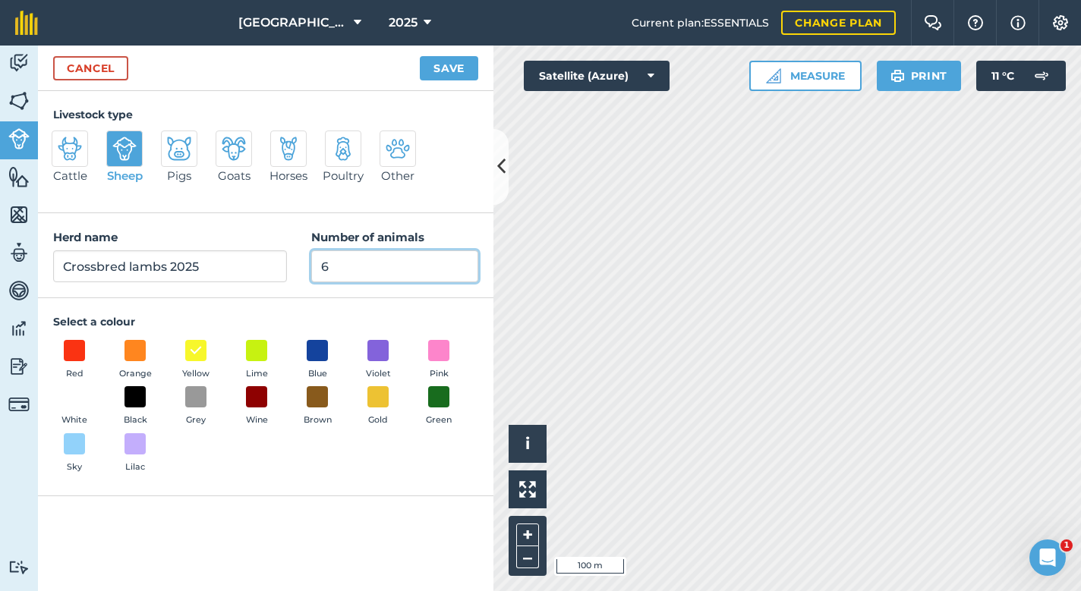
click at [367, 261] on input "6" at bounding box center [394, 267] width 167 height 32
type input "10"
click at [455, 70] on button "Save" at bounding box center [449, 68] width 58 height 24
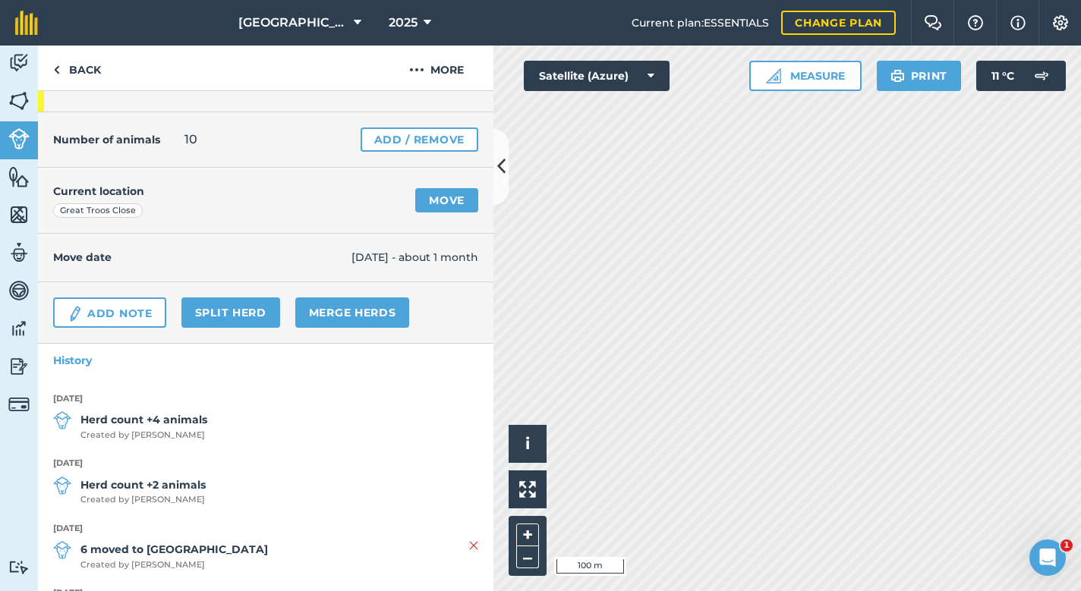
scroll to position [49, 0]
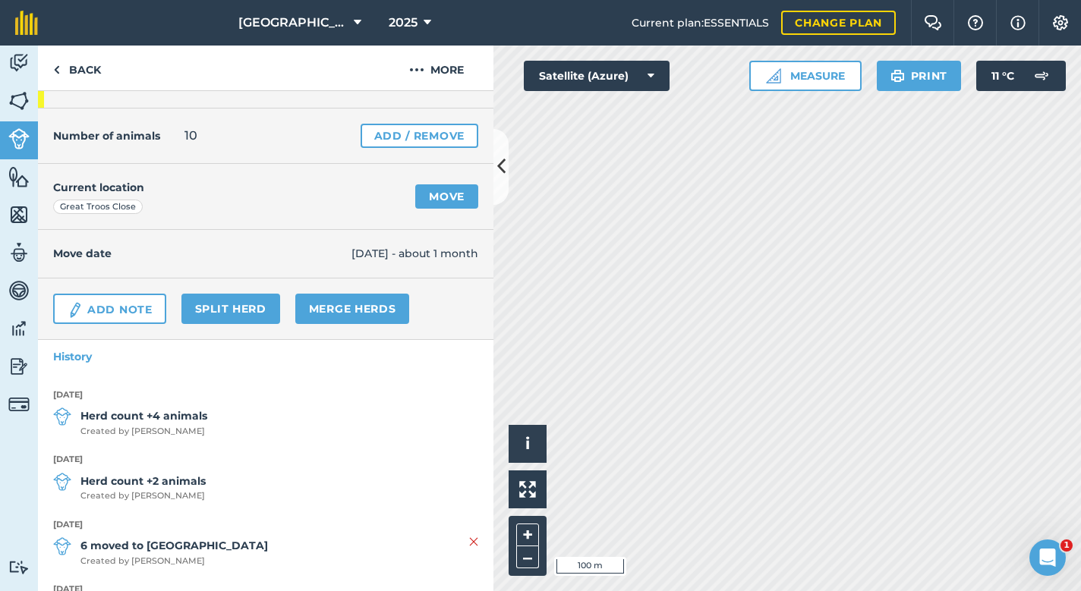
click at [855, 22] on link "Change plan" at bounding box center [838, 23] width 115 height 24
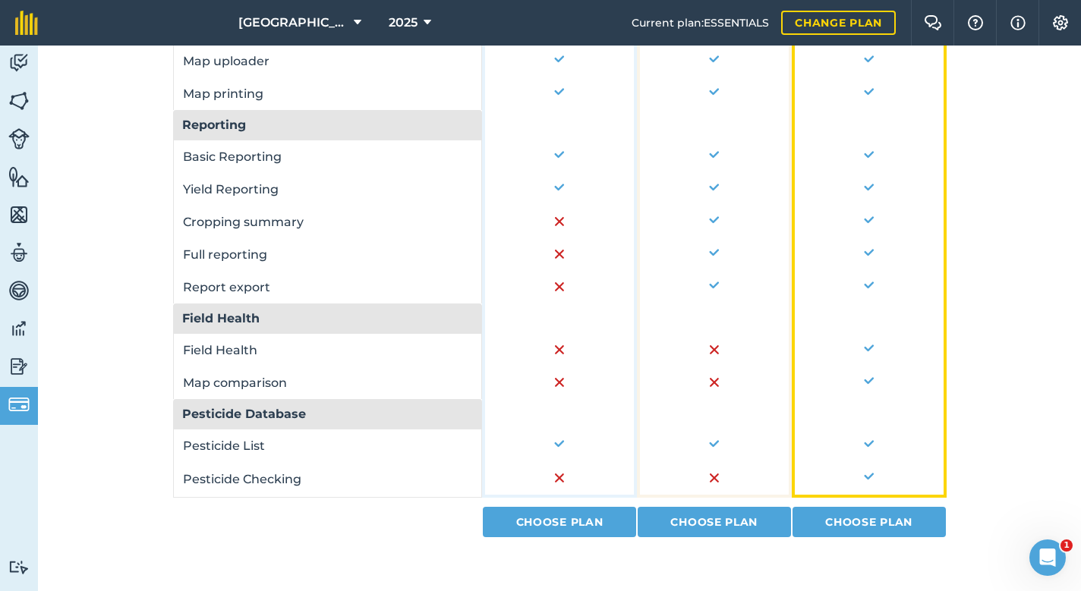
scroll to position [1020, 0]
